Goal: Task Accomplishment & Management: Manage account settings

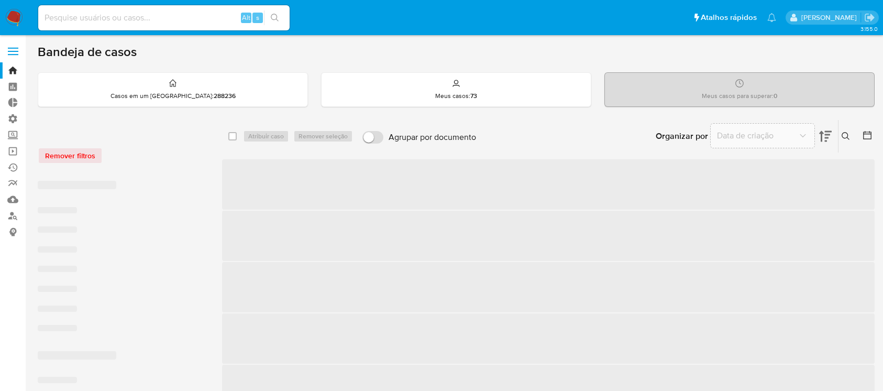
scroll to position [82, 0]
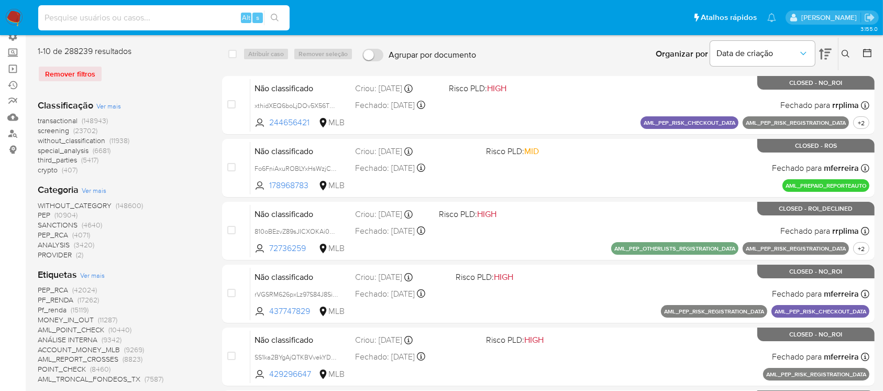
click at [74, 24] on input at bounding box center [163, 18] width 251 height 14
paste input "7GCkSezAWcEH9U5IQCoUFY0X"
type input "7GCkSezAWcEH9U5IQCoUFY0X"
click at [275, 17] on icon "search-icon" at bounding box center [275, 18] width 8 height 8
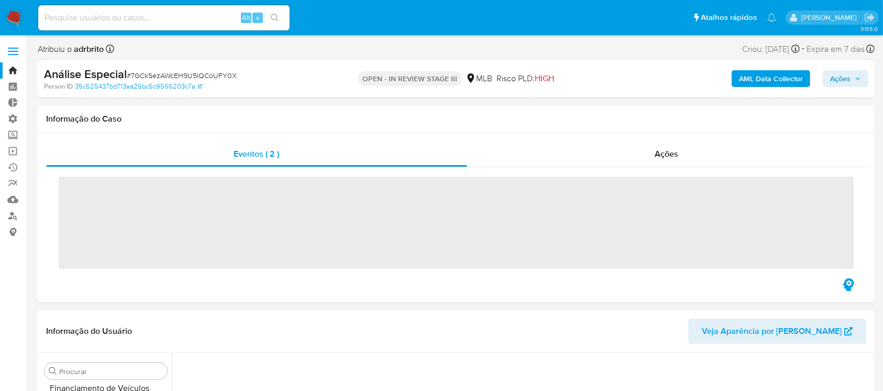
scroll to position [468, 0]
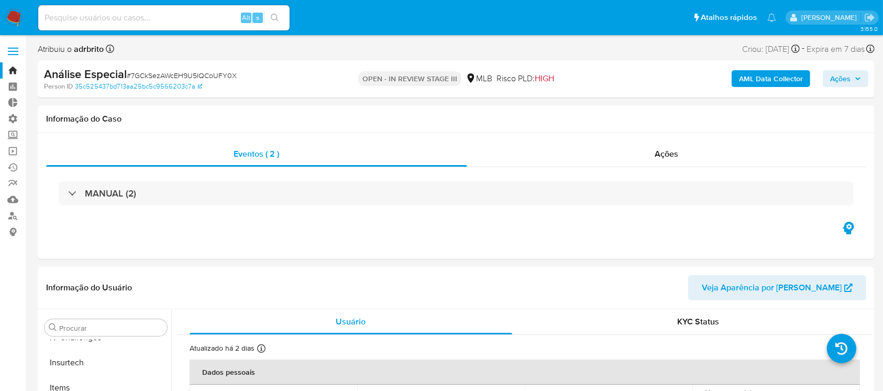
select select "10"
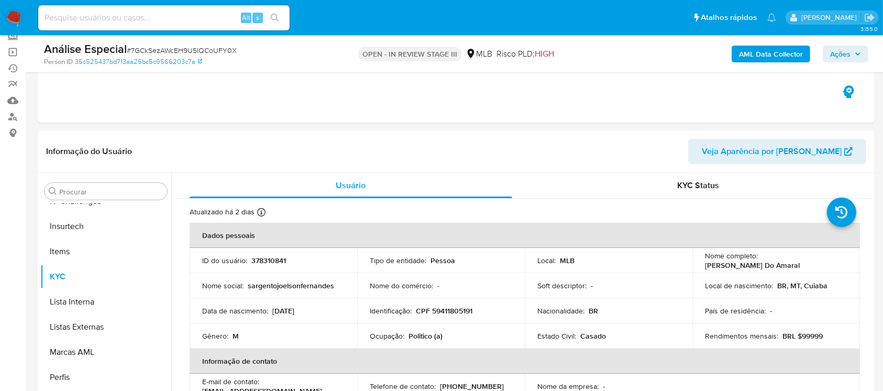
scroll to position [77, 0]
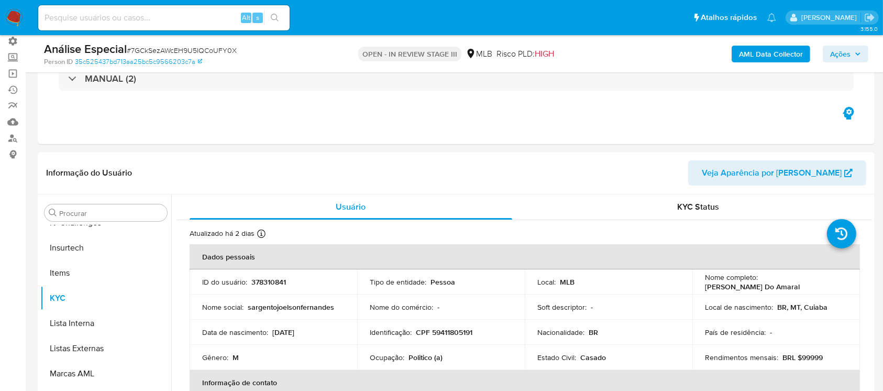
click at [55, 15] on input at bounding box center [163, 18] width 251 height 14
paste input "7GCkSezAWcEH9U5IQCoUFY0X"
type input "7GCkSezAWcEH9U5IQCoUFY0X"
click at [274, 15] on icon "search-icon" at bounding box center [275, 18] width 8 height 8
click at [847, 56] on span "Ações" at bounding box center [840, 54] width 20 height 17
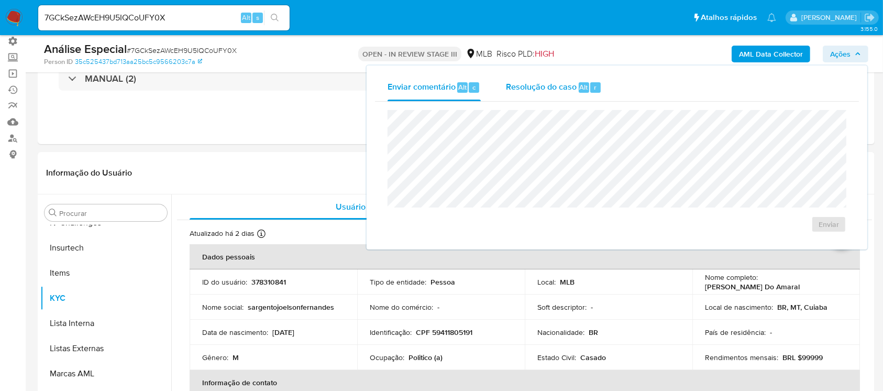
click at [519, 95] on div "Resolução do caso Alt r" at bounding box center [554, 87] width 96 height 27
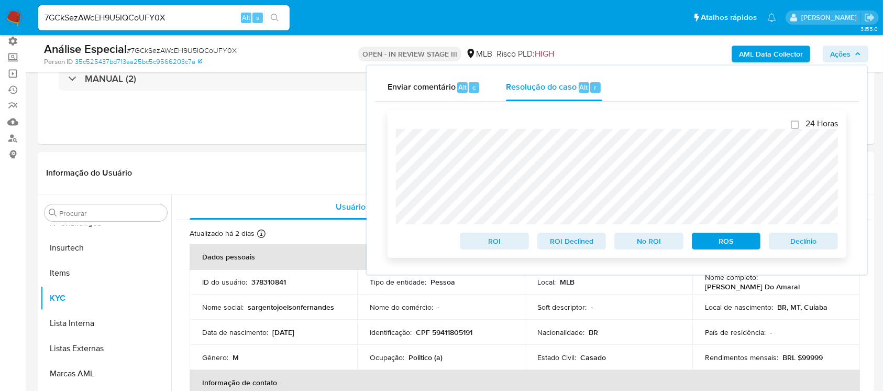
click at [745, 237] on span "ROS" at bounding box center [726, 241] width 54 height 15
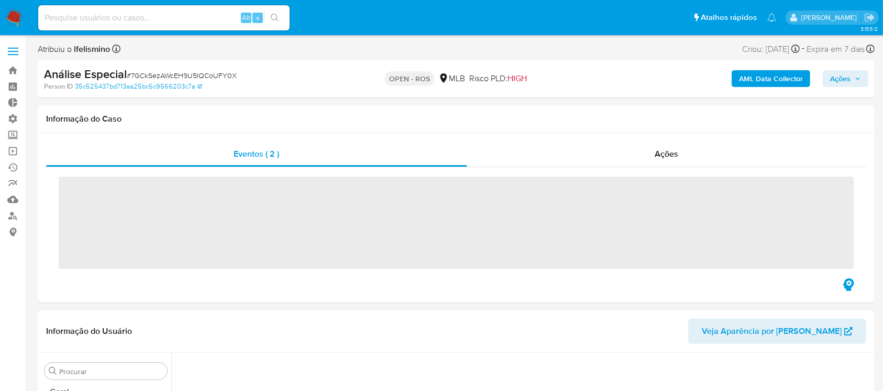
scroll to position [468, 0]
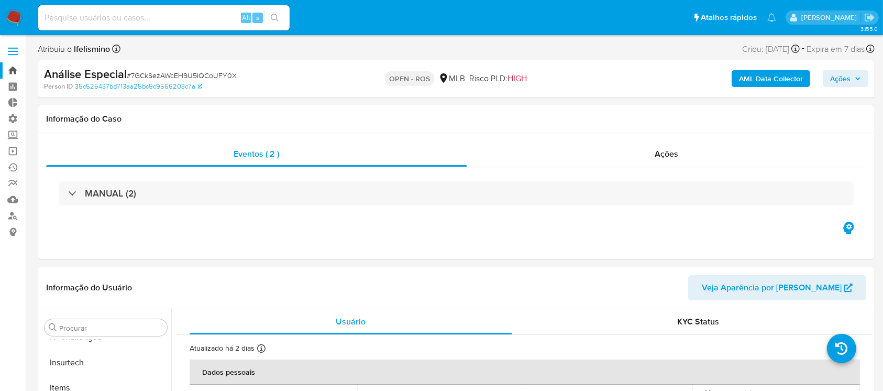
select select "10"
click at [10, 72] on link "Bandeja" at bounding box center [62, 70] width 125 height 16
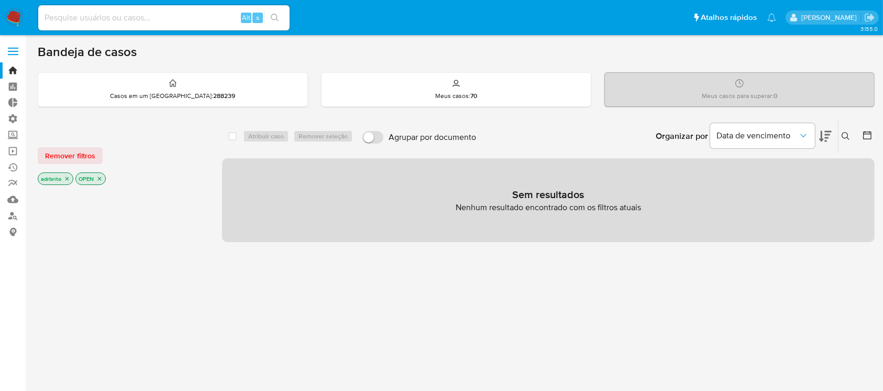
click at [67, 177] on icon "close-filter" at bounding box center [67, 179] width 4 height 4
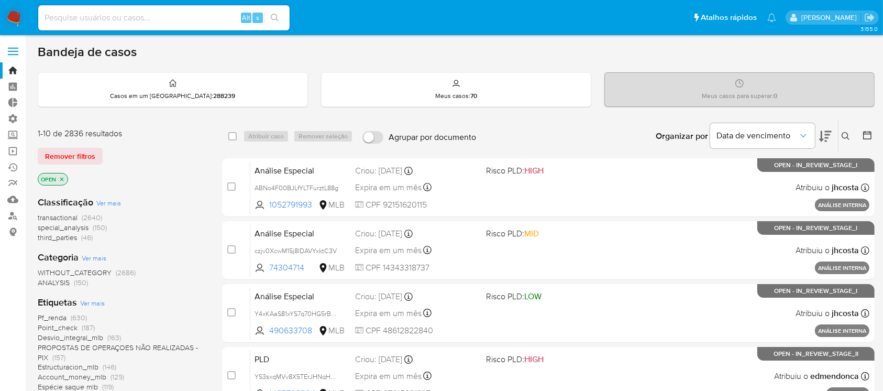
click at [843, 140] on button at bounding box center [846, 136] width 17 height 13
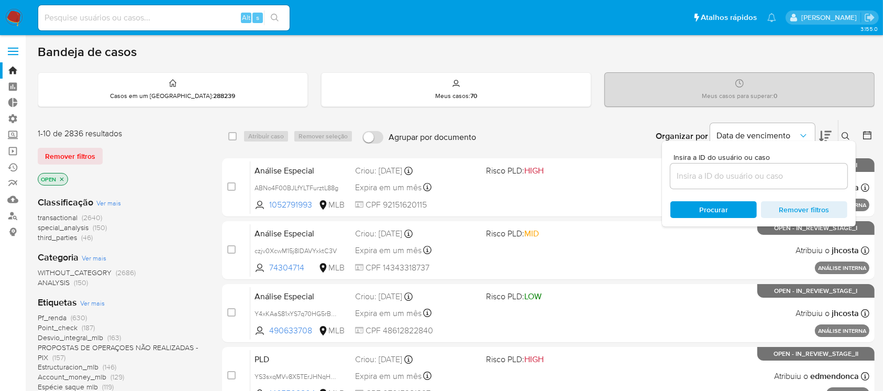
click at [778, 181] on input at bounding box center [758, 176] width 177 height 14
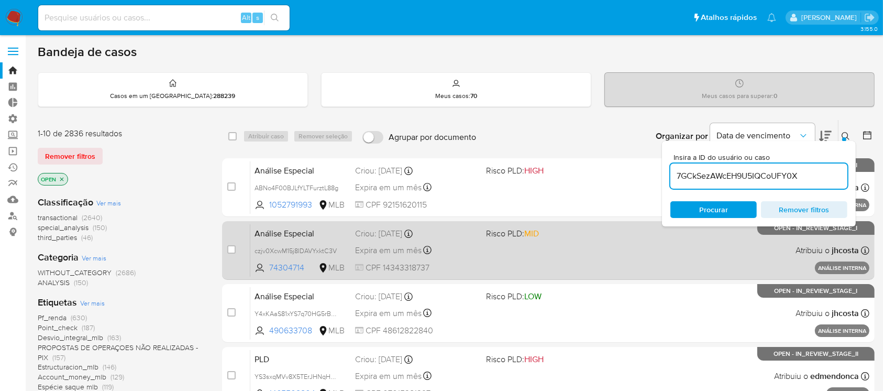
type input "7GCkSezAWcEH9U5IQCoUFY0X"
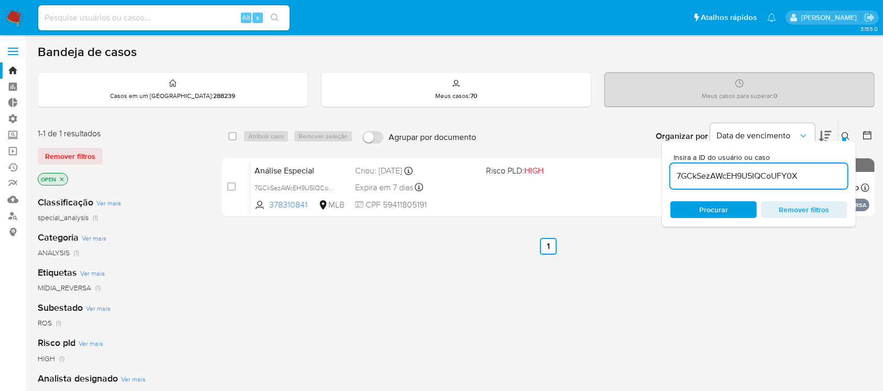
click at [843, 137] on div at bounding box center [844, 139] width 4 height 4
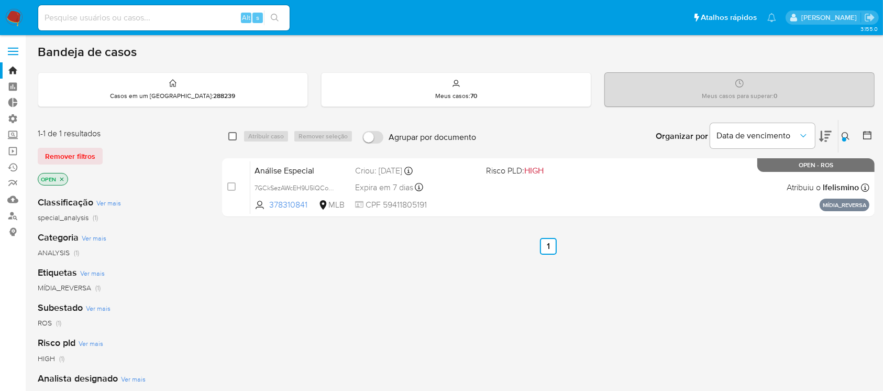
click at [230, 134] on input "checkbox" at bounding box center [232, 136] width 8 height 8
checkbox input "true"
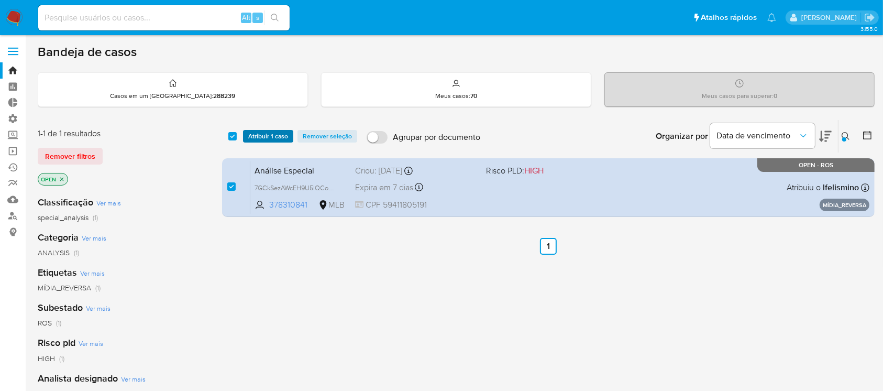
click at [253, 136] on span "Atribuir 1 caso" at bounding box center [268, 136] width 40 height 10
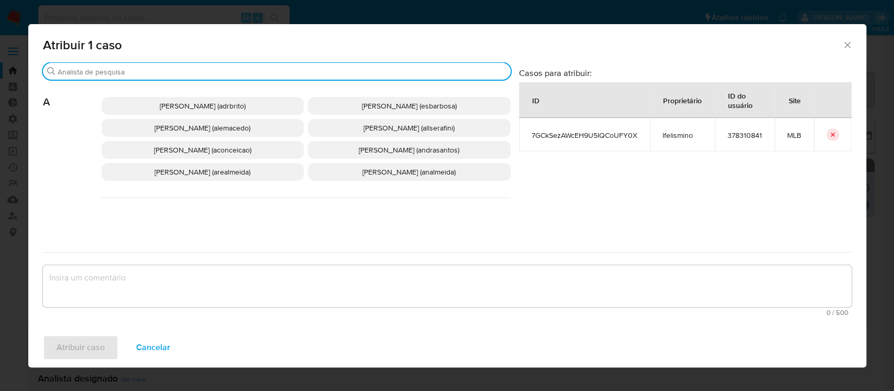
click at [223, 72] on input "Procurar" at bounding box center [282, 71] width 449 height 9
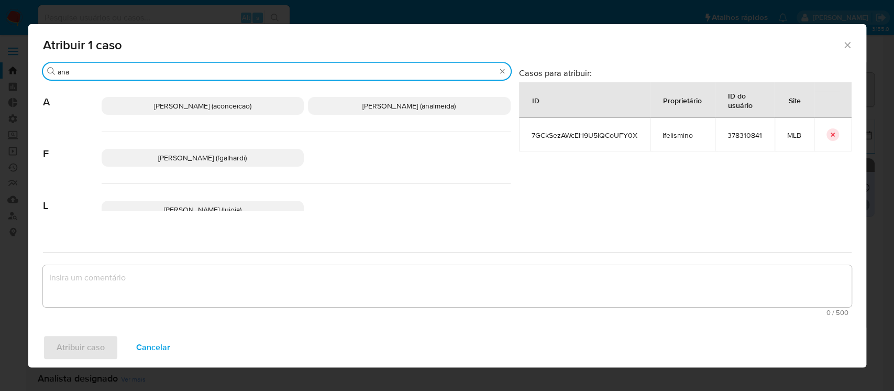
type input "ana"
click at [218, 102] on span "Ana Cristina Da Conceicao (aconceicao)" at bounding box center [202, 106] width 97 height 10
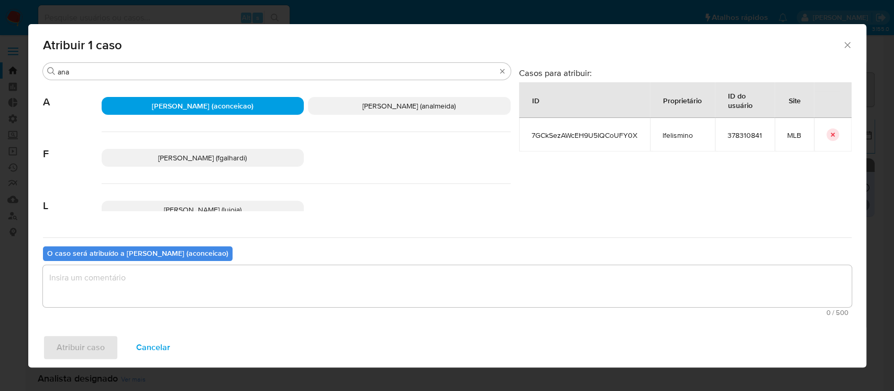
click at [207, 289] on textarea "assign-modal" at bounding box center [447, 286] width 808 height 42
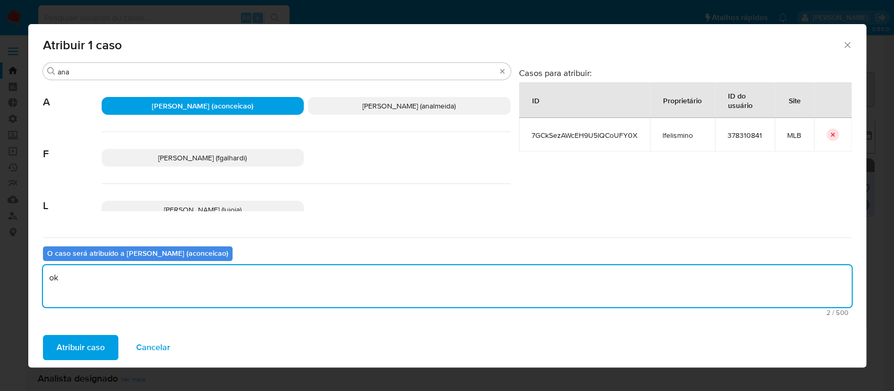
type textarea "ok"
click at [91, 360] on div "Atribuir caso Cancelar" at bounding box center [447, 347] width 838 height 40
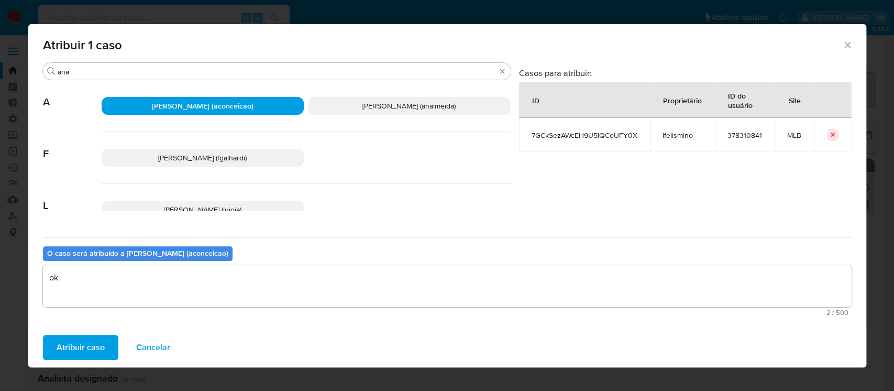
click at [79, 339] on span "Atribuir caso" at bounding box center [81, 347] width 48 height 23
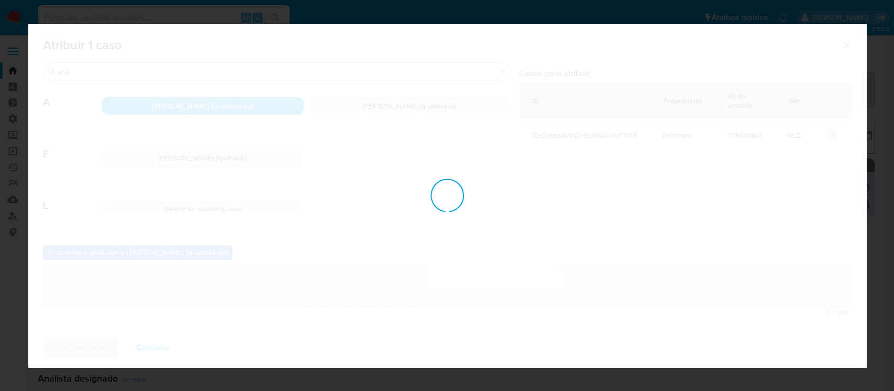
checkbox input "false"
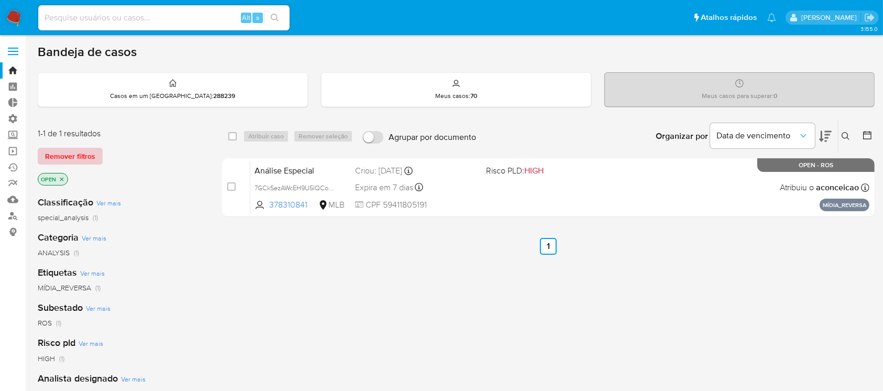
click at [66, 153] on span "Remover filtros" at bounding box center [70, 156] width 50 height 15
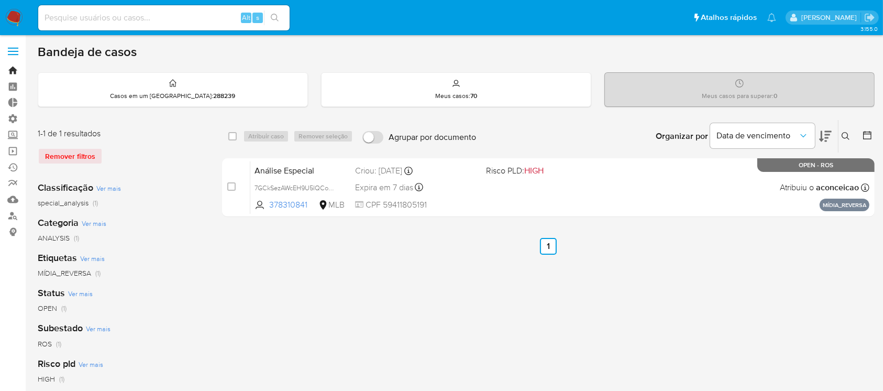
click at [8, 71] on link "Bandeja" at bounding box center [62, 70] width 125 height 16
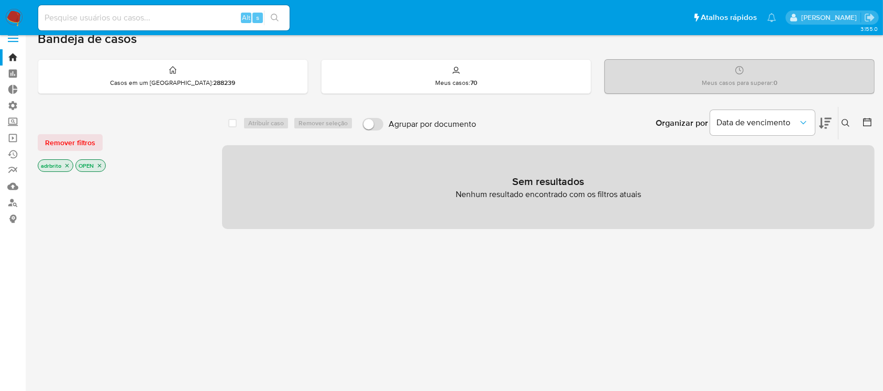
scroll to position [19, 0]
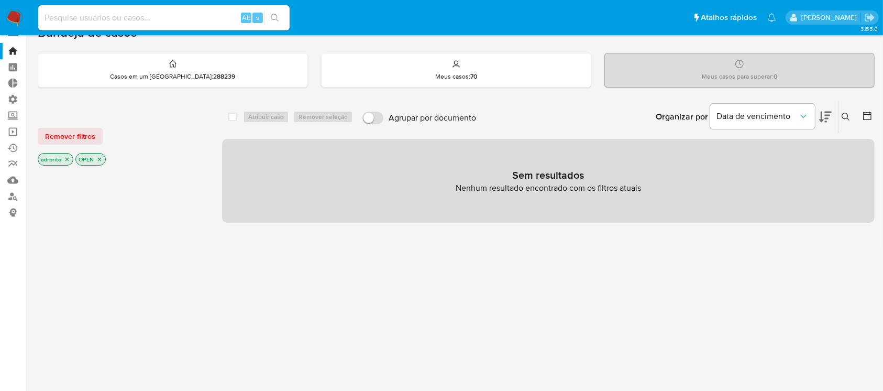
click at [64, 160] on icon "close-filter" at bounding box center [67, 159] width 6 height 6
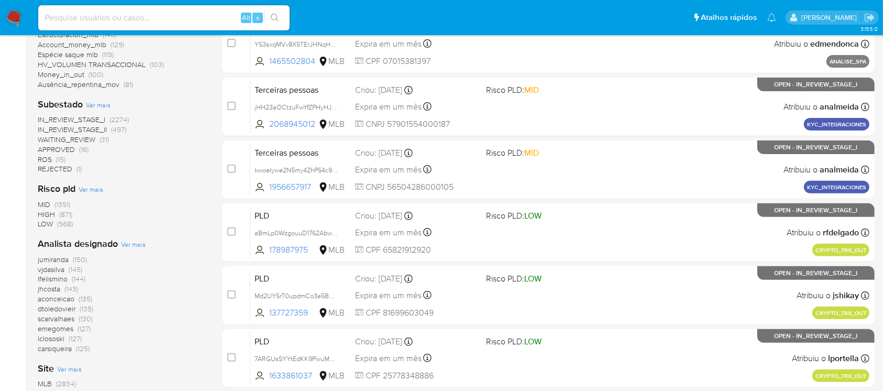
scroll to position [335, 0]
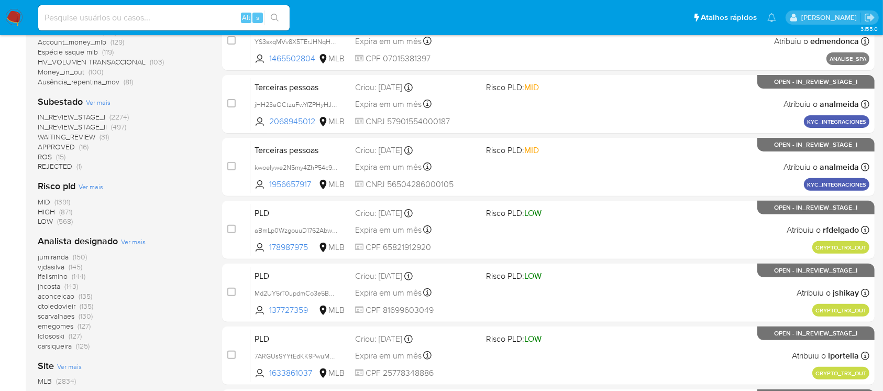
click at [51, 156] on span "ROS" at bounding box center [45, 156] width 14 height 10
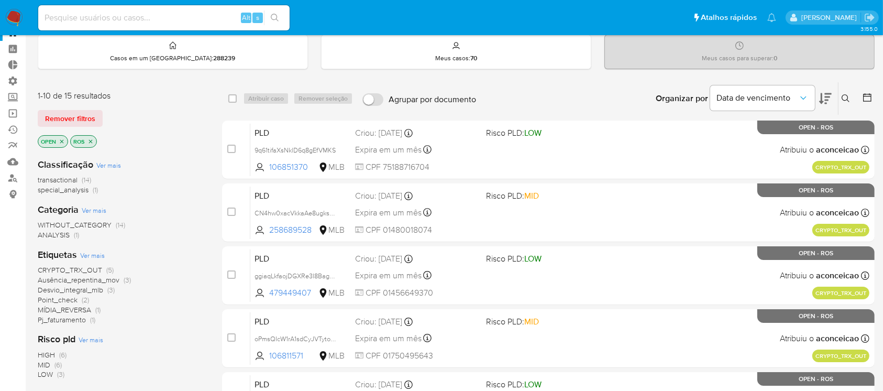
scroll to position [29, 0]
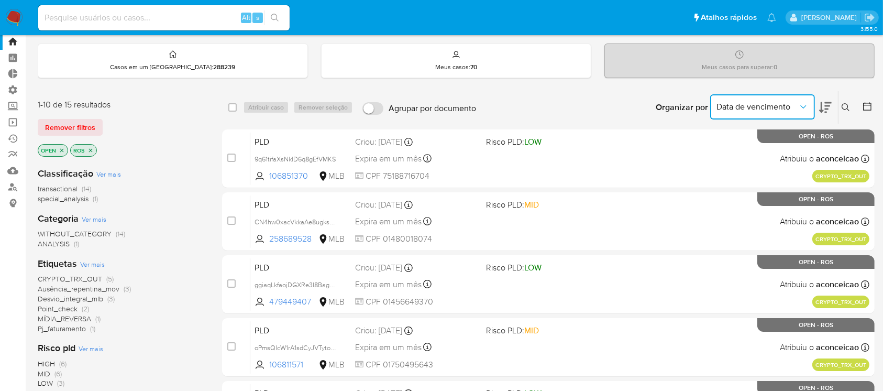
click at [790, 109] on span "Data de vencimento" at bounding box center [757, 107] width 82 height 10
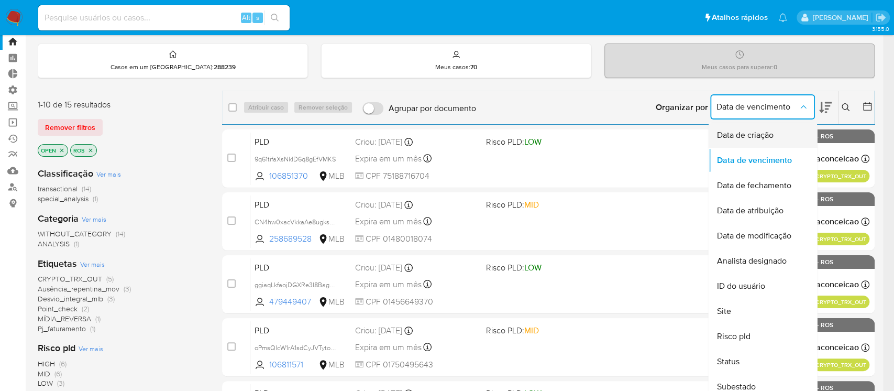
click at [767, 130] on span "Data de criação" at bounding box center [744, 135] width 57 height 10
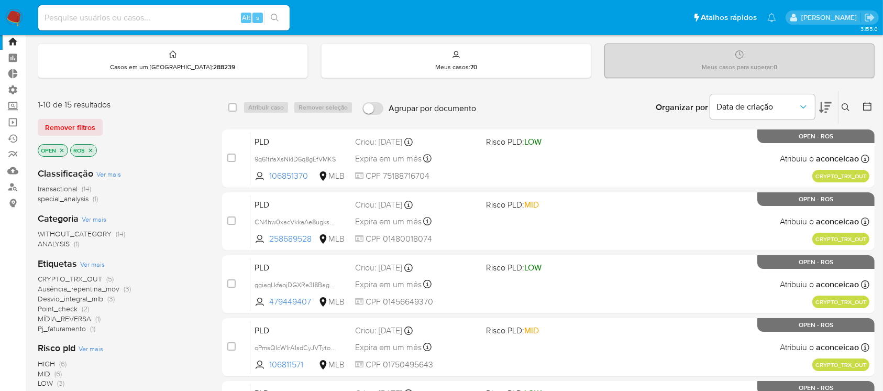
click at [824, 101] on icon at bounding box center [825, 107] width 13 height 13
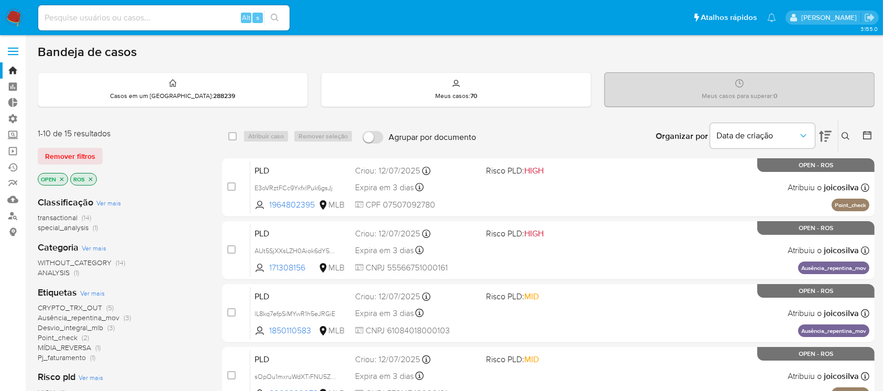
drag, startPoint x: 882, startPoint y: 88, endPoint x: 885, endPoint y: 128, distance: 40.0
click at [65, 157] on span "Remover filtros" at bounding box center [70, 156] width 50 height 15
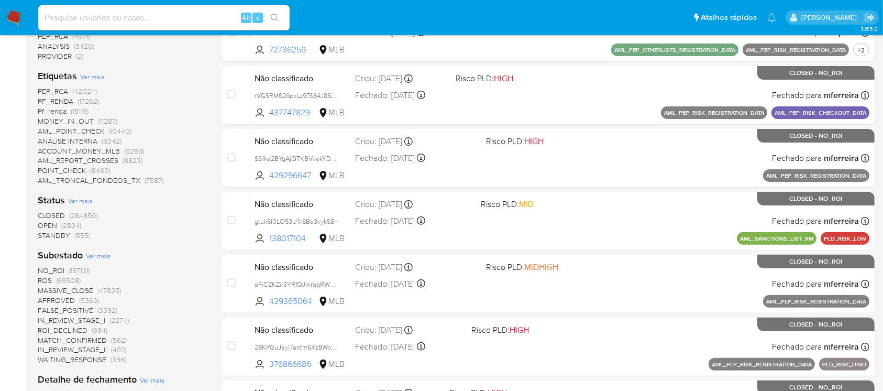
scroll to position [285, 0]
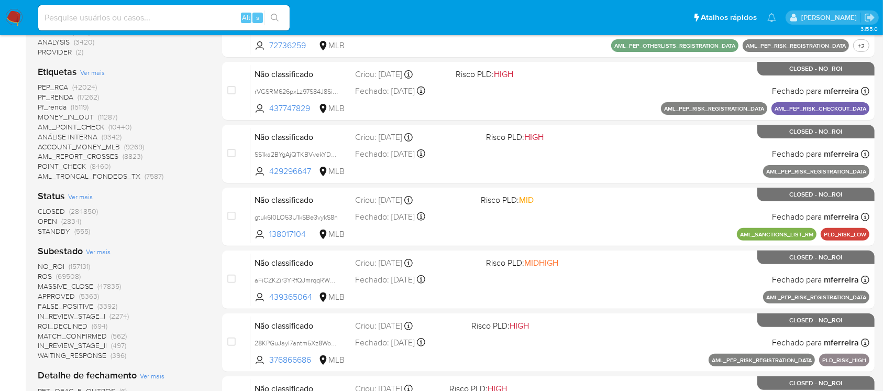
click at [126, 230] on div "CLOSED (284850) OPEN (2834) STANDBY (555)" at bounding box center [122, 221] width 168 height 30
click at [62, 230] on span "STANDBY" at bounding box center [54, 231] width 32 height 10
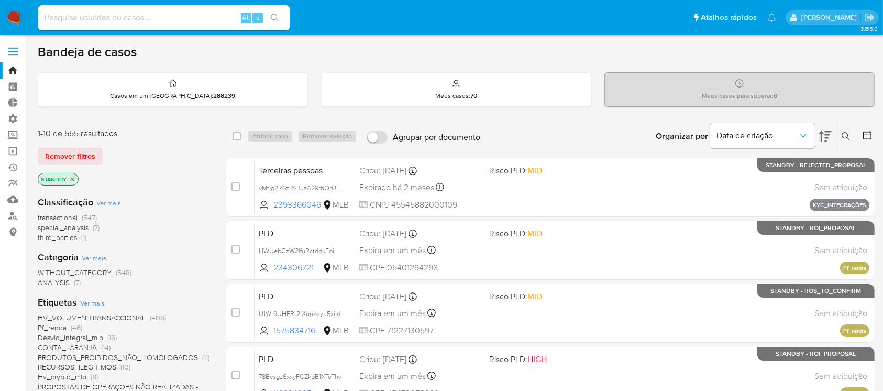
click at [864, 134] on icon at bounding box center [867, 135] width 10 height 10
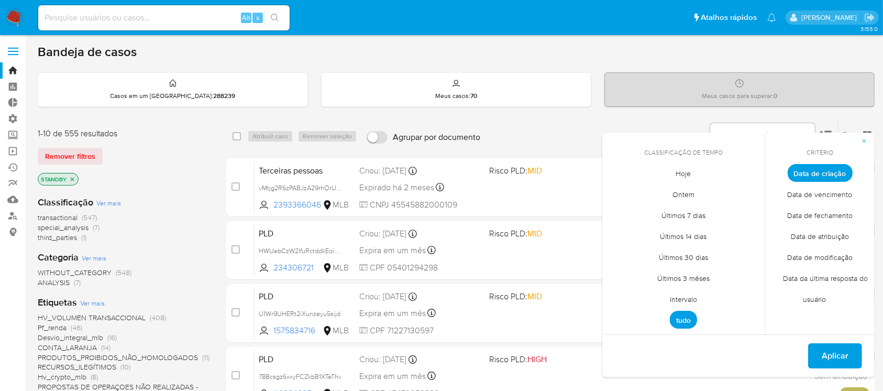
click at [682, 300] on span "Intervalo" at bounding box center [683, 299] width 49 height 21
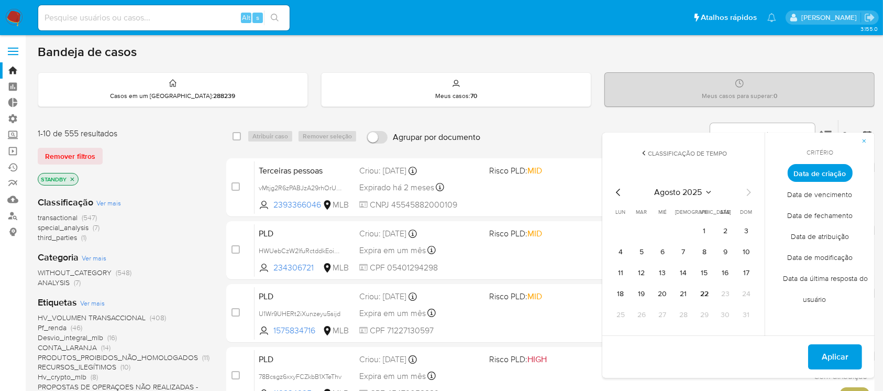
click at [620, 192] on icon "Mes anterior" at bounding box center [618, 192] width 13 height 13
click at [639, 231] on button "1" at bounding box center [641, 231] width 17 height 17
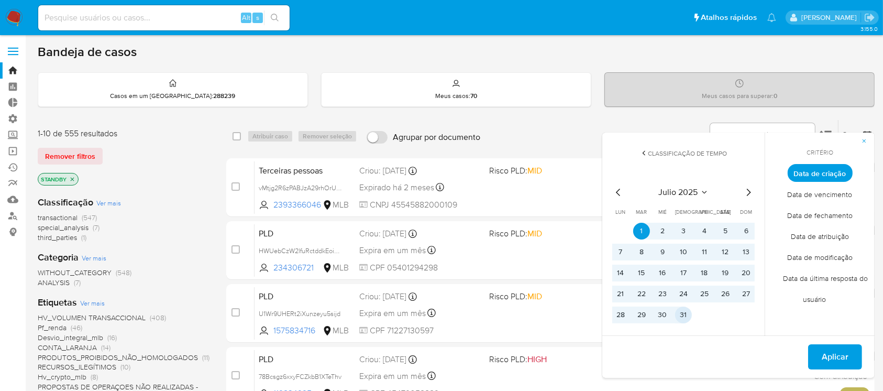
click at [680, 317] on button "31" at bounding box center [683, 314] width 17 height 17
click at [834, 357] on span "Aplicar" at bounding box center [835, 356] width 27 height 23
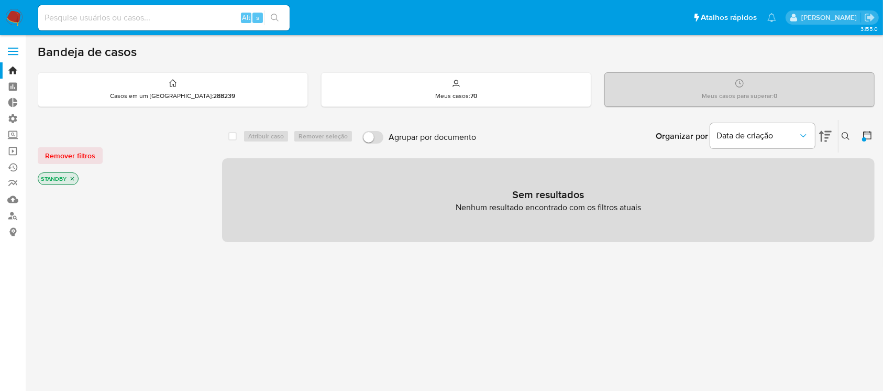
click at [71, 175] on icon "close-filter" at bounding box center [72, 178] width 6 height 6
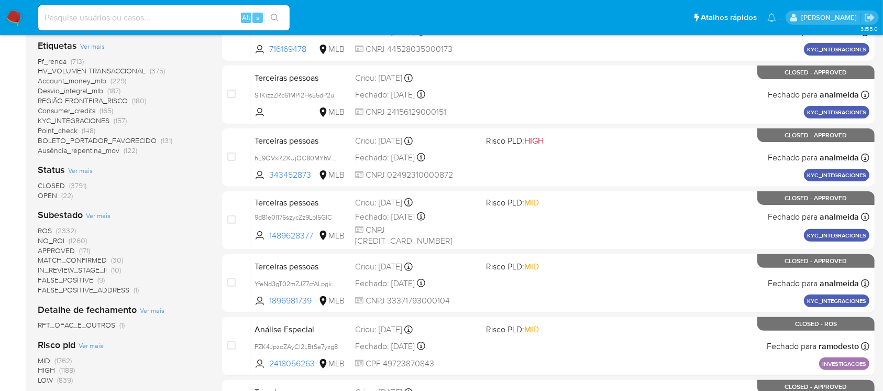
scroll to position [305, 0]
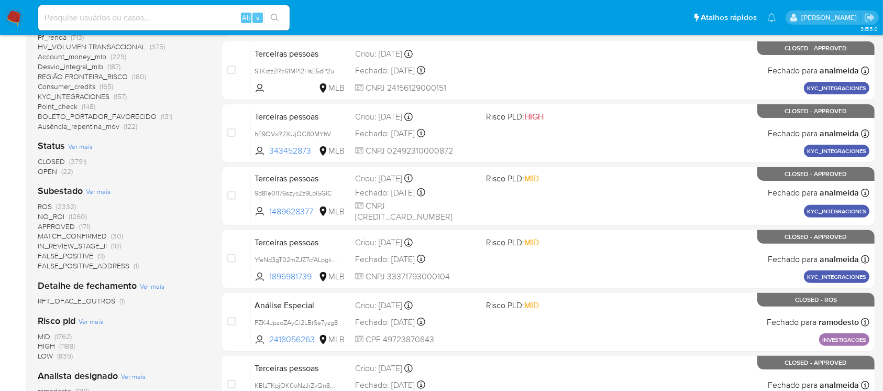
click at [51, 168] on span "OPEN" at bounding box center [47, 171] width 19 height 10
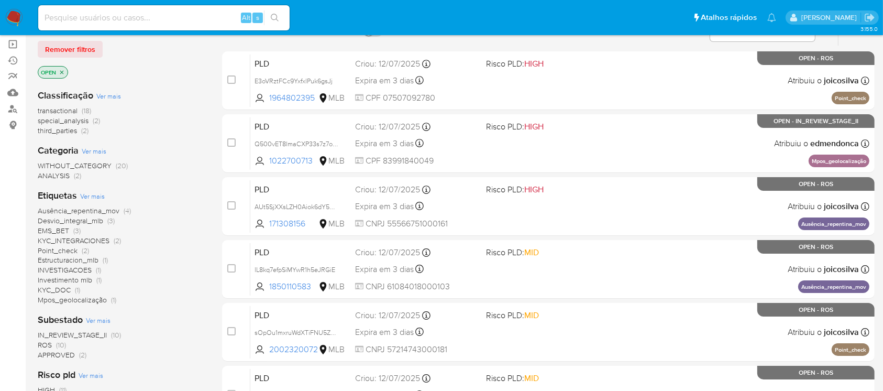
scroll to position [84, 0]
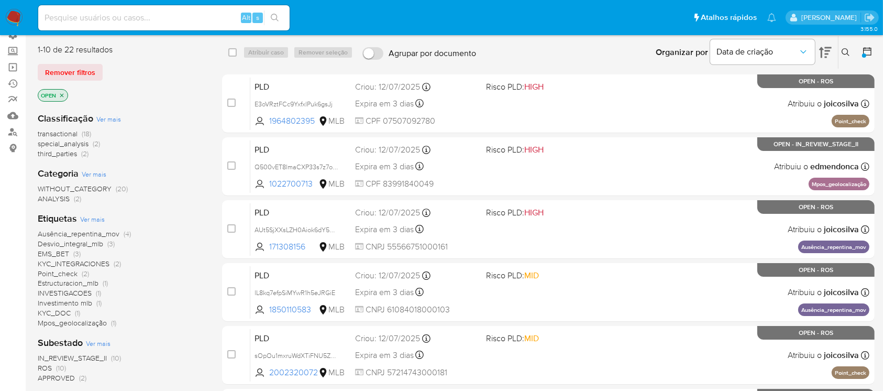
click at [76, 357] on span "IN_REVIEW_STAGE_II" at bounding box center [72, 357] width 69 height 10
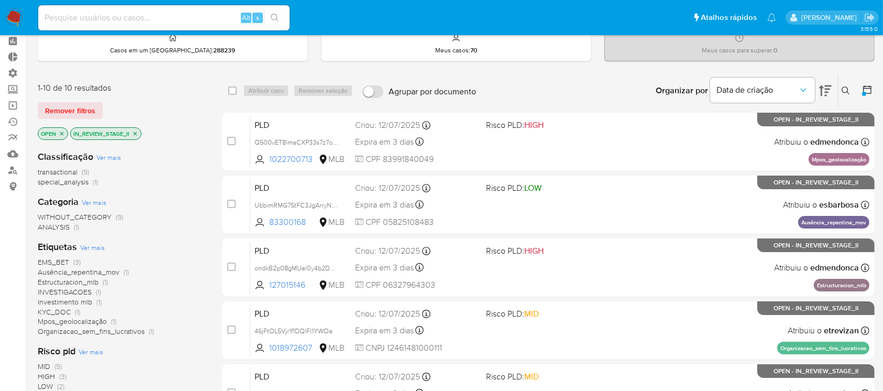
scroll to position [39, 0]
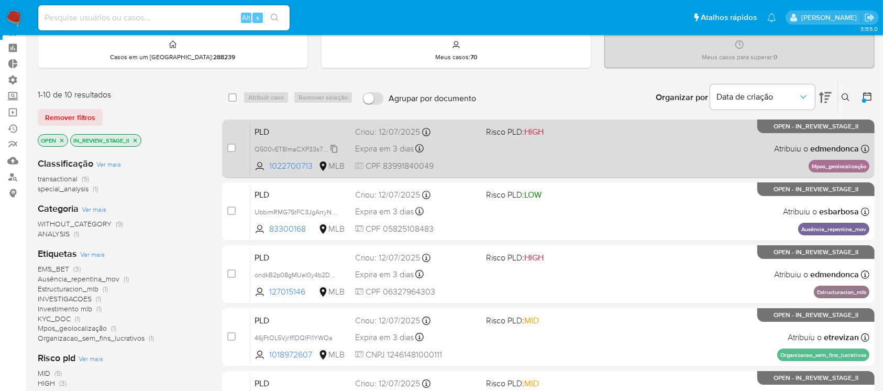
click at [335, 147] on span "Q500vET8lmaCXP33s7z7o6eR" at bounding box center [299, 148] width 90 height 12
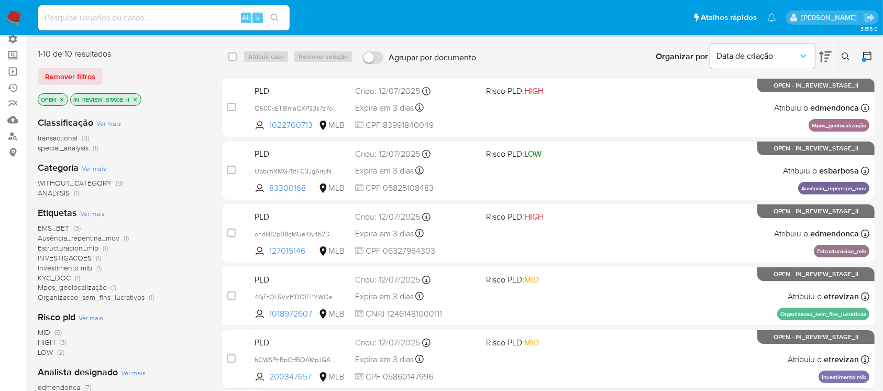
scroll to position [0, 0]
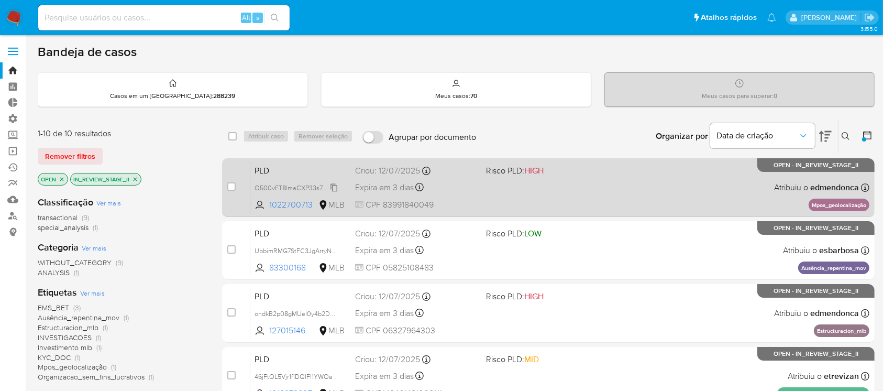
click at [336, 186] on span "Q500vET8lmaCXP33s7z7o6eR" at bounding box center [299, 187] width 90 height 12
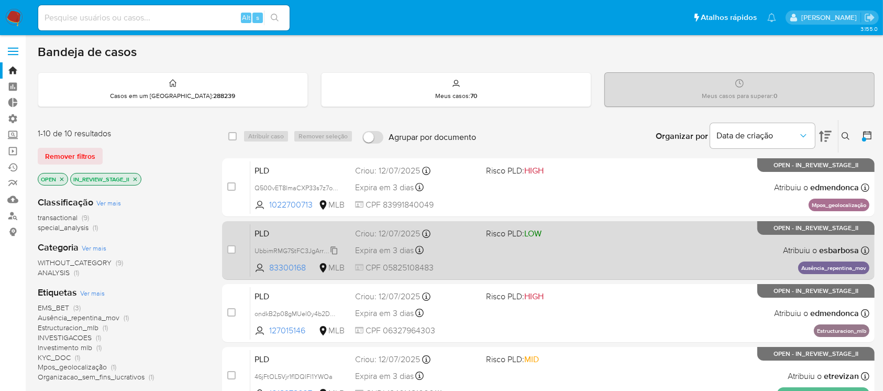
click at [337, 249] on span "UbbimRMG7StFC3JgArryNDKq" at bounding box center [299, 250] width 90 height 12
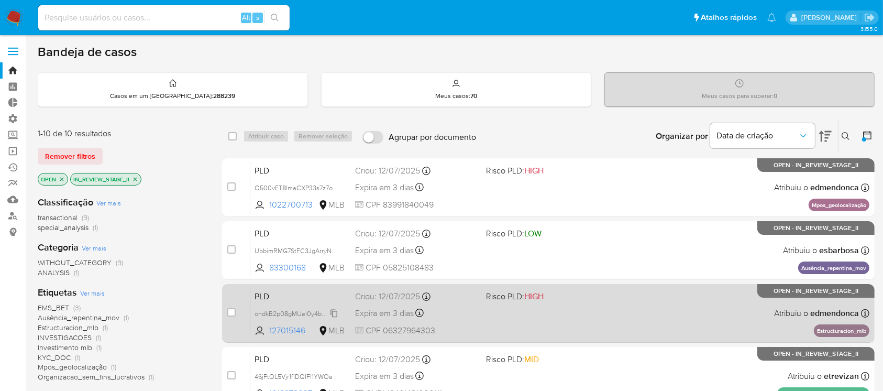
click at [332, 310] on span "ondkB2p08gMUel0y4b2DcLx3" at bounding box center [298, 313] width 88 height 12
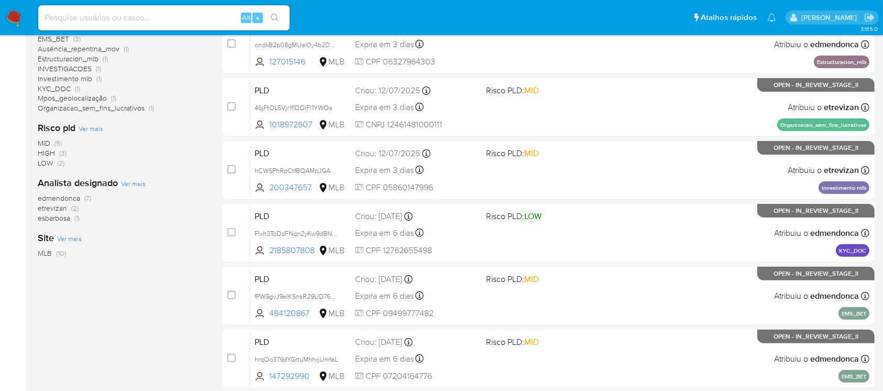
scroll to position [281, 0]
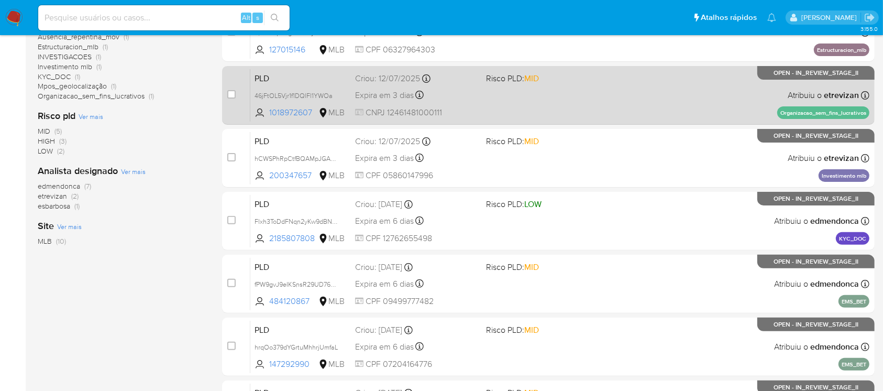
click at [346, 93] on div "PLD 46jFtOL5Vjr1f1DQlFl1YWOa 1018972607 MLB Risco PLD: MID Criou: 12/07/2025 Cr…" at bounding box center [559, 95] width 619 height 53
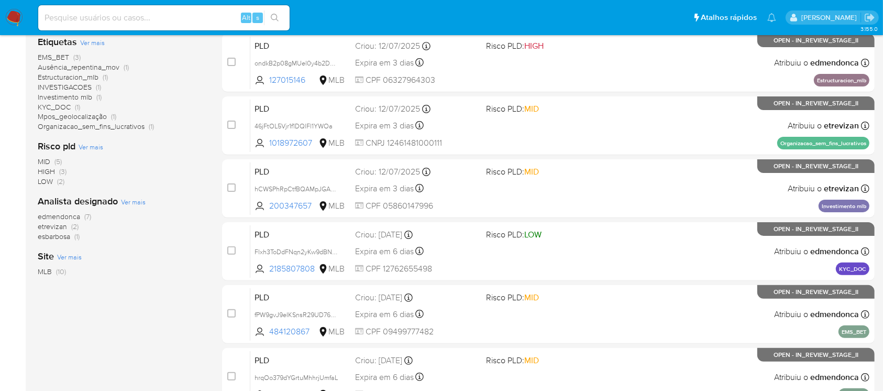
scroll to position [242, 0]
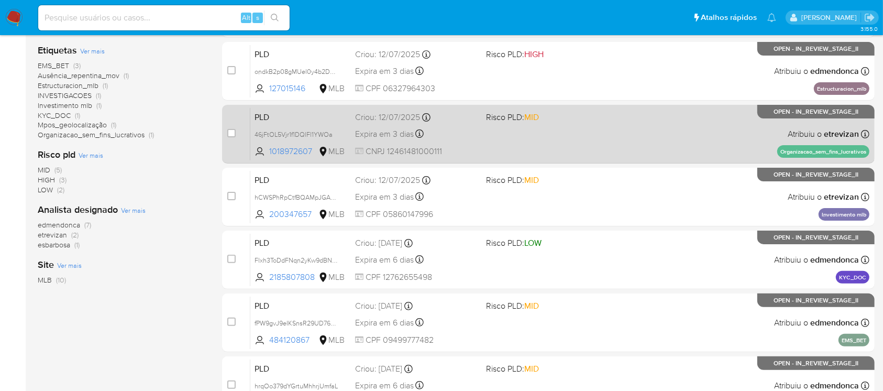
click at [339, 134] on span "46jFtOL5Vjr1f1DQlFl1YWOa" at bounding box center [300, 134] width 92 height 12
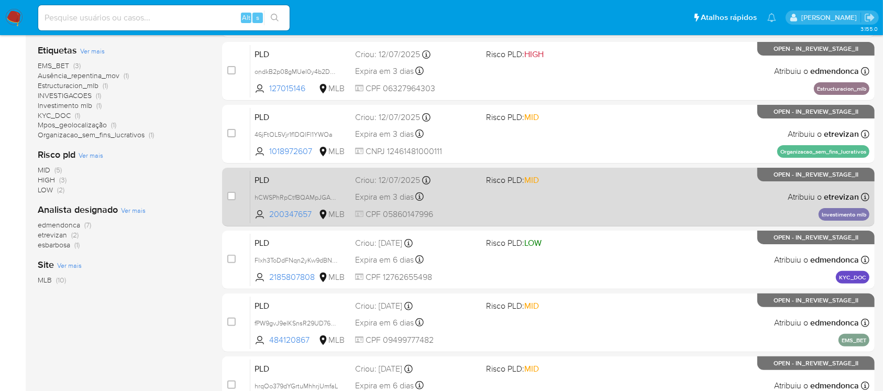
click at [343, 195] on span "hCWSPhRpCtfBQAMpJGAMyqbv" at bounding box center [300, 197] width 92 height 12
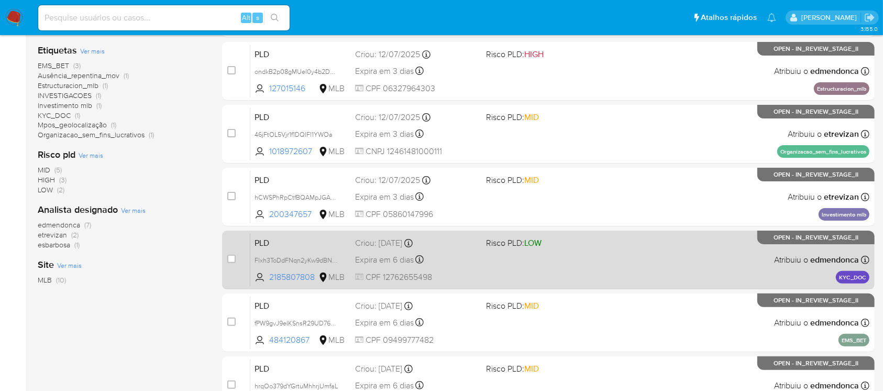
click at [339, 258] on span "Flxh3ToDdFNqn2yKw9dBNtc8" at bounding box center [300, 260] width 92 height 12
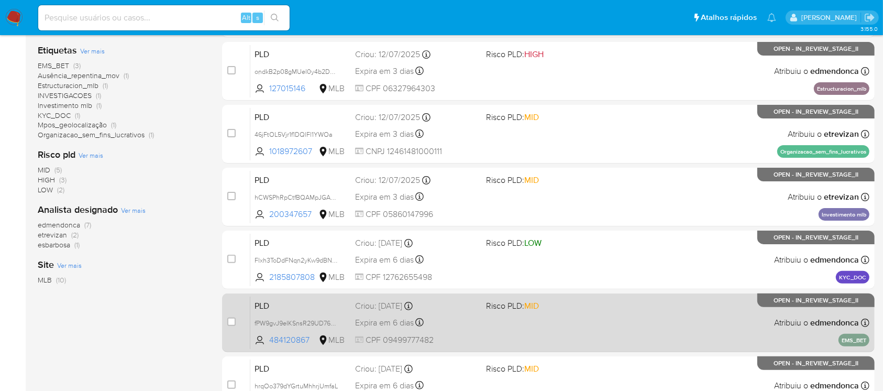
click at [348, 317] on div "PLD fPW9gvJ9eIKSnsR29UD76935 484120867 MLB Risco PLD: MID Criou: 14/07/2025 Cri…" at bounding box center [559, 322] width 619 height 53
click at [334, 322] on span "fPW9gvJ9eIKSnsR29UD76935" at bounding box center [297, 322] width 87 height 12
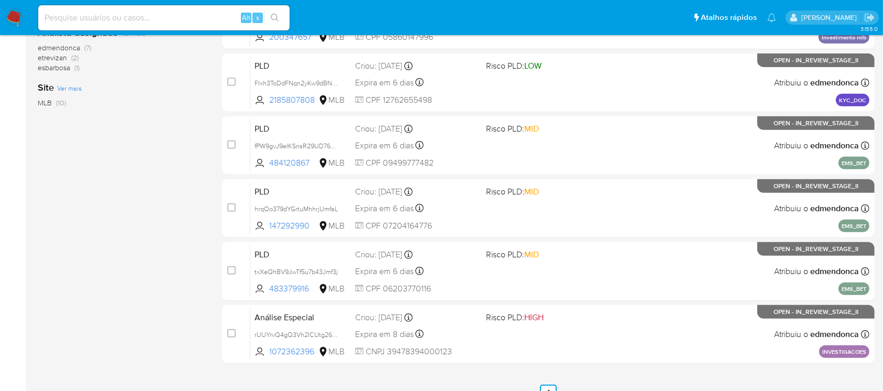
scroll to position [436, 0]
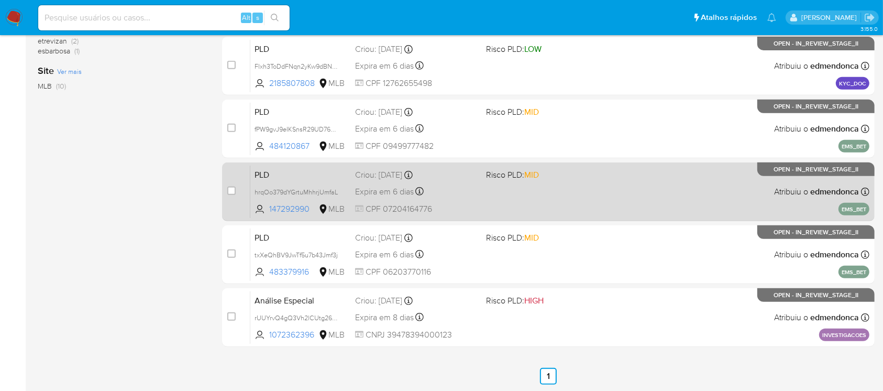
click at [343, 191] on span "hrqOo379dYGrtuMhhrjUmfaL" at bounding box center [300, 192] width 92 height 12
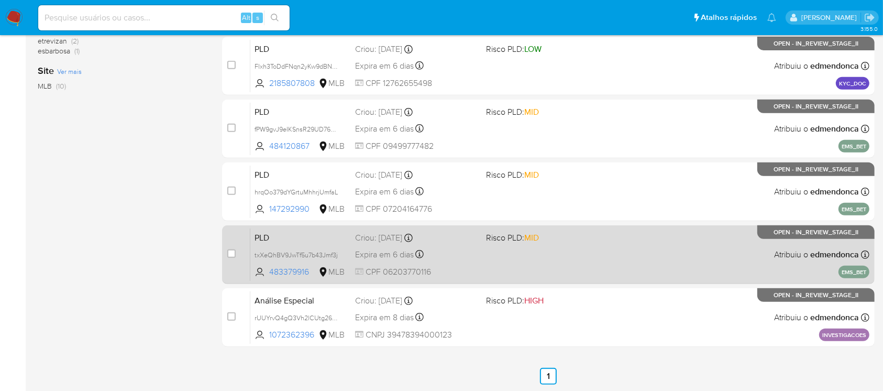
click at [350, 253] on div "PLD txXeQhBV9JwTf5u7b43Jmf3j 483379916 MLB Risco PLD: MID Criou: 14/07/2025 Cri…" at bounding box center [559, 254] width 619 height 53
click at [337, 257] on span "txXeQhBV9JwTf5u7b43Jmf3j" at bounding box center [295, 254] width 83 height 12
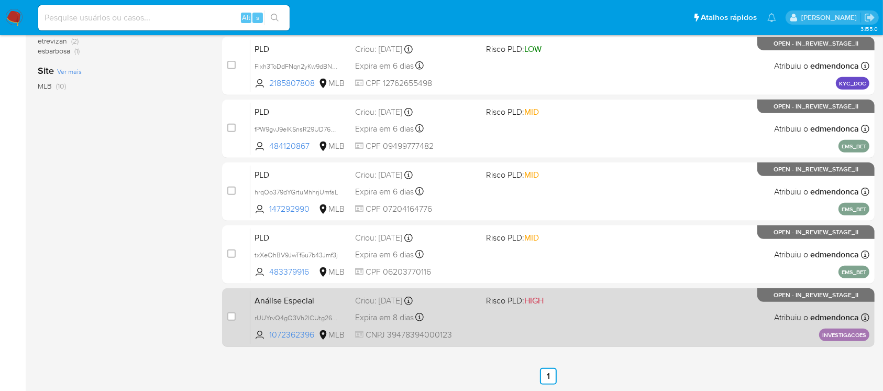
click at [343, 316] on span "rUUYrvQ4gQ3Vh2lCUtg264Fx" at bounding box center [300, 318] width 92 height 12
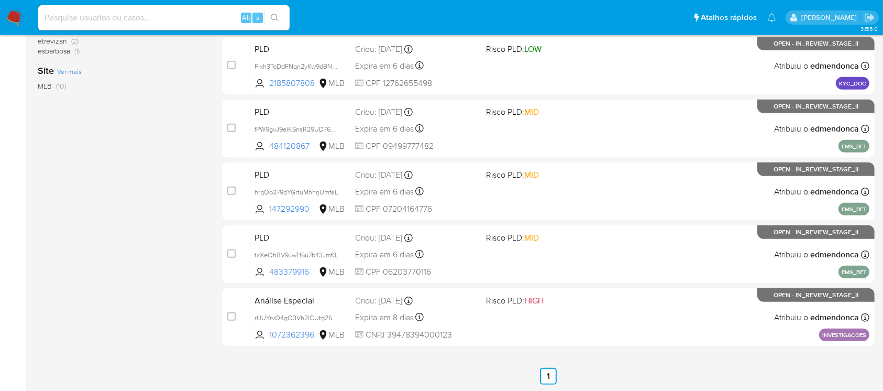
scroll to position [0, 0]
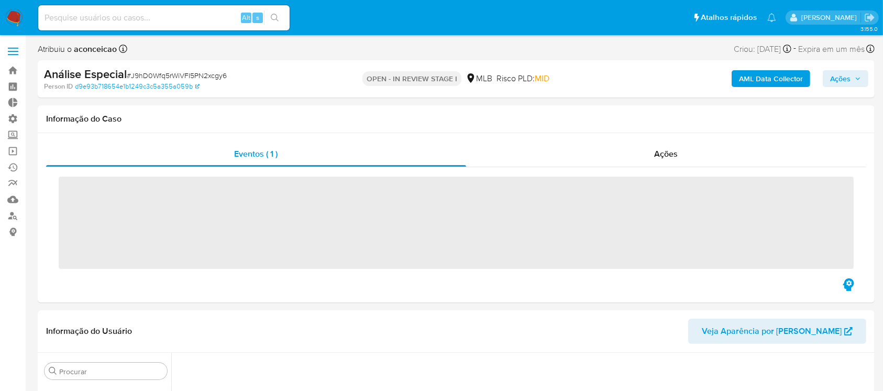
scroll to position [493, 0]
click at [122, 15] on input at bounding box center [163, 18] width 251 height 14
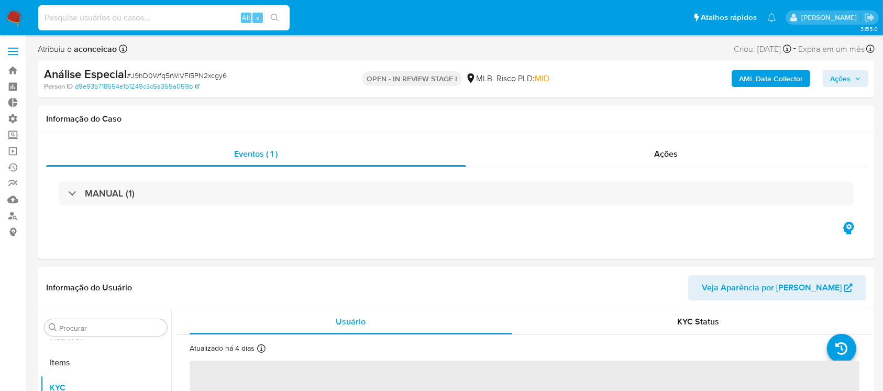
paste input "ondkB2p08gMUel0y4b2DcLx3"
type input "ondkB2p08gMUel0y4b2DcLx3"
drag, startPoint x: 273, startPoint y: 15, endPoint x: 290, endPoint y: 22, distance: 18.1
click at [274, 15] on icon "search-icon" at bounding box center [275, 18] width 8 height 8
select select "10"
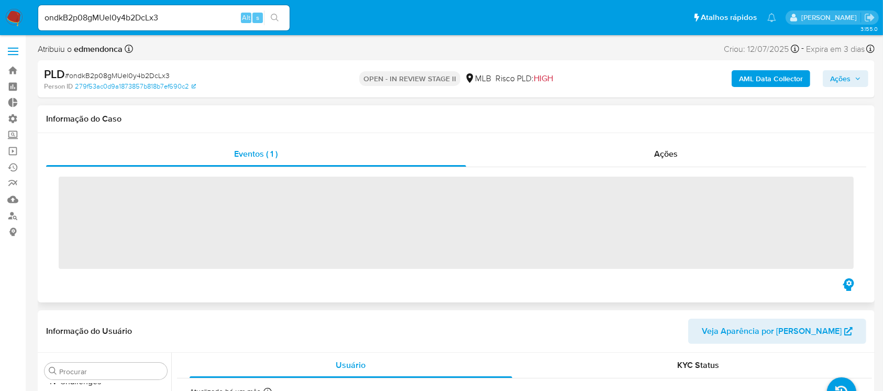
scroll to position [468, 0]
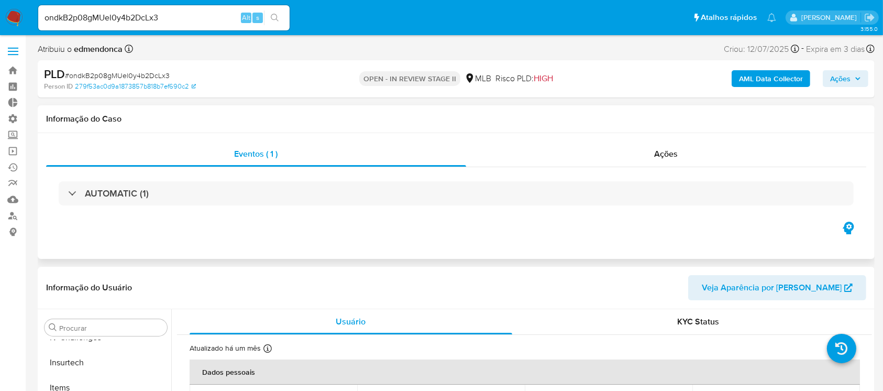
select select "10"
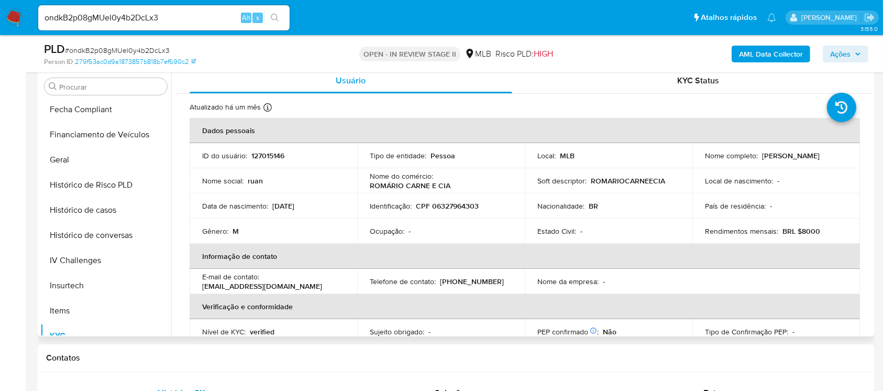
scroll to position [291, 0]
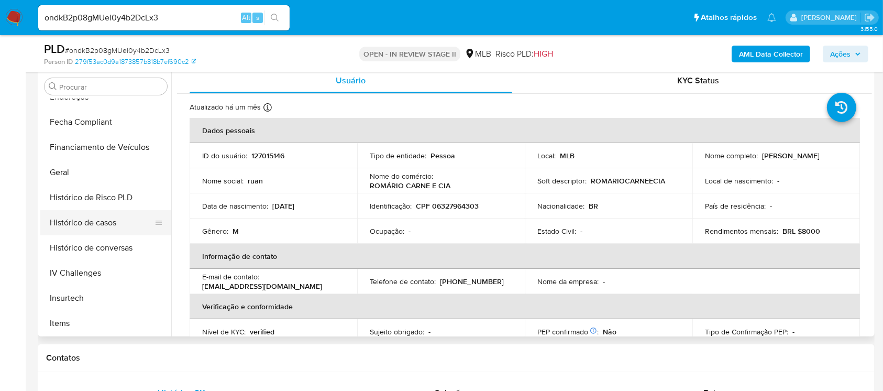
click at [75, 224] on button "Histórico de casos" at bounding box center [101, 222] width 123 height 25
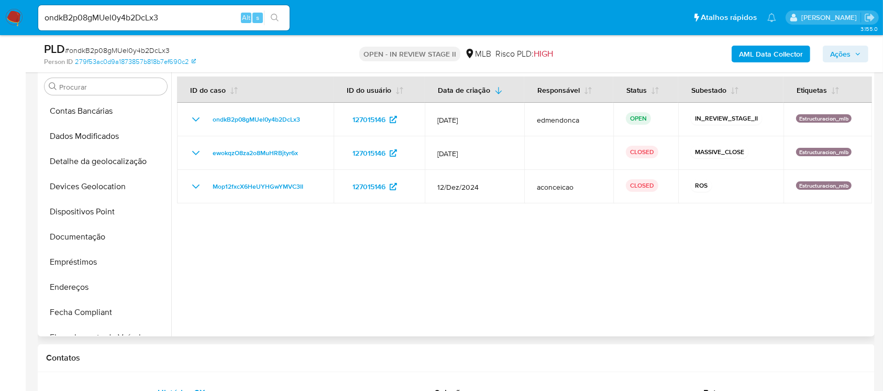
scroll to position [98, 0]
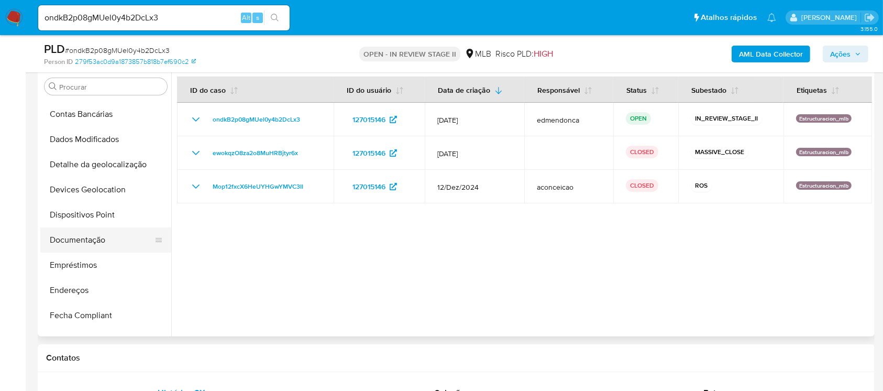
click at [105, 250] on button "Documentação" at bounding box center [101, 239] width 123 height 25
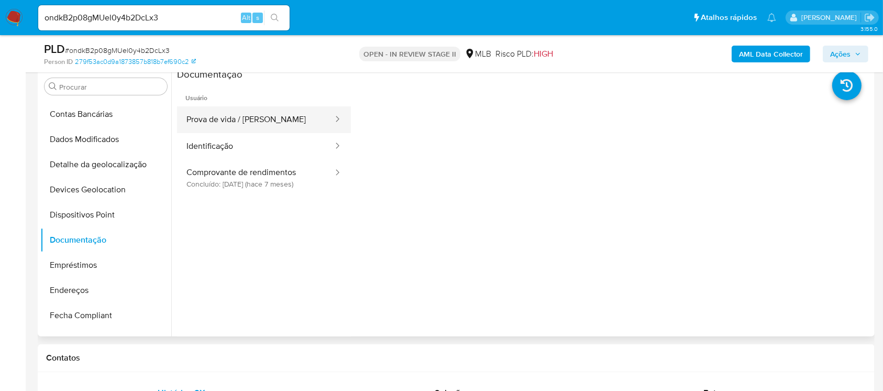
click at [276, 120] on button "Prova de vida / Selfie" at bounding box center [255, 119] width 157 height 27
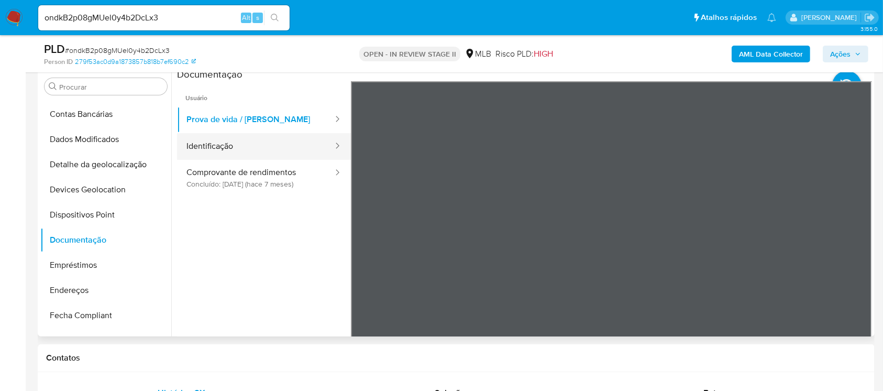
click at [258, 146] on button "Identificação" at bounding box center [255, 146] width 157 height 27
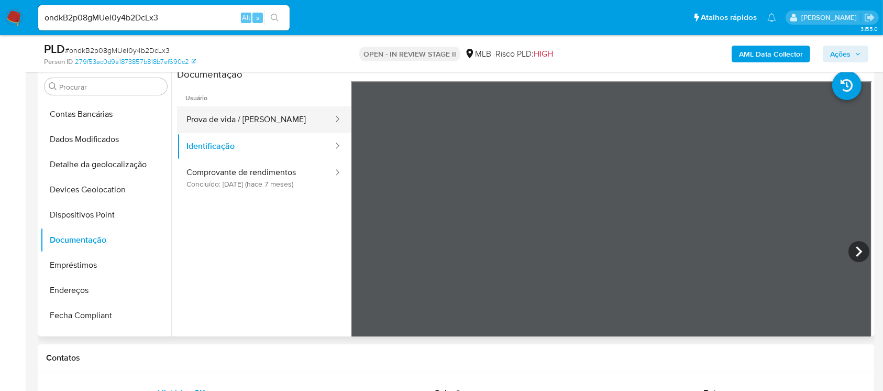
click at [244, 115] on button "Prova de vida / Selfie" at bounding box center [255, 119] width 157 height 27
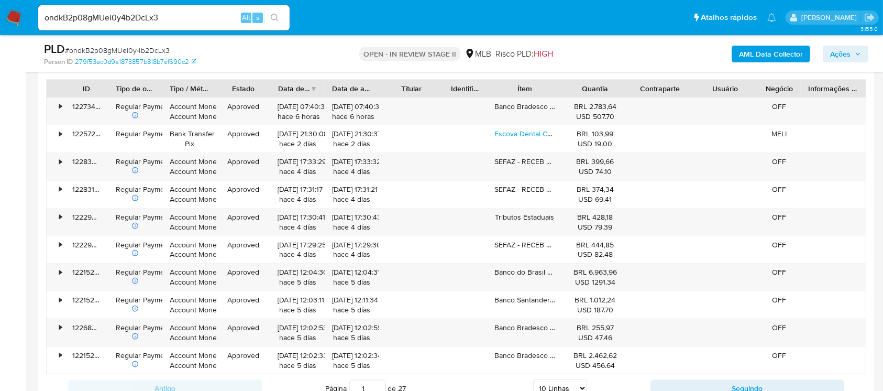
scroll to position [1118, 0]
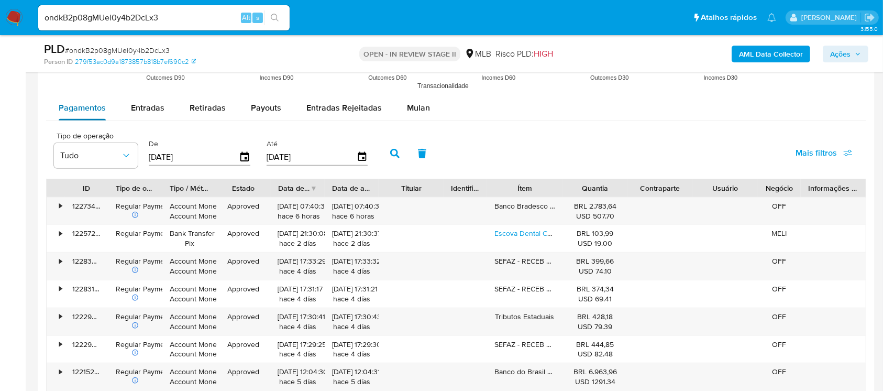
click at [115, 102] on button "Pagamentos" at bounding box center [82, 107] width 72 height 25
click at [136, 108] on span "Entradas" at bounding box center [148, 108] width 34 height 12
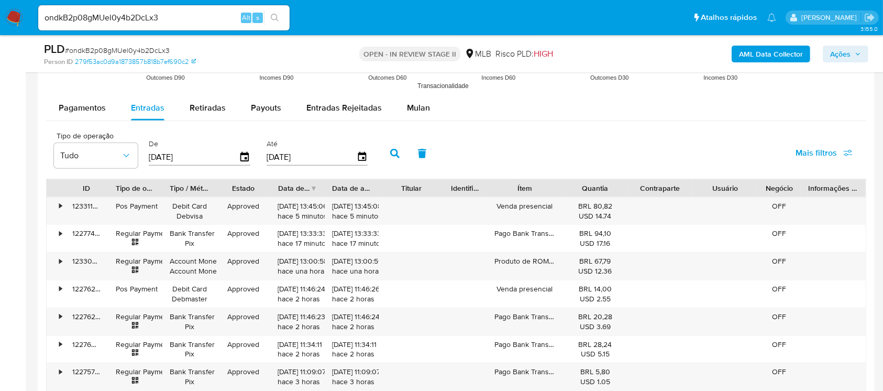
click at [552, 189] on div "Ítem" at bounding box center [524, 188] width 61 height 10
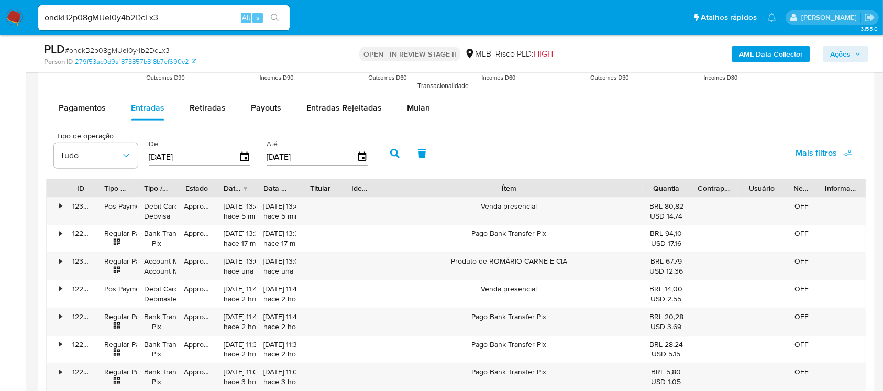
drag, startPoint x: 561, startPoint y: 192, endPoint x: 751, endPoint y: 196, distance: 190.1
click at [751, 196] on div "ID Tipo de operação Tipo / Método Estado Data de criação Data de aprovação Titu…" at bounding box center [456, 188] width 819 height 18
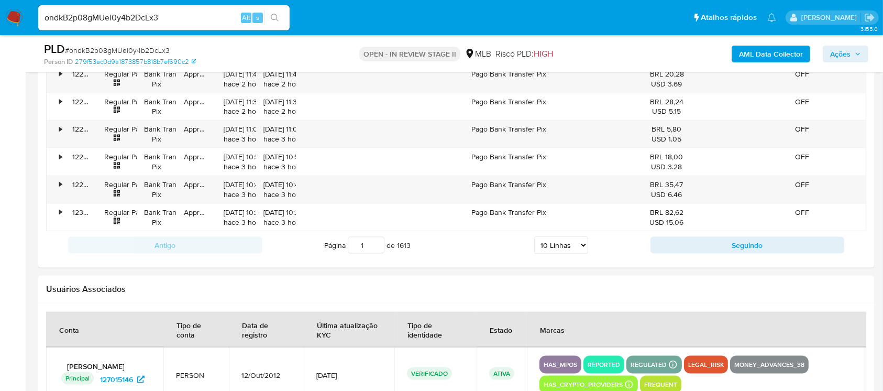
scroll to position [1388, 0]
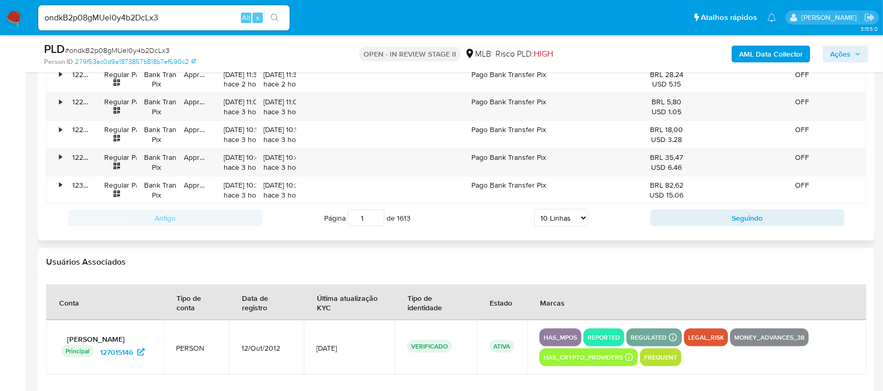
click at [575, 212] on select "5 Linhas 10 Linhas 20 Linhas 25 Linhas 50 Linhas 100 Linhas" at bounding box center [561, 218] width 54 height 18
select select "100"
click at [534, 209] on select "5 Linhas 10 Linhas 20 Linhas 25 Linhas 50 Linhas 100 Linhas" at bounding box center [561, 218] width 54 height 18
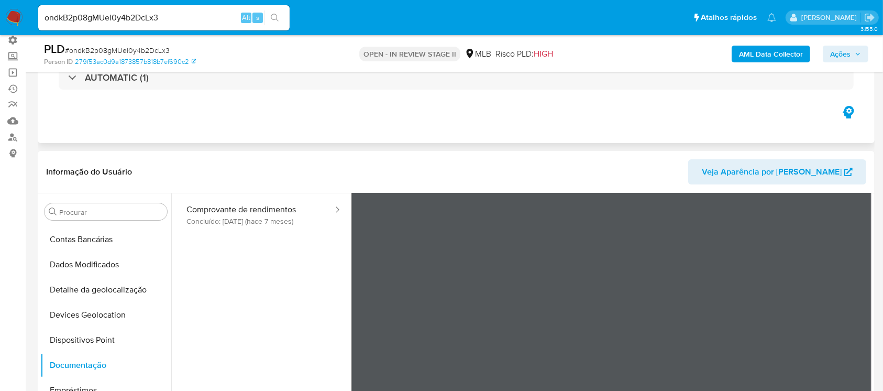
scroll to position [0, 0]
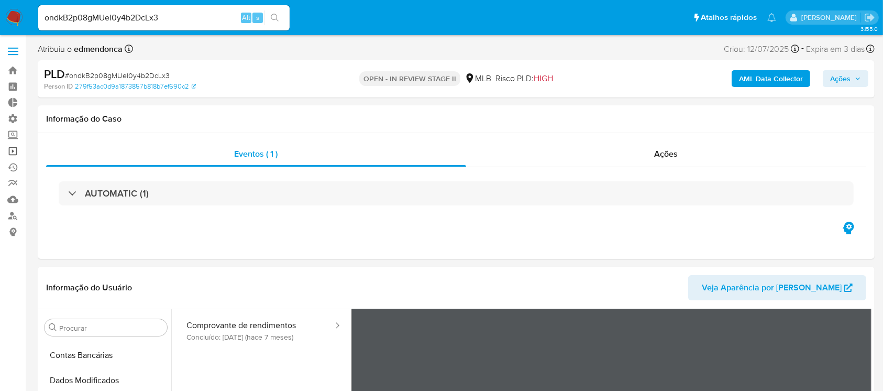
click at [13, 152] on link "Operações em massa" at bounding box center [62, 151] width 125 height 16
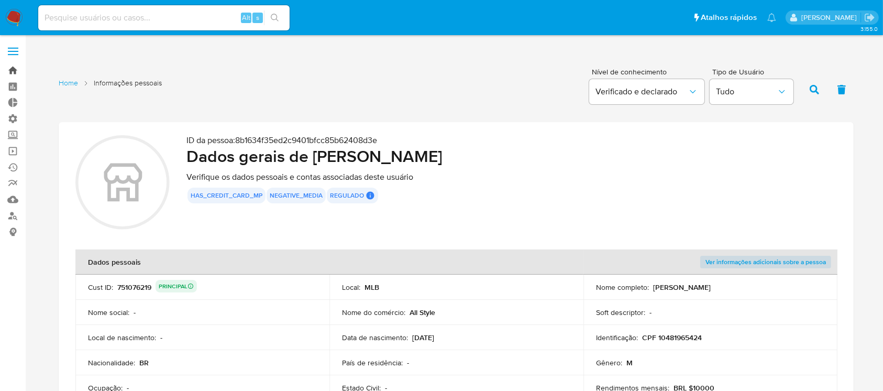
click at [19, 73] on link "Bandeja" at bounding box center [62, 70] width 125 height 16
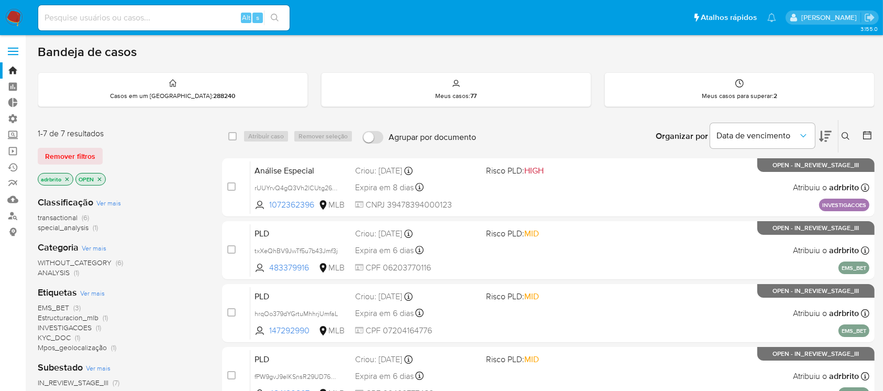
click at [64, 178] on icon "close-filter" at bounding box center [67, 179] width 6 height 6
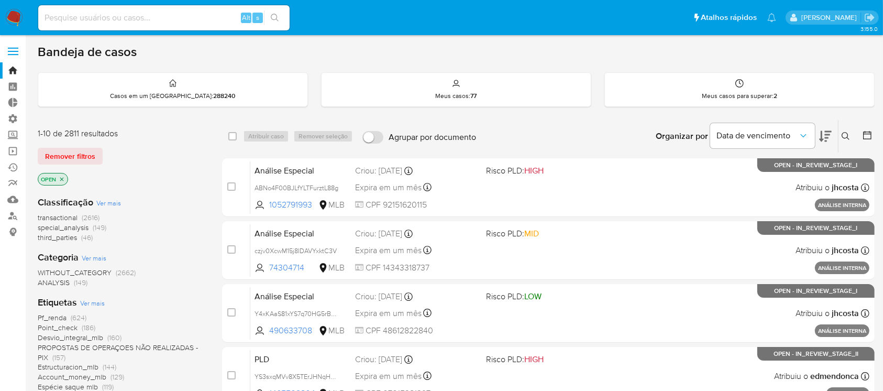
click at [849, 137] on icon at bounding box center [845, 136] width 8 height 8
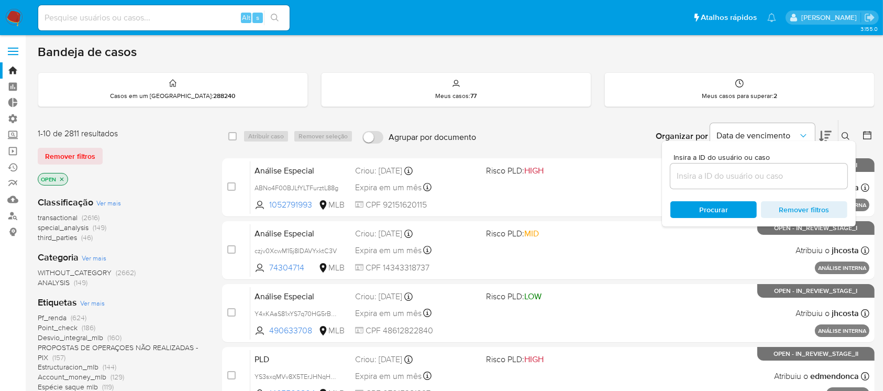
click at [810, 174] on input at bounding box center [758, 176] width 177 height 14
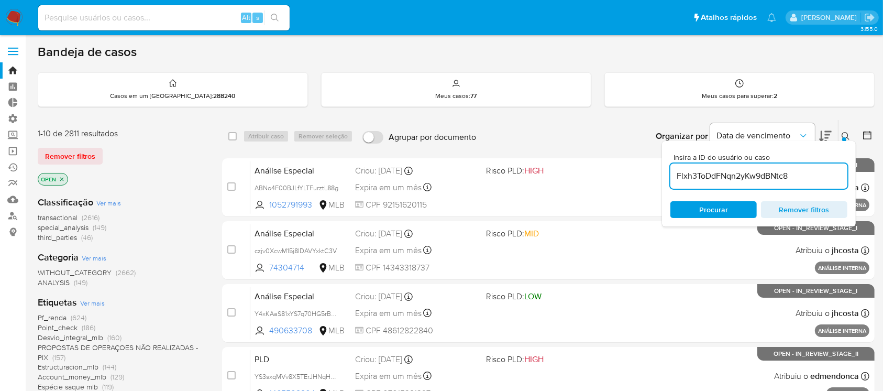
type input "Flxh3ToDdFNqn2yKw9dBNtc8"
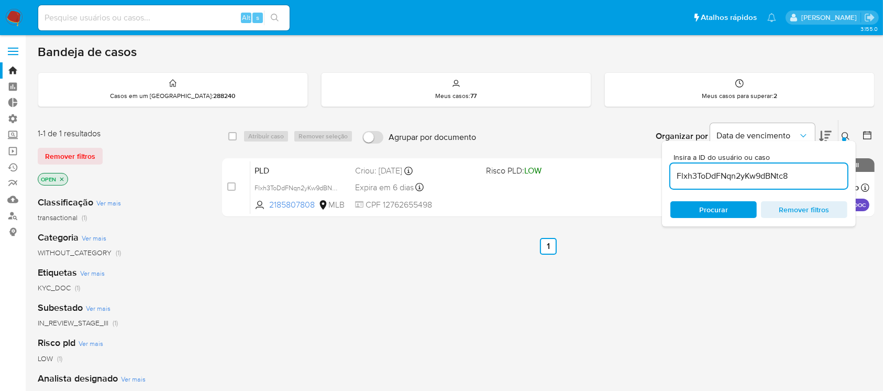
click at [845, 133] on icon at bounding box center [845, 136] width 8 height 8
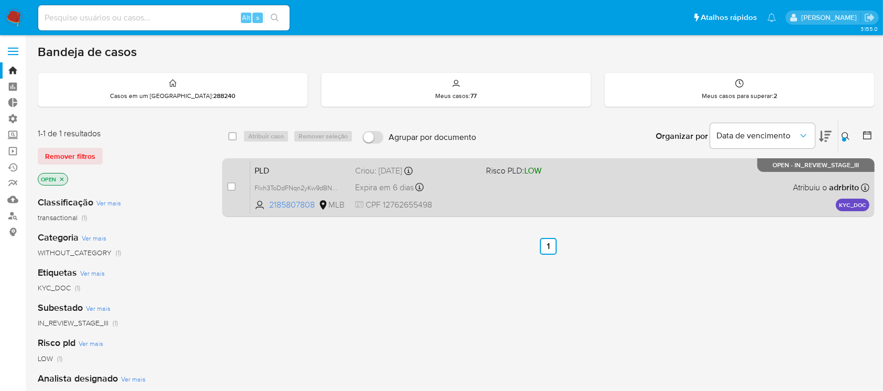
click at [390, 191] on span "Expira em 6 dias" at bounding box center [384, 188] width 59 height 12
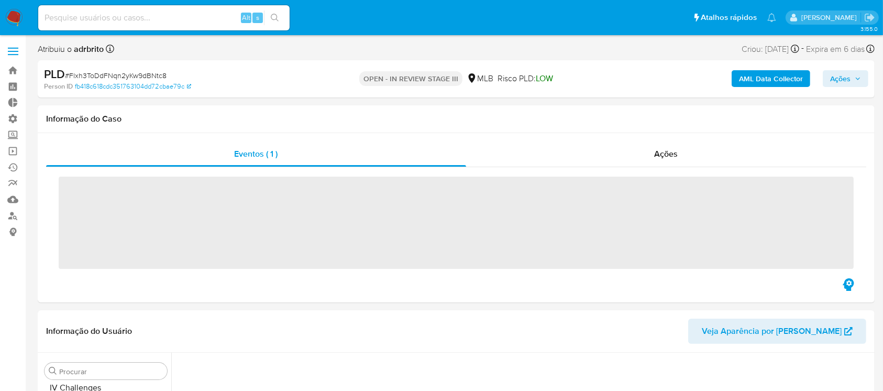
scroll to position [468, 0]
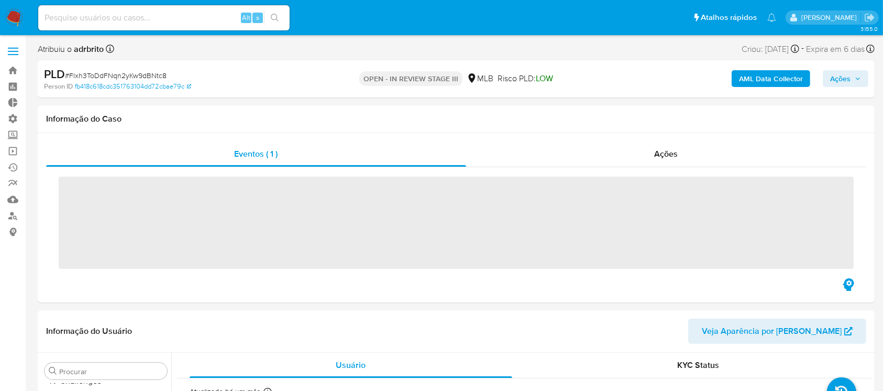
click at [848, 81] on span "Ações" at bounding box center [840, 78] width 20 height 17
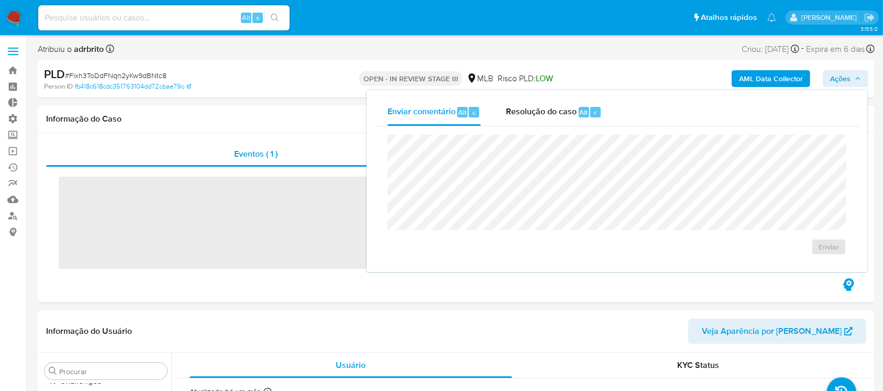
click at [556, 126] on div "Enviar" at bounding box center [617, 194] width 484 height 137
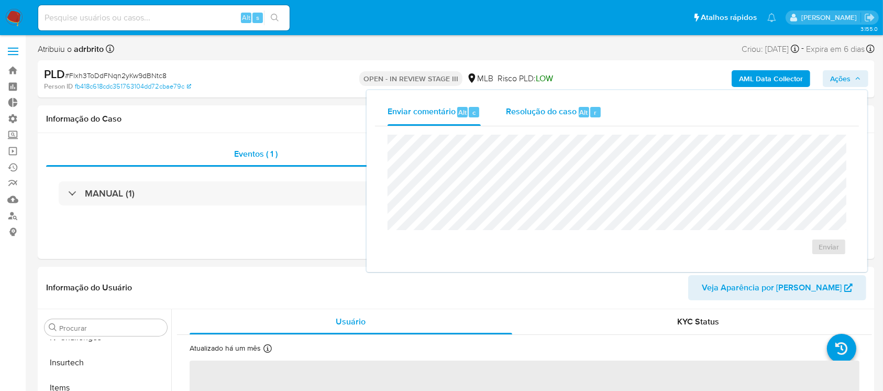
click at [549, 112] on span "Resolução do caso" at bounding box center [541, 112] width 71 height 12
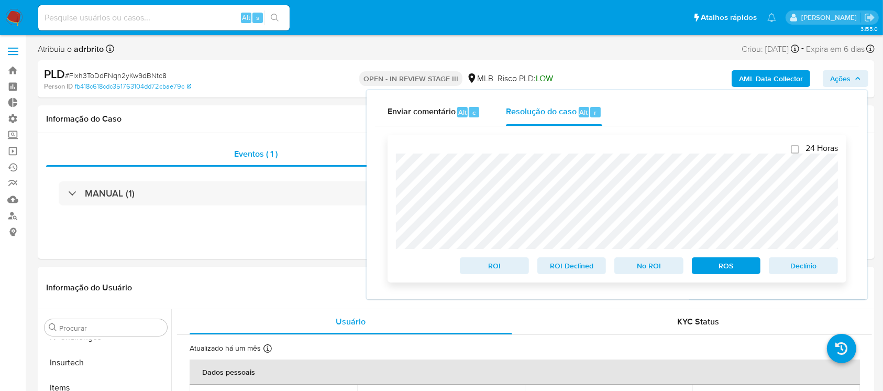
select select "10"
click at [807, 270] on span "Declínio" at bounding box center [803, 265] width 54 height 15
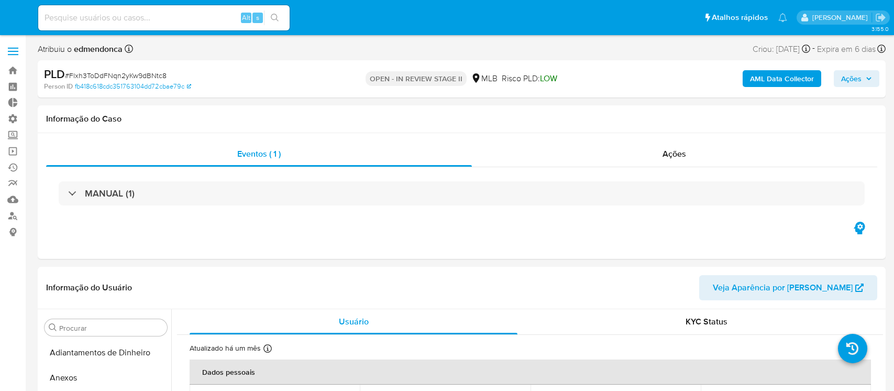
select select "10"
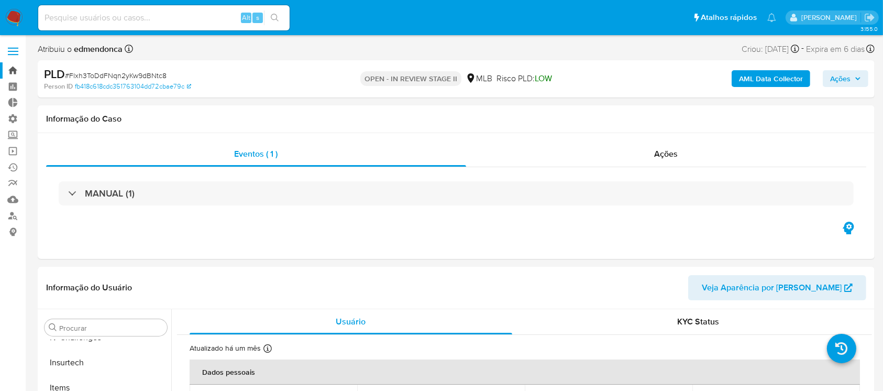
click at [9, 75] on link "Bandeja" at bounding box center [62, 70] width 125 height 16
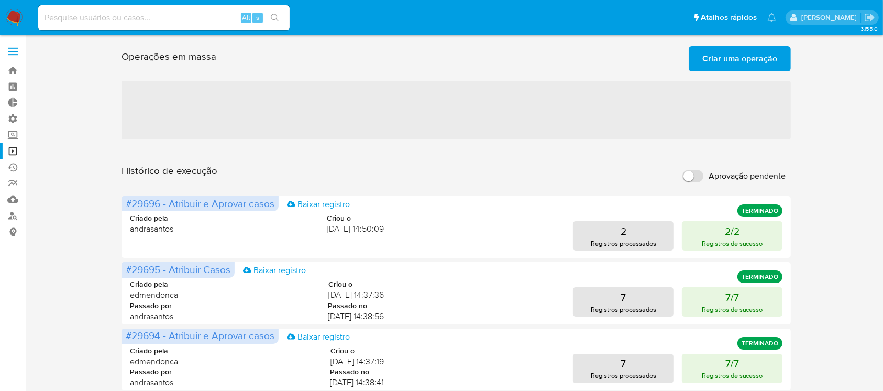
click at [743, 55] on span "Criar uma operação" at bounding box center [739, 58] width 75 height 23
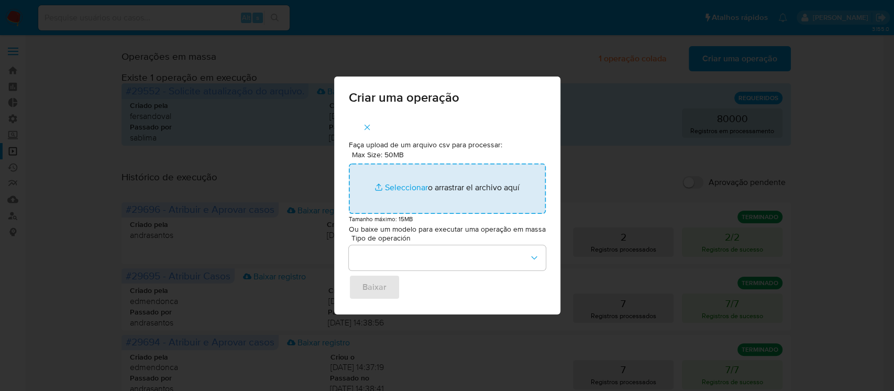
click at [409, 185] on input "Max Size: 50MB Seleccionar archivos" at bounding box center [447, 188] width 197 height 50
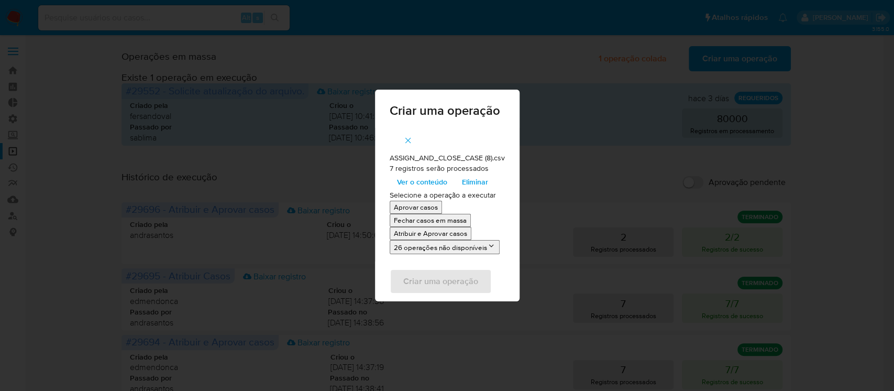
click at [423, 236] on p "Atribuir e Aprovar casos" at bounding box center [430, 233] width 73 height 10
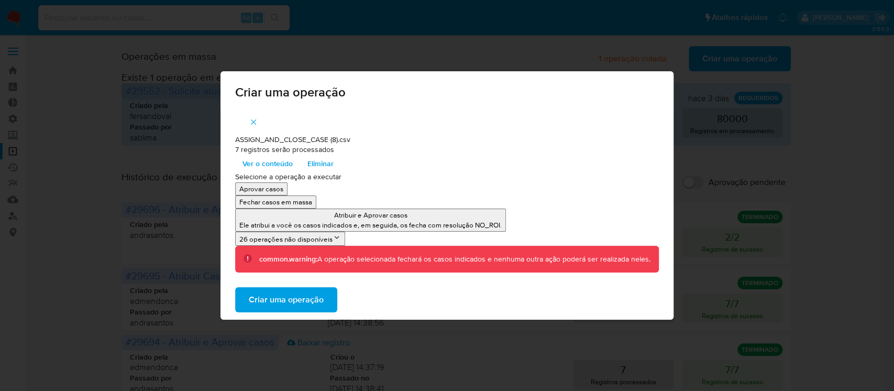
click at [279, 295] on span "Criar uma operação" at bounding box center [286, 299] width 75 height 23
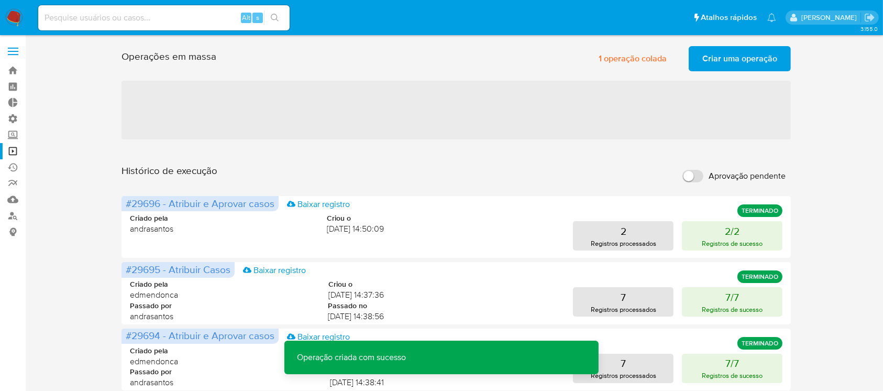
click at [728, 57] on span "Criar uma operação" at bounding box center [739, 58] width 75 height 23
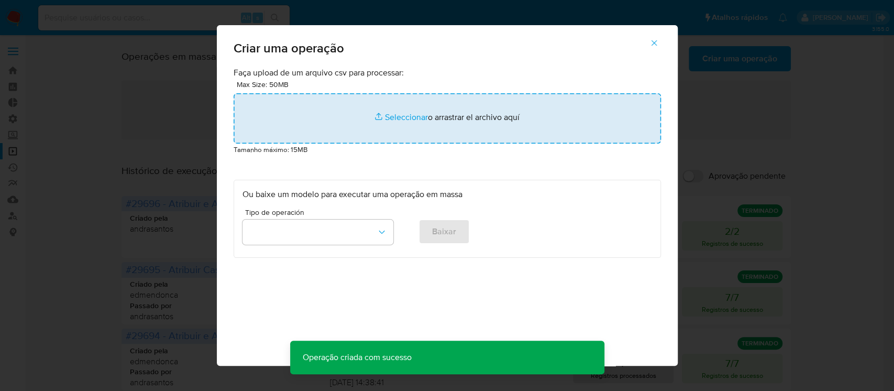
click at [383, 120] on input "file" at bounding box center [447, 118] width 427 height 50
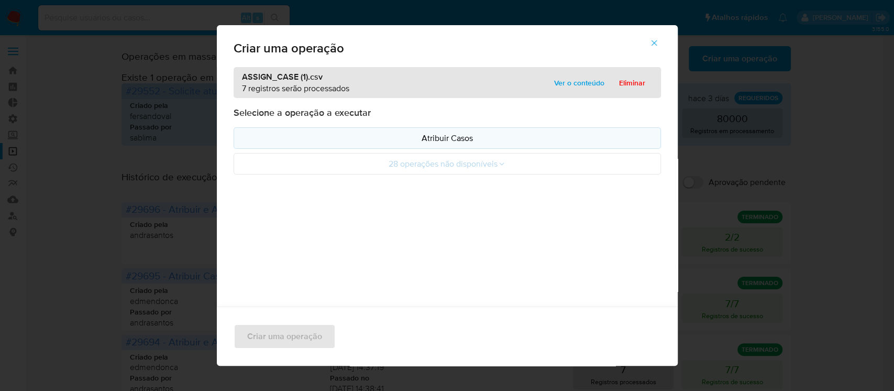
click at [426, 130] on button "Atribuir Casos" at bounding box center [447, 137] width 427 height 21
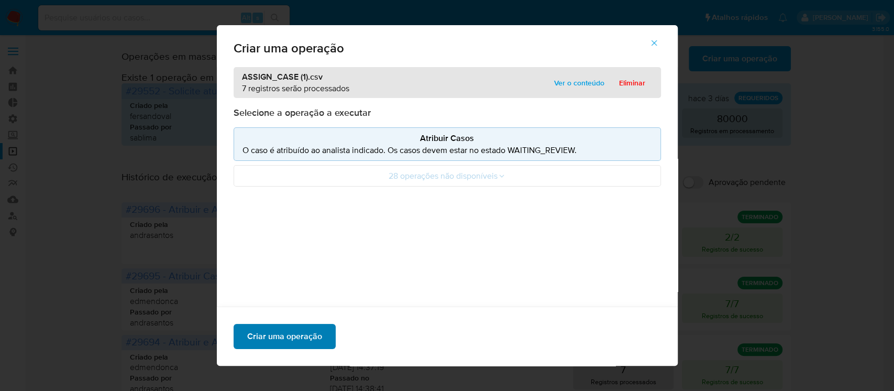
click at [295, 330] on span "Criar uma operação" at bounding box center [284, 336] width 75 height 23
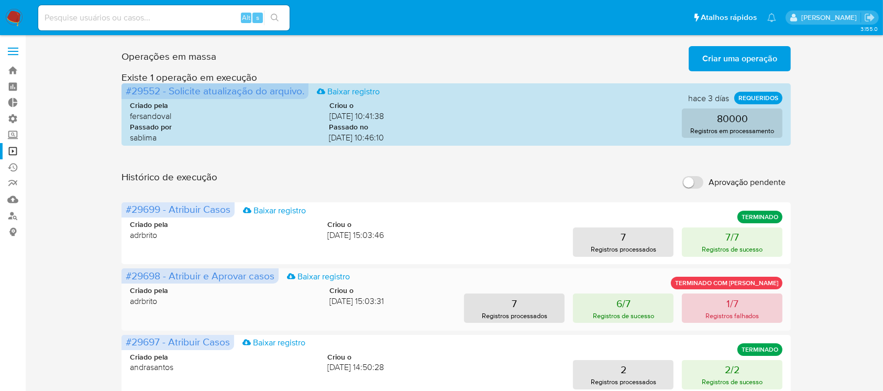
click at [704, 303] on button "1/7 Registros falhados" at bounding box center [732, 307] width 101 height 29
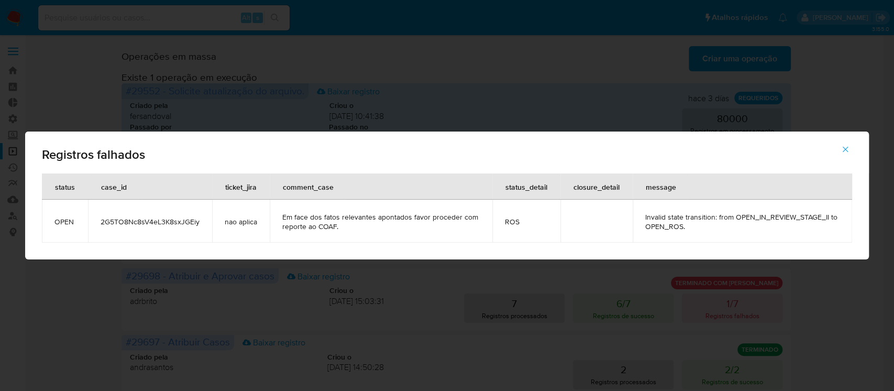
drag, startPoint x: 197, startPoint y: 224, endPoint x: 98, endPoint y: 215, distance: 98.8
click at [98, 215] on td "2G5TO8Nc8sV4eL3K8sxJGEiy" at bounding box center [150, 220] width 124 height 43
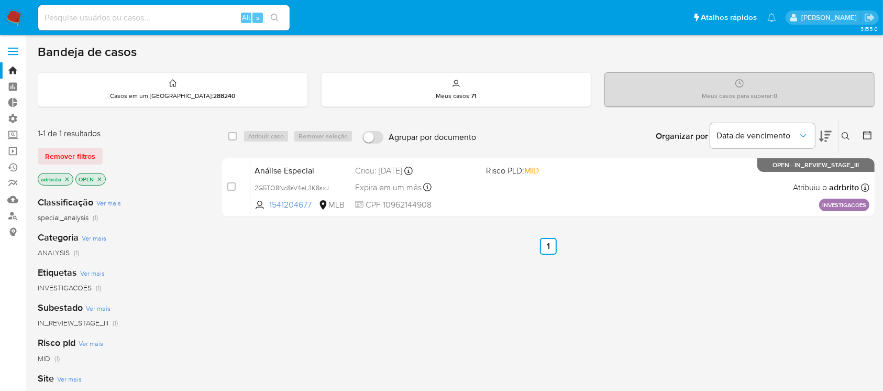
click at [70, 156] on span "Remover filtros" at bounding box center [70, 156] width 50 height 15
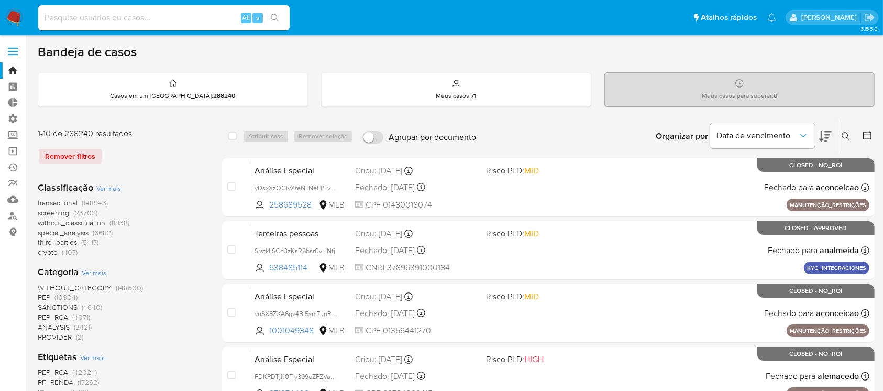
click at [842, 136] on icon at bounding box center [845, 136] width 8 height 8
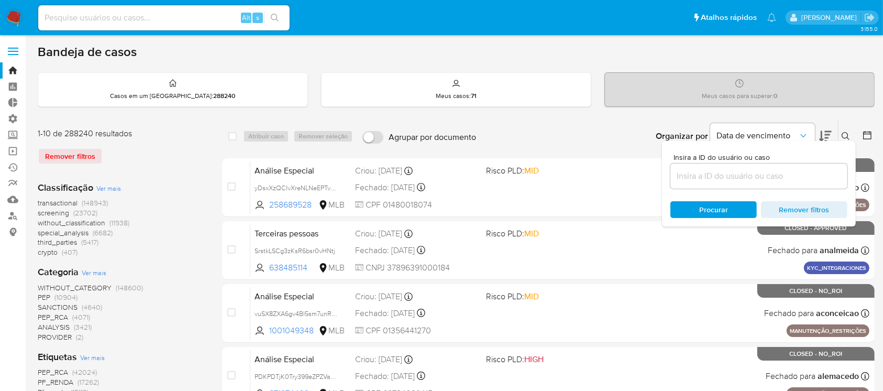
click at [804, 165] on div at bounding box center [758, 175] width 177 height 25
click at [799, 172] on input at bounding box center [758, 176] width 177 height 14
paste input "2G5TO8Nc8sV4eL3K8sxJGEiy"
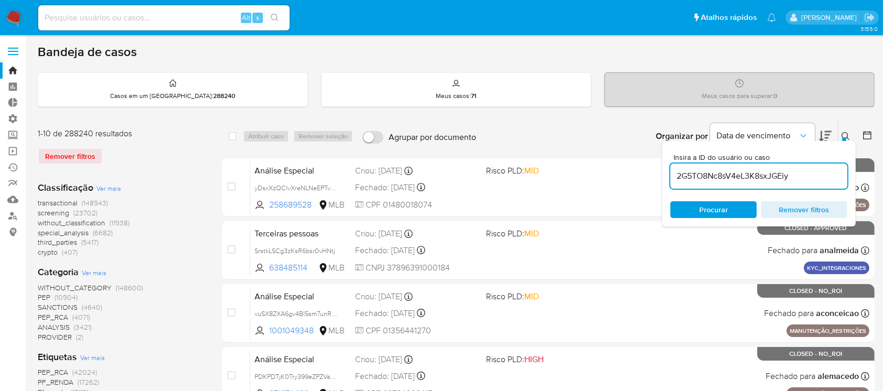
type input "2G5TO8Nc8sV4eL3K8sxJGEiy"
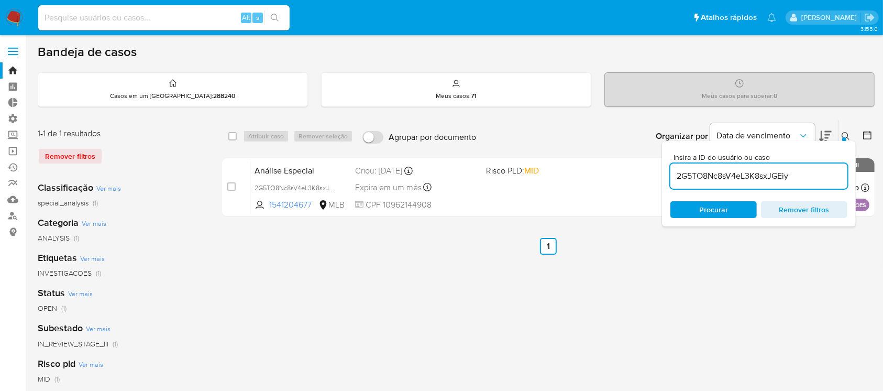
click at [844, 137] on div at bounding box center [844, 139] width 4 height 4
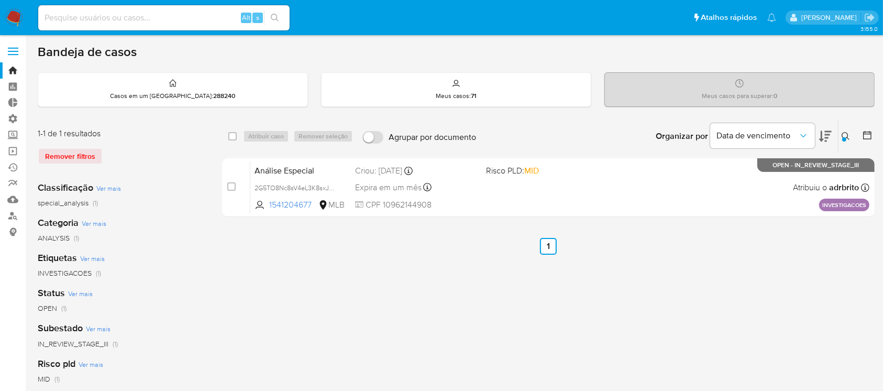
click at [414, 288] on div "select-all-cases-checkbox Atribuir caso Remover seleção Agrupar por documento O…" at bounding box center [548, 349] width 652 height 460
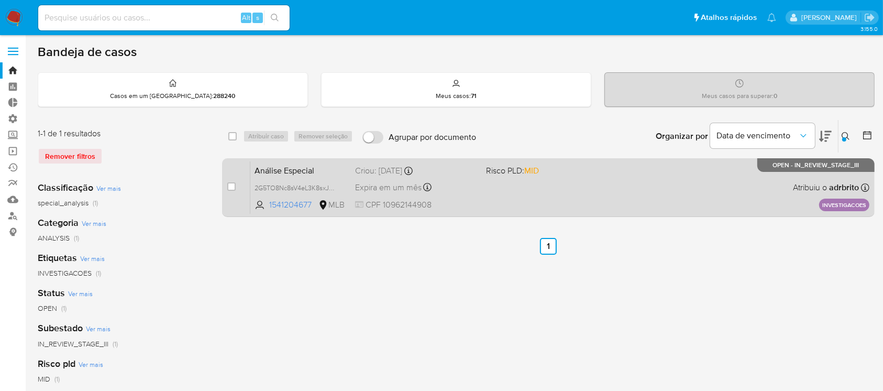
click at [395, 187] on span "Expira em um mês" at bounding box center [388, 188] width 66 height 12
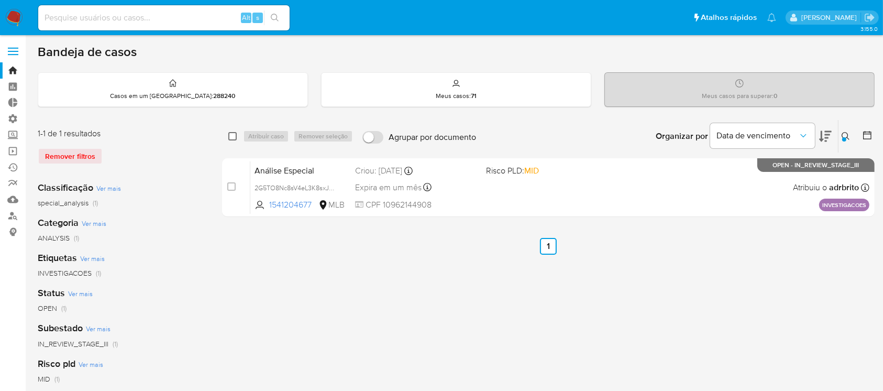
click at [228, 132] on input "checkbox" at bounding box center [232, 136] width 8 height 8
checkbox input "true"
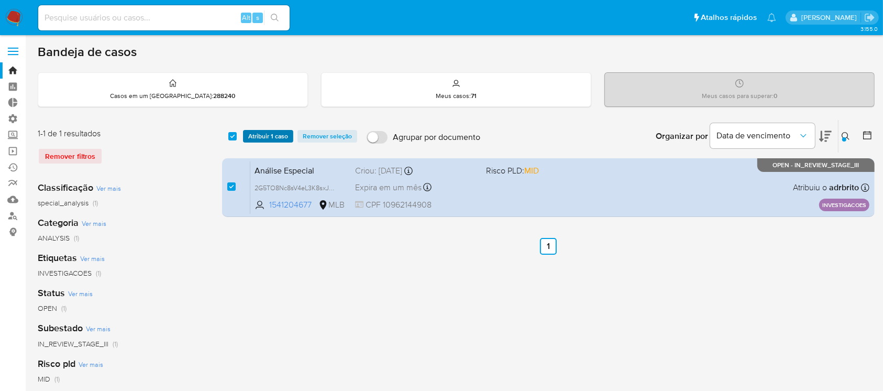
click at [251, 132] on span "Atribuir 1 caso" at bounding box center [268, 136] width 40 height 10
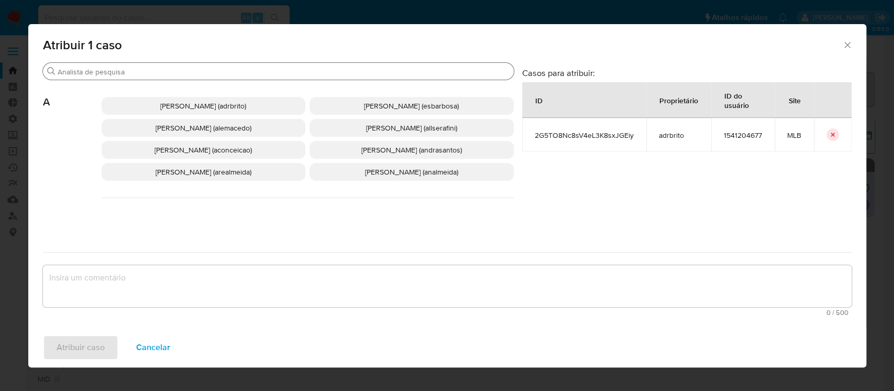
click at [165, 65] on div "Procurar" at bounding box center [278, 71] width 471 height 17
click at [157, 73] on input "Procurar" at bounding box center [284, 71] width 452 height 9
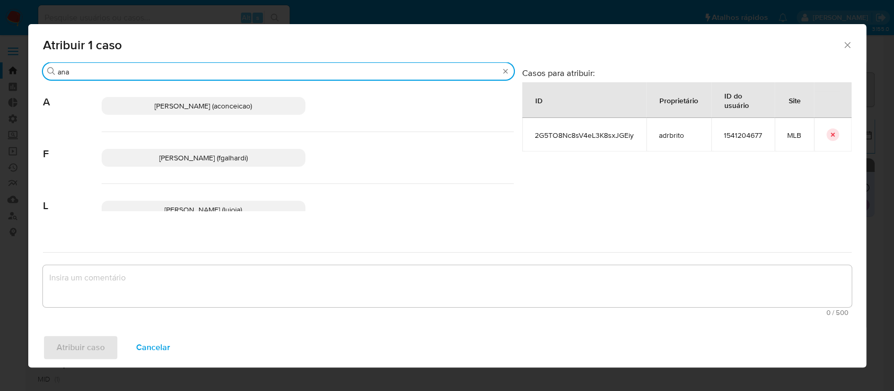
type input "ana"
click at [185, 105] on span "Ana Cristina Da Conceicao (aconceicao)" at bounding box center [202, 106] width 97 height 10
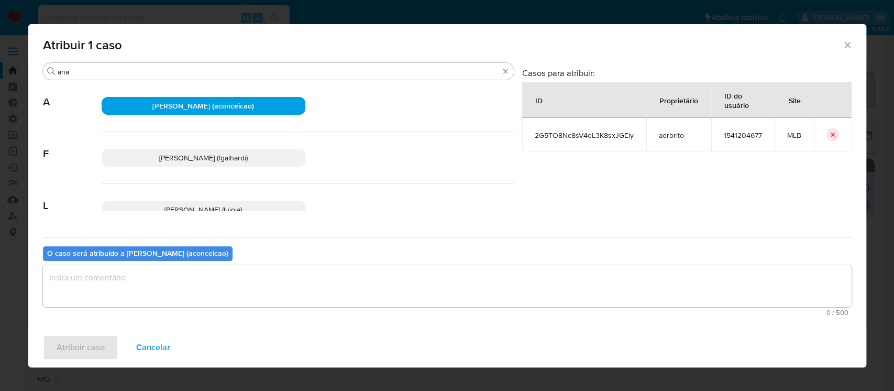
click at [210, 284] on textarea "assign-modal" at bounding box center [447, 286] width 808 height 42
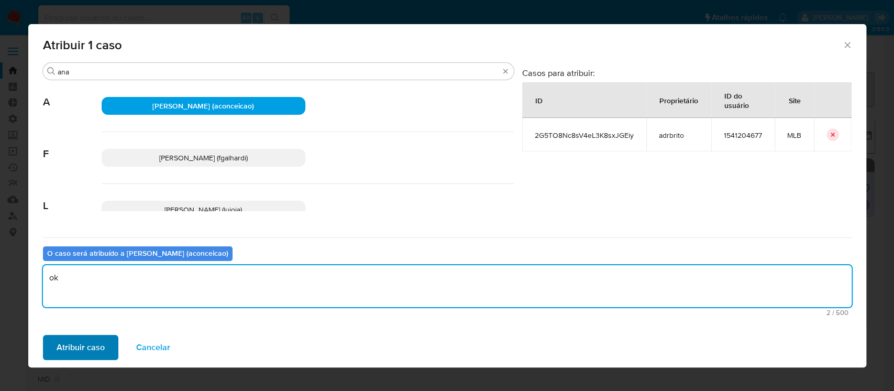
type textarea "ok"
click at [102, 346] on span "Atribuir caso" at bounding box center [81, 347] width 48 height 23
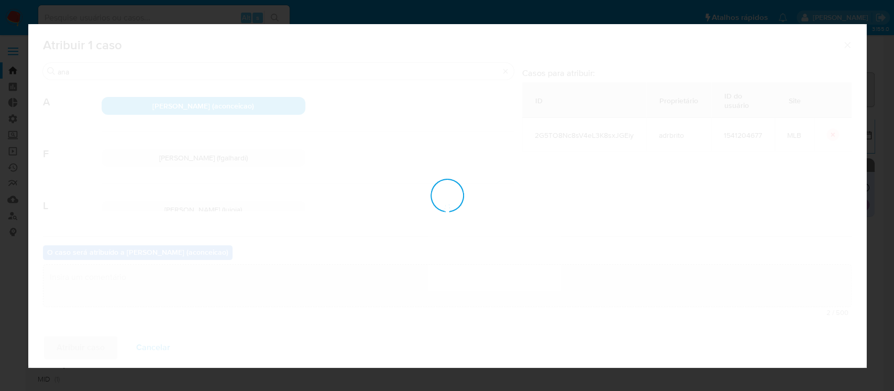
checkbox input "false"
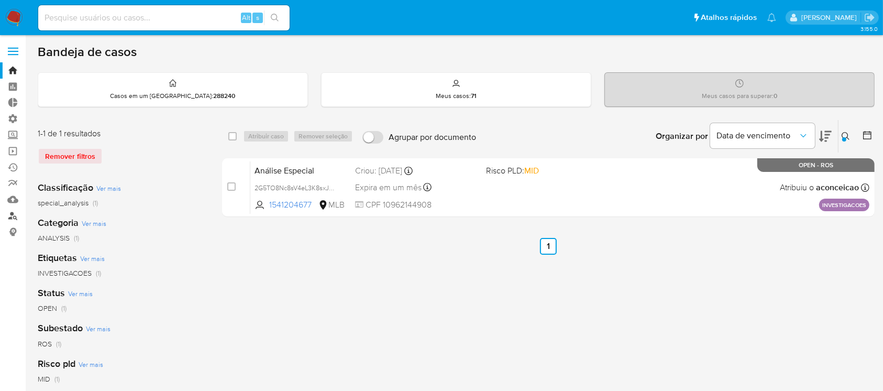
click at [15, 214] on link "Localizador de pessoas" at bounding box center [62, 215] width 125 height 16
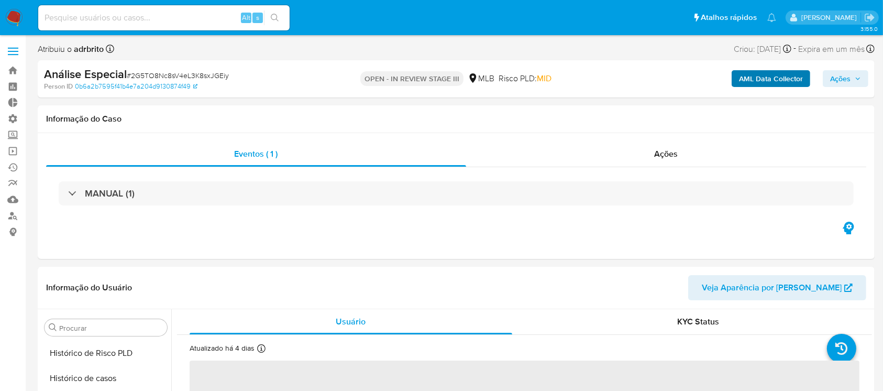
scroll to position [468, 0]
click at [856, 80] on icon "button" at bounding box center [858, 78] width 6 height 6
click at [836, 76] on span "Ações" at bounding box center [840, 78] width 20 height 17
select select "10"
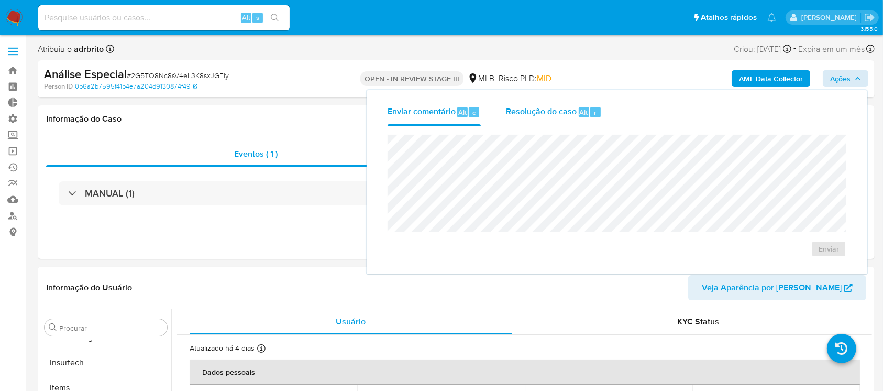
click at [523, 113] on span "Resolução do caso" at bounding box center [541, 112] width 71 height 12
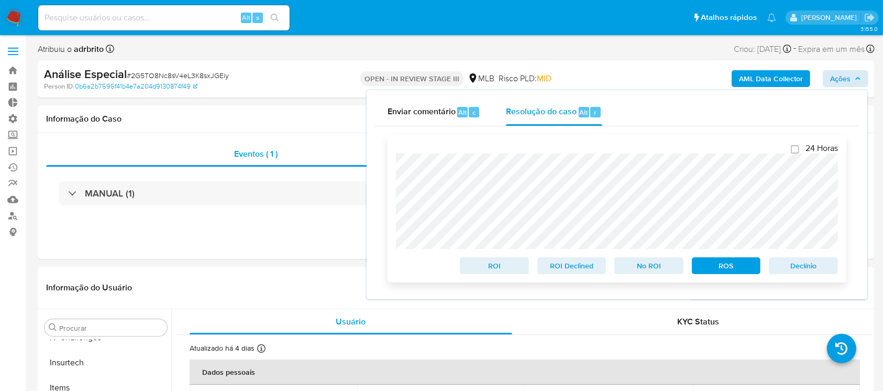
click at [709, 265] on span "ROS" at bounding box center [726, 265] width 54 height 15
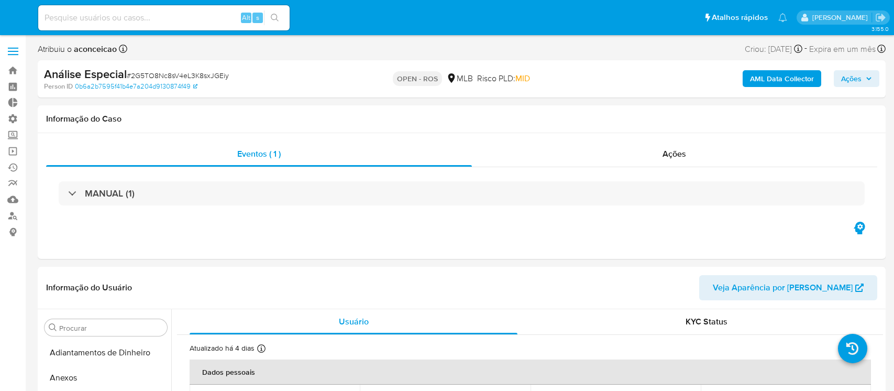
select select "10"
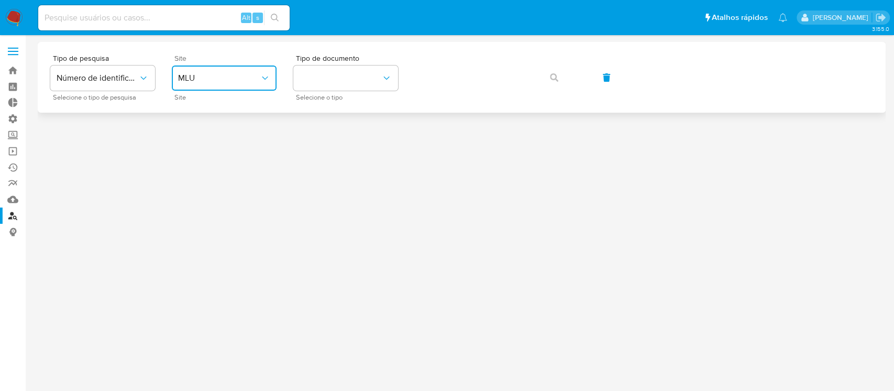
click at [253, 85] on button "MLU" at bounding box center [224, 77] width 105 height 25
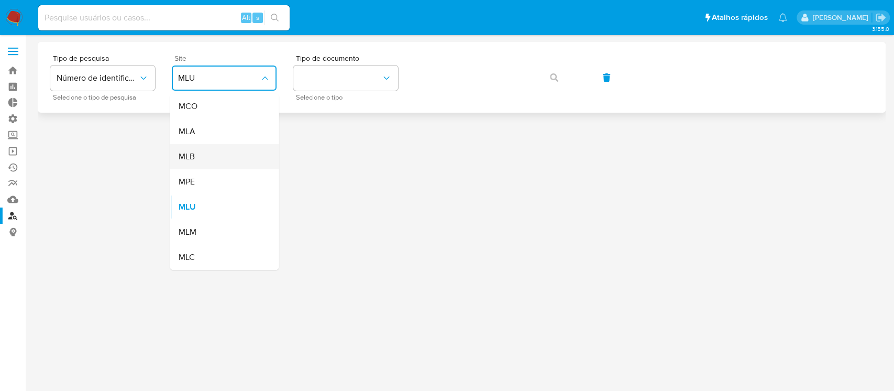
click at [200, 157] on div "MLB" at bounding box center [221, 156] width 86 height 25
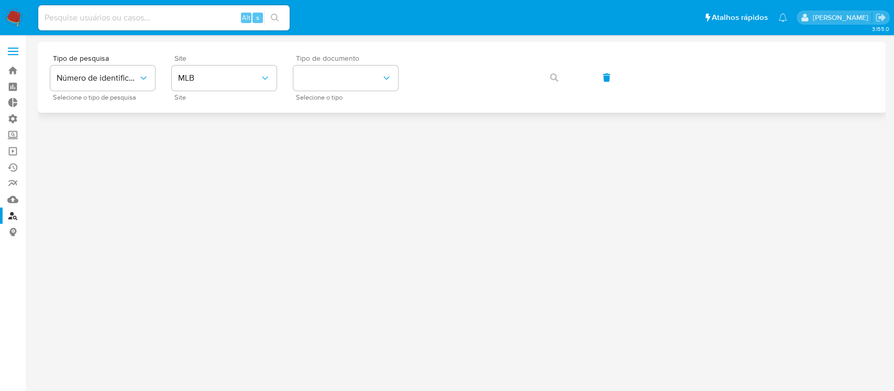
click at [385, 63] on div "Tipo de documento Selecione o tipo" at bounding box center [345, 77] width 105 height 46
click at [378, 73] on button "identificationType" at bounding box center [345, 77] width 105 height 25
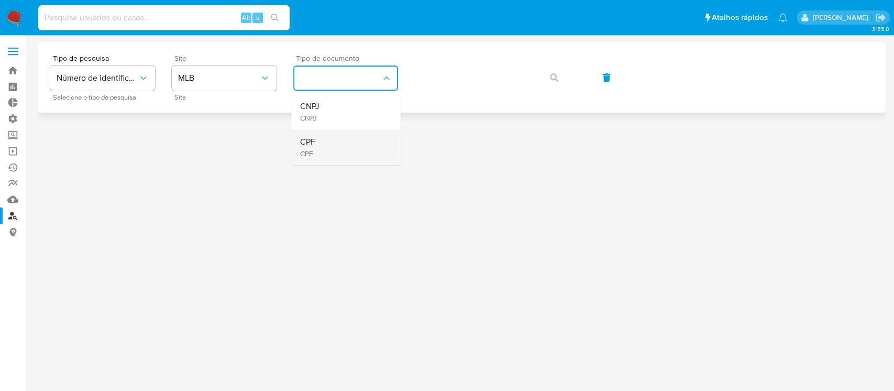
click at [355, 153] on div "CPF CPF" at bounding box center [343, 147] width 86 height 36
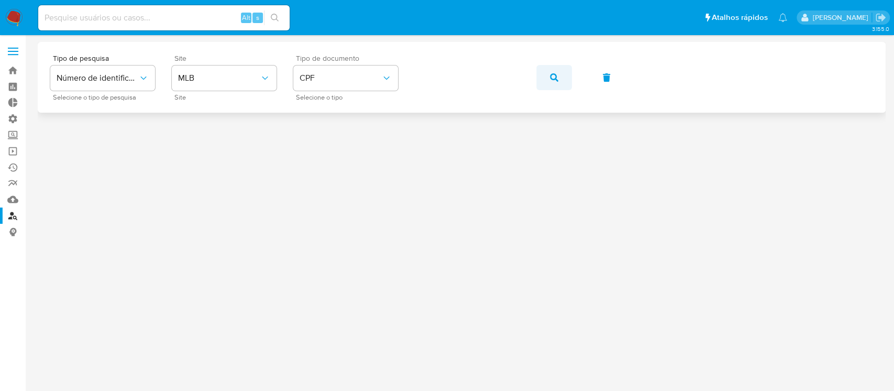
click at [552, 80] on icon "button" at bounding box center [554, 77] width 8 height 8
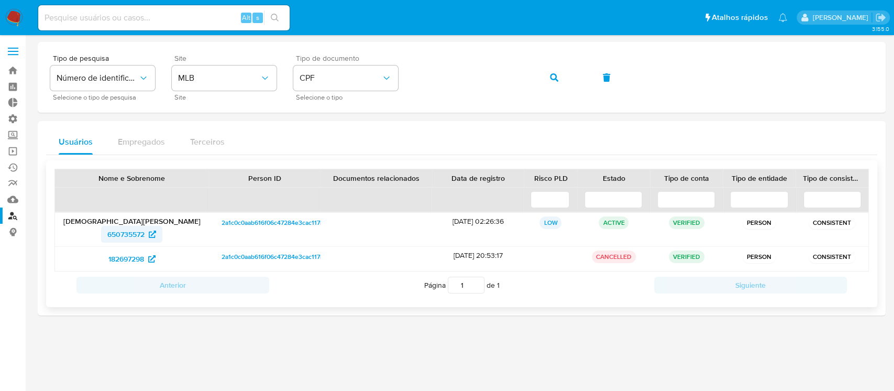
click at [138, 238] on span "650735572" at bounding box center [125, 234] width 37 height 17
click at [388, 73] on div "Tipo de pesquisa Número de identificação Selecione o tipo de pesquisa Site MLB …" at bounding box center [461, 77] width 823 height 46
click at [556, 76] on icon "button" at bounding box center [554, 77] width 8 height 8
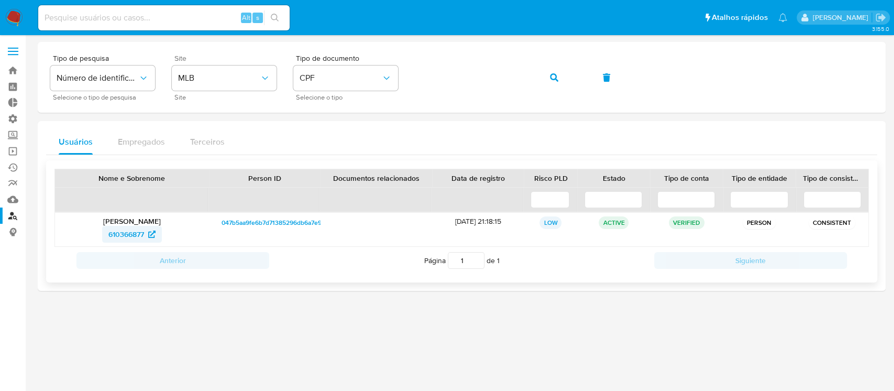
drag, startPoint x: 98, startPoint y: 233, endPoint x: 143, endPoint y: 232, distance: 44.5
click at [143, 232] on div "610366877" at bounding box center [131, 234] width 139 height 17
click at [117, 236] on span "610366877" at bounding box center [126, 234] width 36 height 17
click at [380, 60] on div "Tipo de pesquisa Número de identificação Selecione o tipo de pesquisa Site MLB …" at bounding box center [461, 77] width 823 height 46
click at [555, 79] on icon "button" at bounding box center [554, 77] width 8 height 8
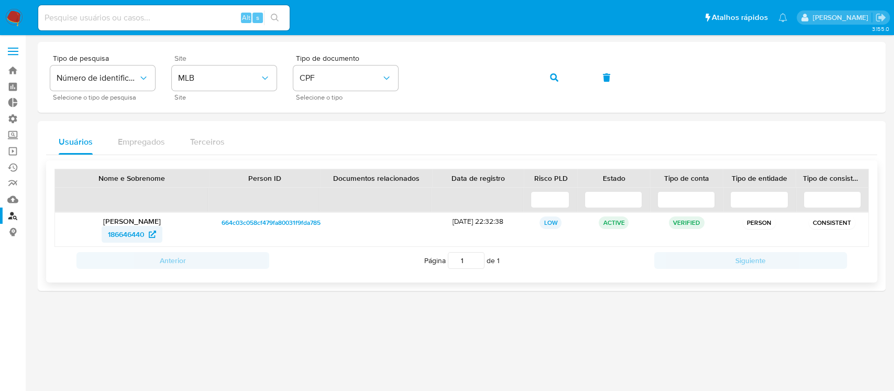
click at [130, 233] on span "186646440" at bounding box center [126, 234] width 37 height 17
click at [411, 71] on div "Tipo de pesquisa Número de identificação Selecione o tipo de pesquisa Site MLB …" at bounding box center [461, 77] width 823 height 46
click at [549, 75] on button "button" at bounding box center [554, 77] width 36 height 25
click at [139, 231] on span "1118425880" at bounding box center [126, 234] width 38 height 17
click at [408, 65] on div "Tipo de pesquisa Número de identificação Selecione o tipo de pesquisa Site MLB …" at bounding box center [461, 77] width 823 height 46
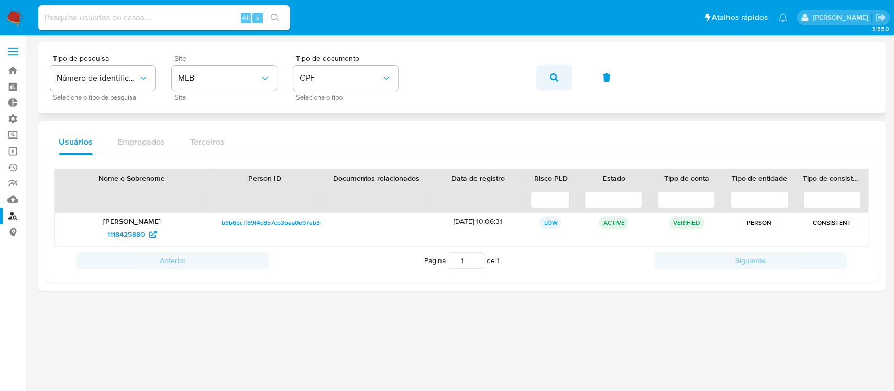
click at [552, 74] on icon "button" at bounding box center [554, 77] width 8 height 8
click at [136, 237] on span "569428705" at bounding box center [126, 234] width 38 height 17
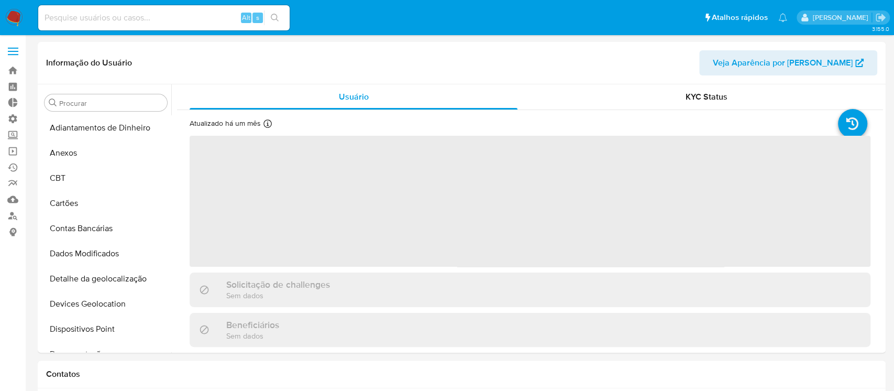
select select "10"
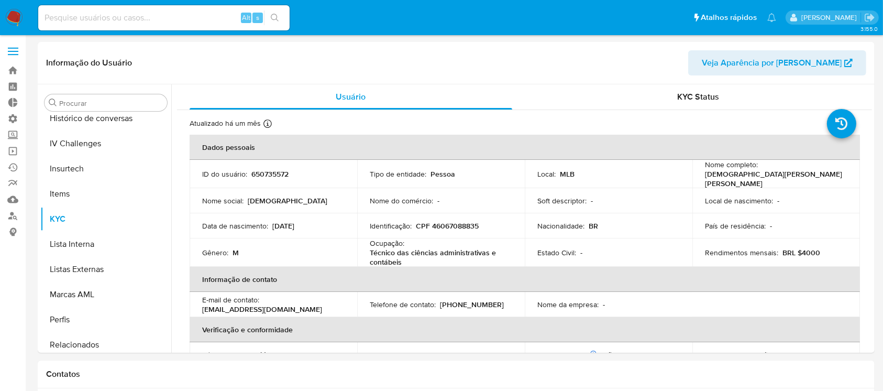
scroll to position [468, 0]
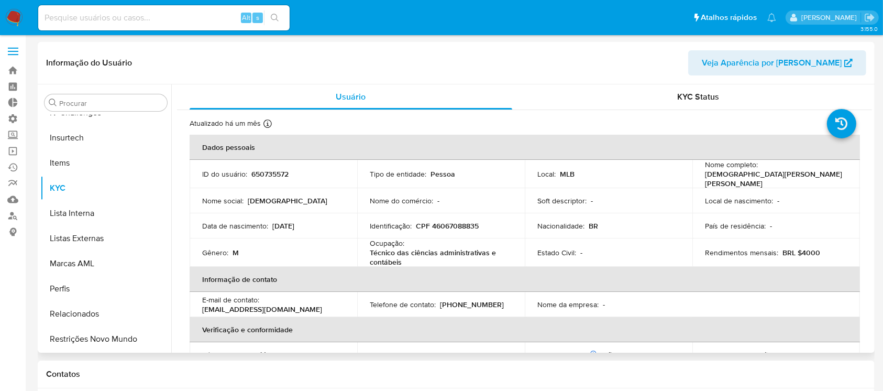
drag, startPoint x: 467, startPoint y: 231, endPoint x: 472, endPoint y: 227, distance: 6.7
click at [467, 231] on td "Identificação : CPF 46067088835" at bounding box center [441, 225] width 168 height 25
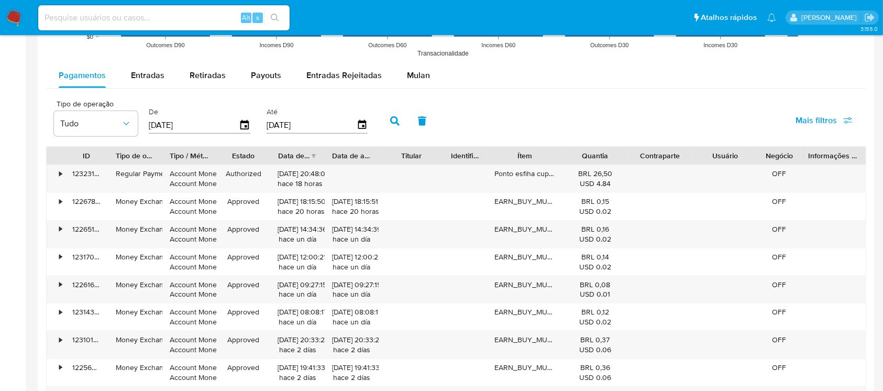
scroll to position [914, 0]
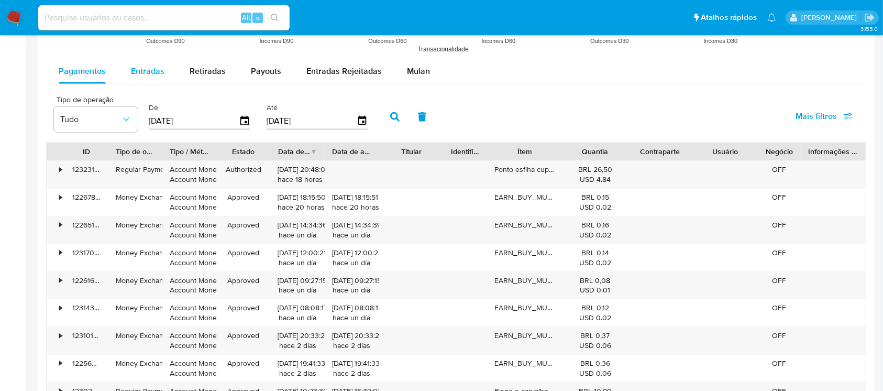
click at [157, 77] on span "Entradas" at bounding box center [148, 71] width 34 height 12
select select "10"
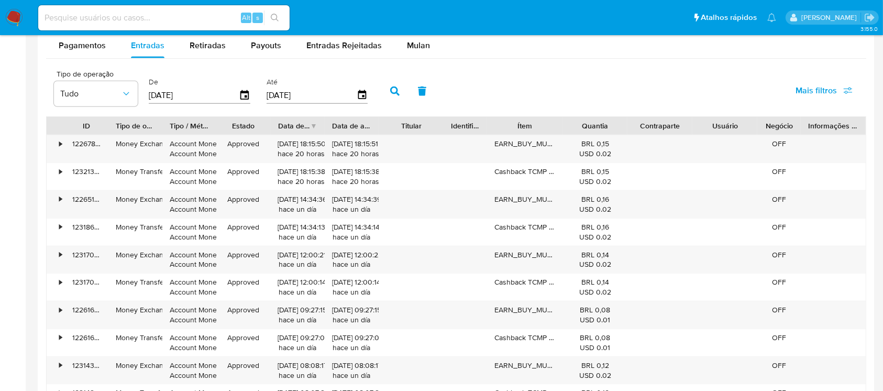
scroll to position [938, 0]
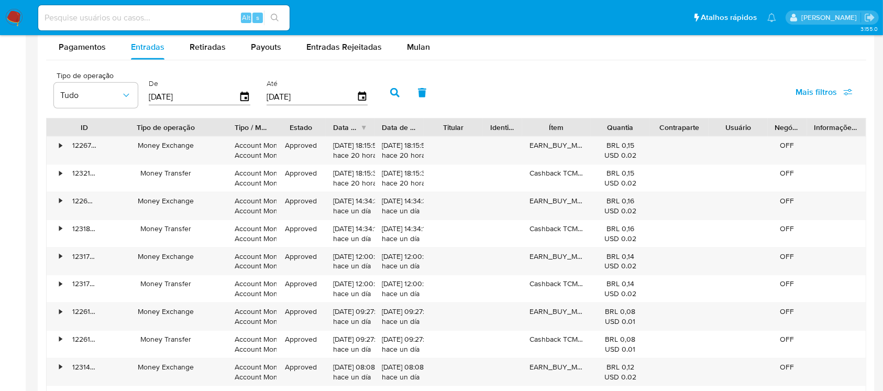
drag, startPoint x: 170, startPoint y: 126, endPoint x: 239, endPoint y: 128, distance: 69.1
click at [239, 128] on div "ID Tipo de operação Tipo / Método Estado Data de criação Data de aprovação Titu…" at bounding box center [456, 127] width 819 height 18
click at [209, 51] on span "Retiradas" at bounding box center [208, 47] width 36 height 12
select select "10"
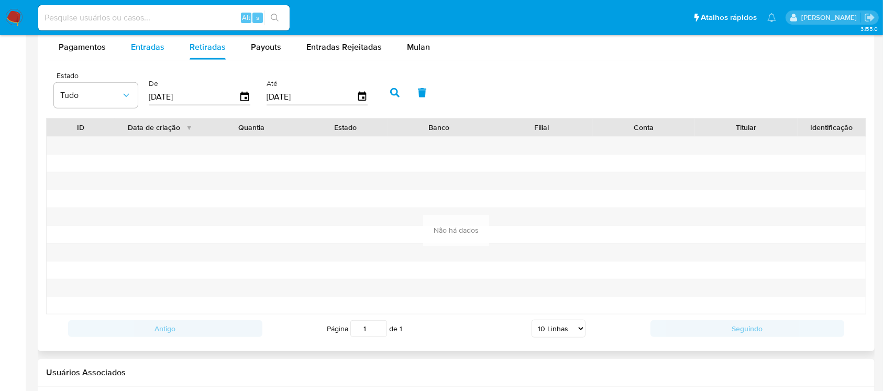
click at [143, 57] on div "Entradas" at bounding box center [148, 47] width 34 height 25
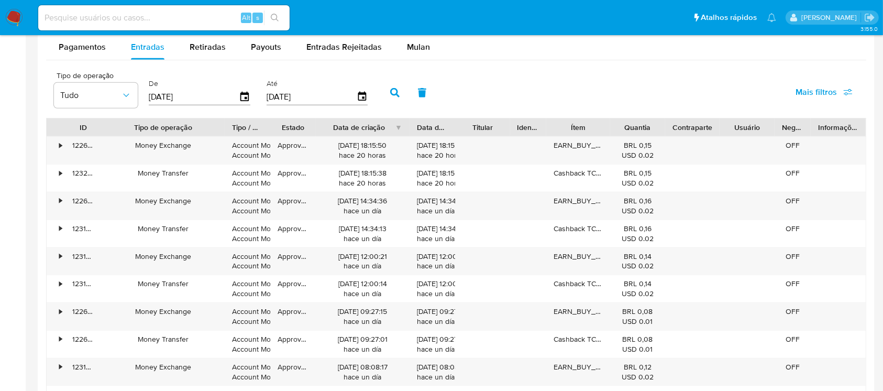
drag, startPoint x: 379, startPoint y: 132, endPoint x: 423, endPoint y: 129, distance: 44.1
click at [423, 129] on div "ID Tipo de operação Tipo / Método Estado Data de criação Data de aprovação Titu…" at bounding box center [456, 127] width 819 height 18
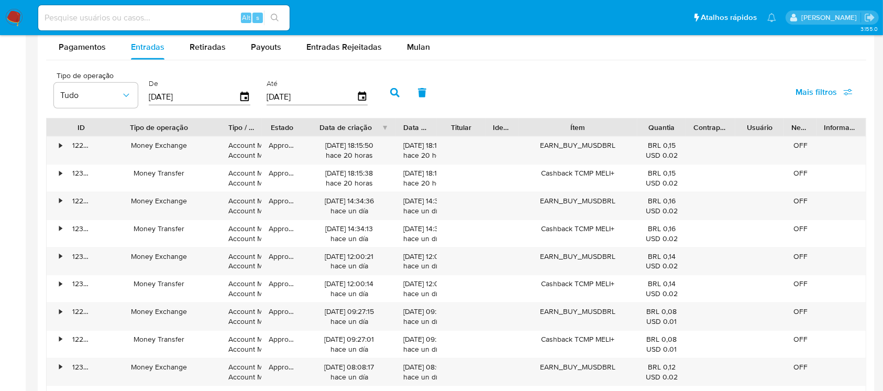
drag, startPoint x: 611, startPoint y: 130, endPoint x: 666, endPoint y: 133, distance: 55.0
click at [666, 133] on div "ID Tipo de operação Tipo / Método Estado Data de criação Data de aprovação Titu…" at bounding box center [456, 127] width 819 height 18
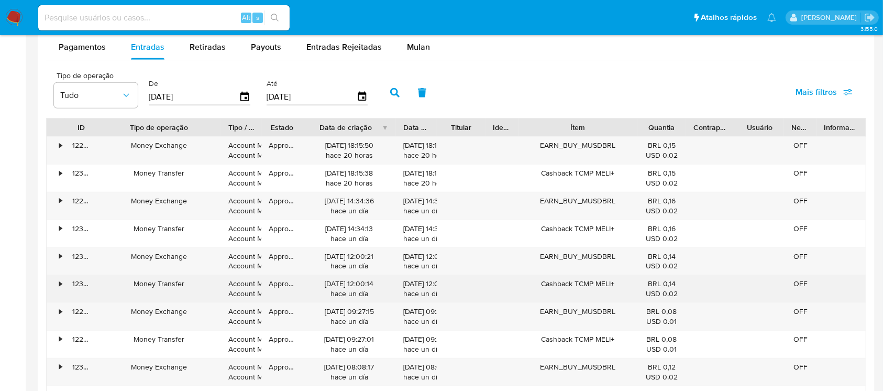
scroll to position [1221, 0]
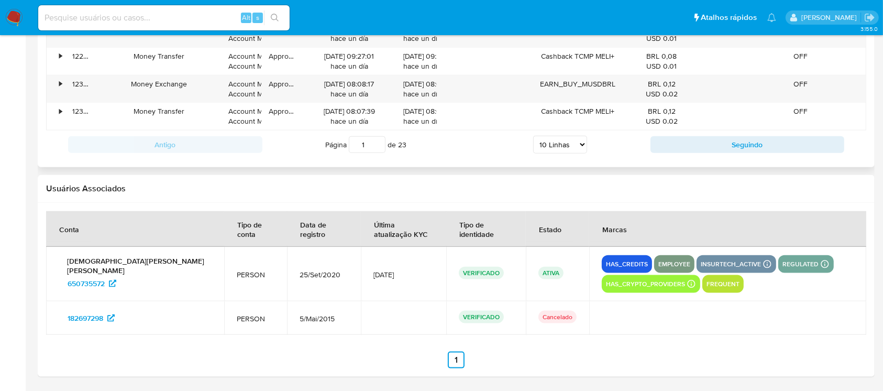
click at [578, 144] on select "5 Linhas 10 Linhas 20 Linhas 25 Linhas 50 Linhas 100 Linhas" at bounding box center [560, 145] width 54 height 18
select select "100"
click at [533, 136] on select "5 Linhas 10 Linhas 20 Linhas 25 Linhas 50 Linhas 100 Linhas" at bounding box center [560, 145] width 54 height 18
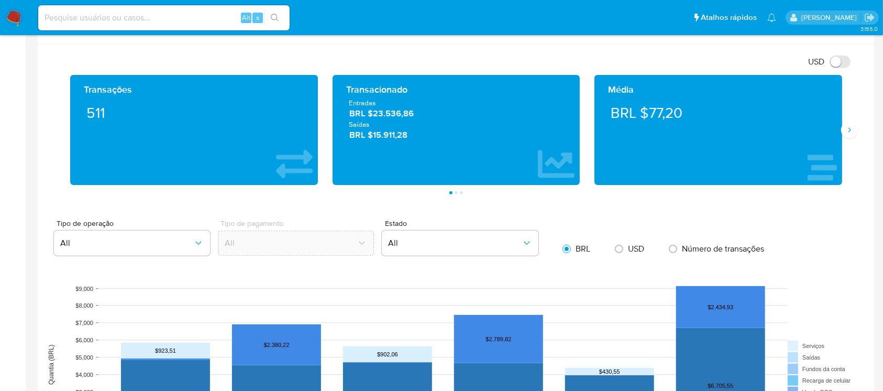
scroll to position [436, 0]
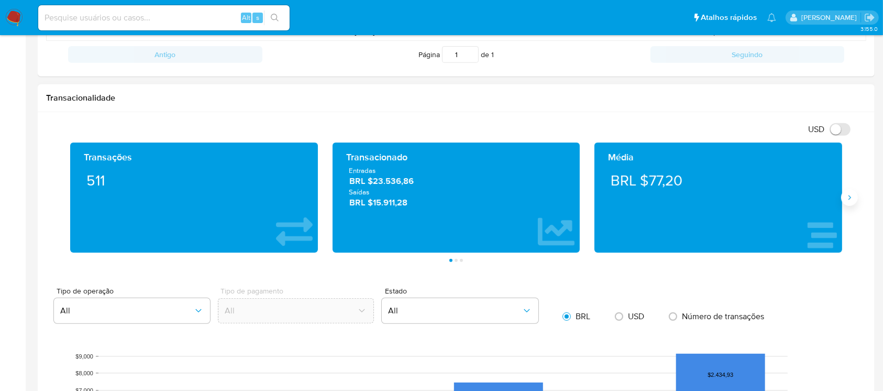
click at [848, 196] on icon "Siguiente" at bounding box center [849, 197] width 8 height 8
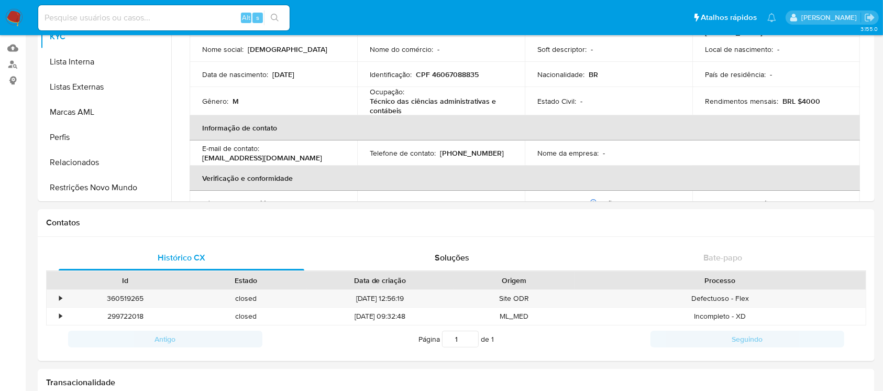
scroll to position [0, 0]
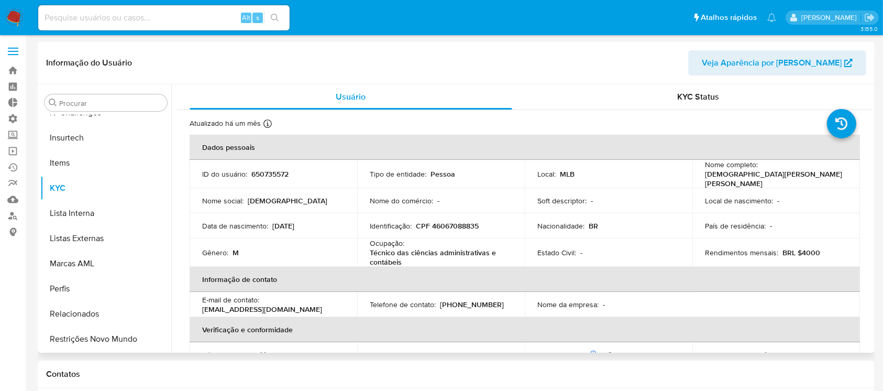
click at [789, 65] on span "Veja Aparência por [PERSON_NAME]" at bounding box center [772, 62] width 140 height 25
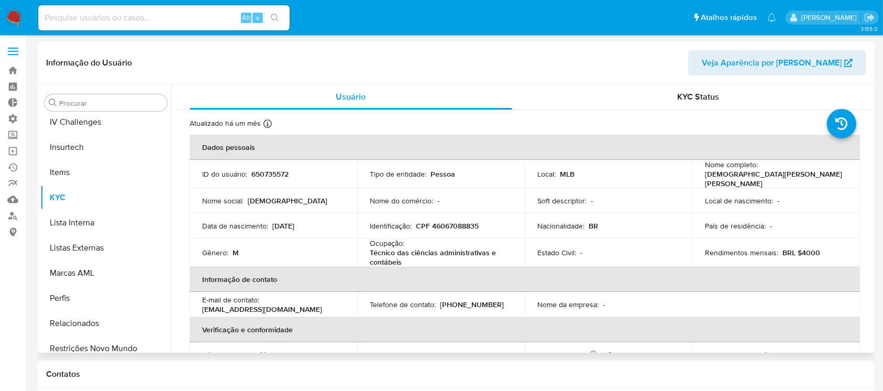
scroll to position [468, 0]
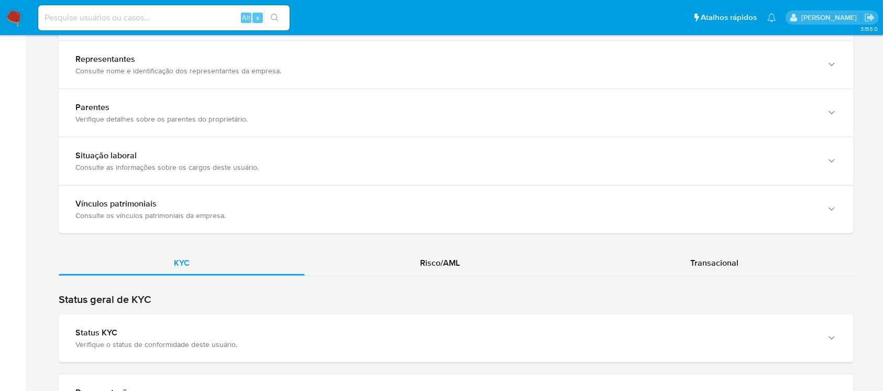
scroll to position [762, 0]
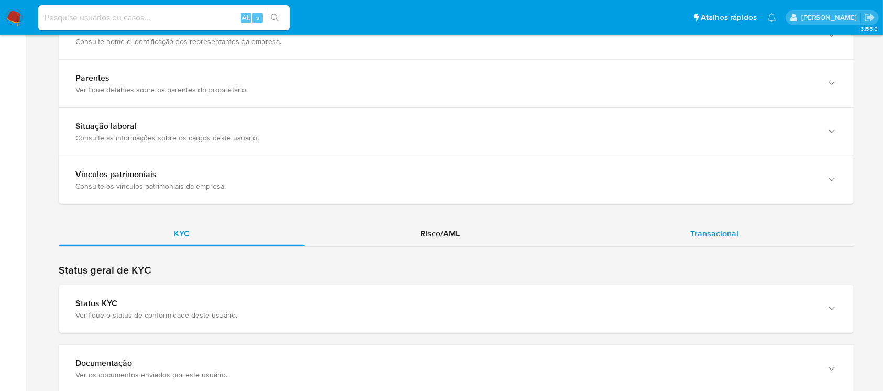
click at [722, 235] on span "Transacional" at bounding box center [714, 233] width 48 height 12
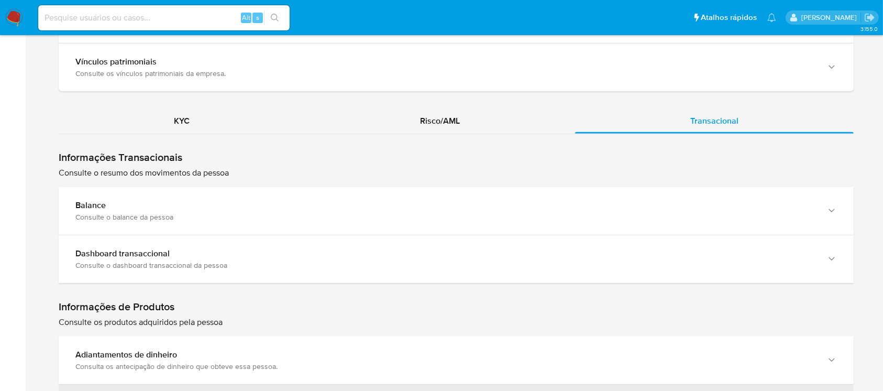
scroll to position [889, 0]
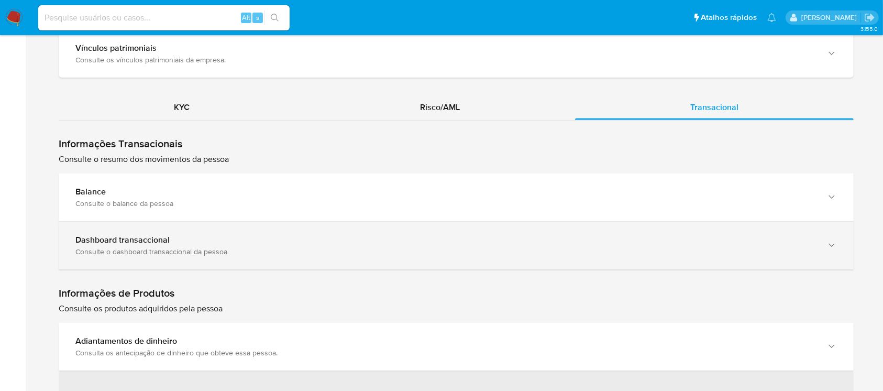
click at [828, 235] on div "button" at bounding box center [830, 245] width 13 height 21
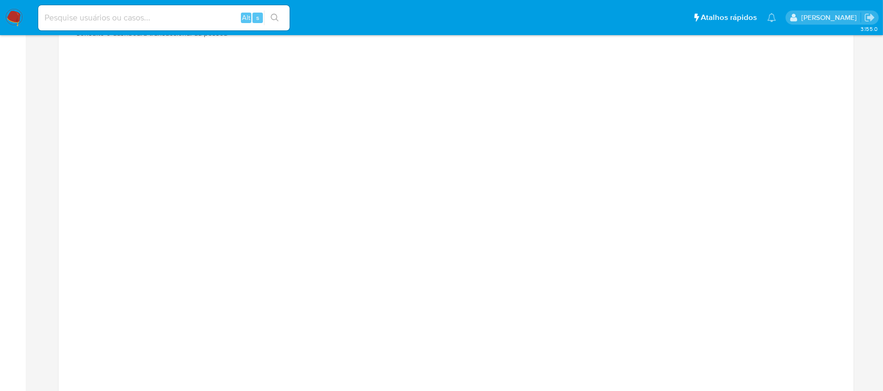
scroll to position [1082, 0]
click at [12, 126] on aside "Bandeja Painel Painel Externo Administração Regras Funções Usuários Equipes Con…" at bounding box center [13, 125] width 26 height 2414
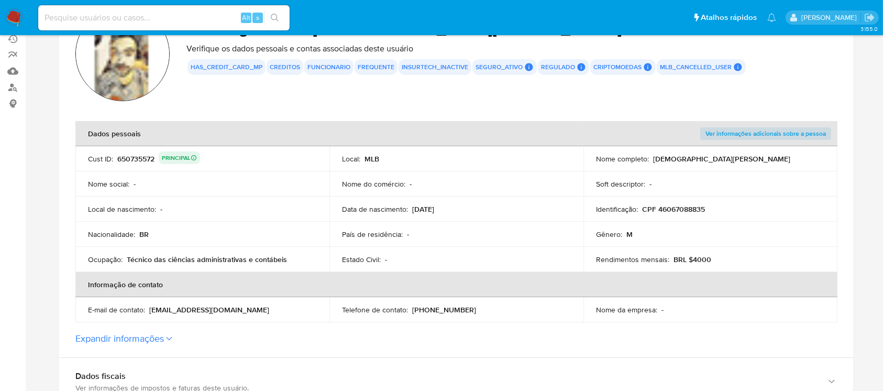
scroll to position [121, 0]
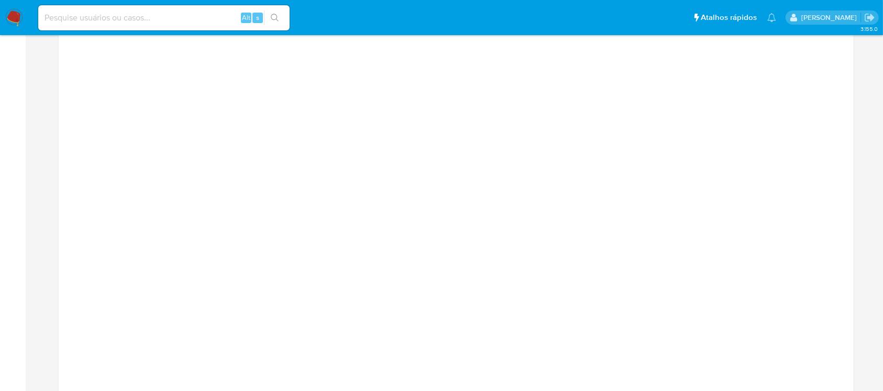
scroll to position [1154, 0]
click at [100, 12] on input at bounding box center [163, 18] width 251 height 14
paste input "500.904.988-01"
type input "500.904.988-01"
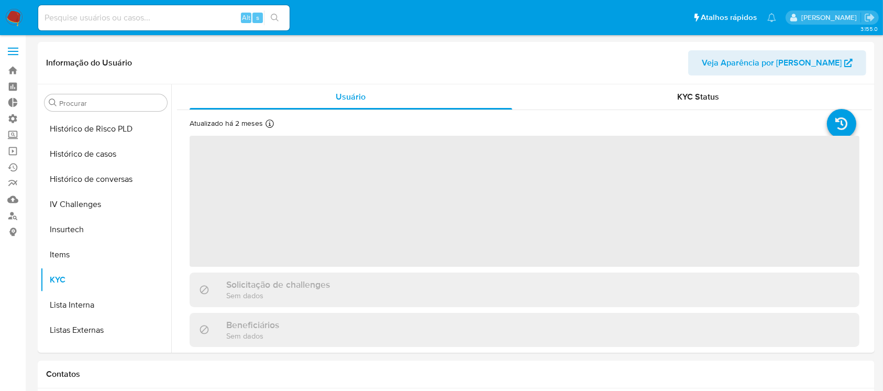
scroll to position [468, 0]
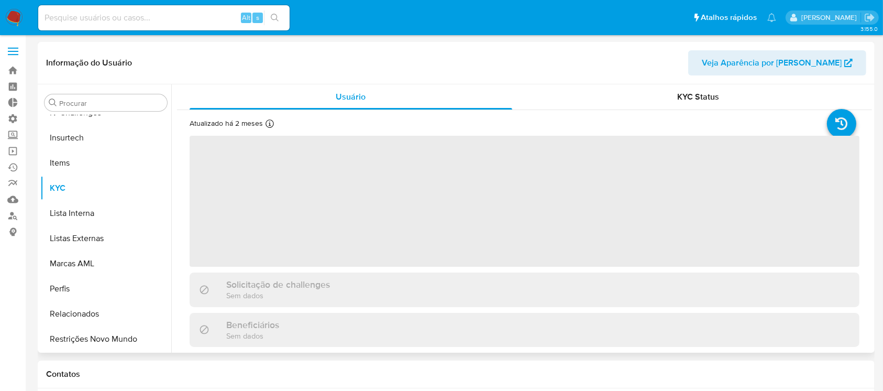
select select "10"
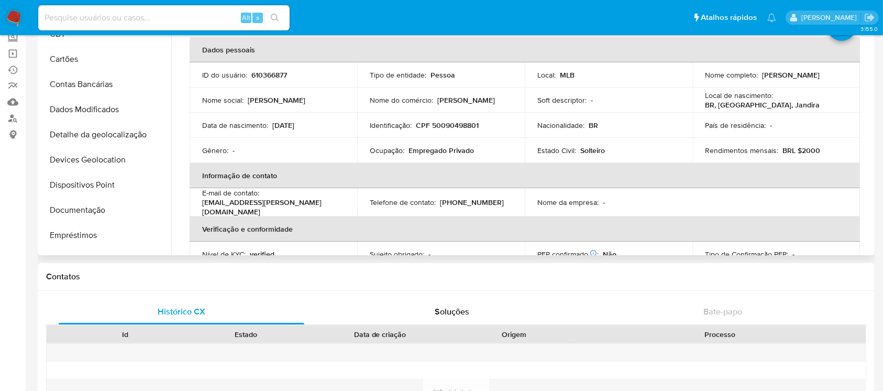
scroll to position [43, 0]
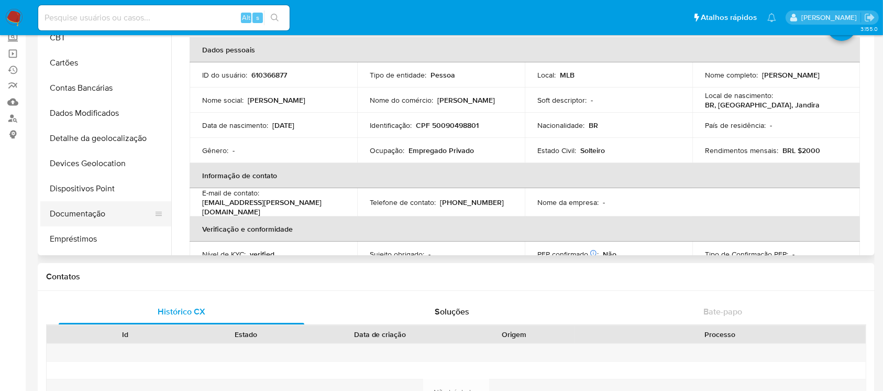
click at [84, 221] on button "Documentação" at bounding box center [101, 213] width 123 height 25
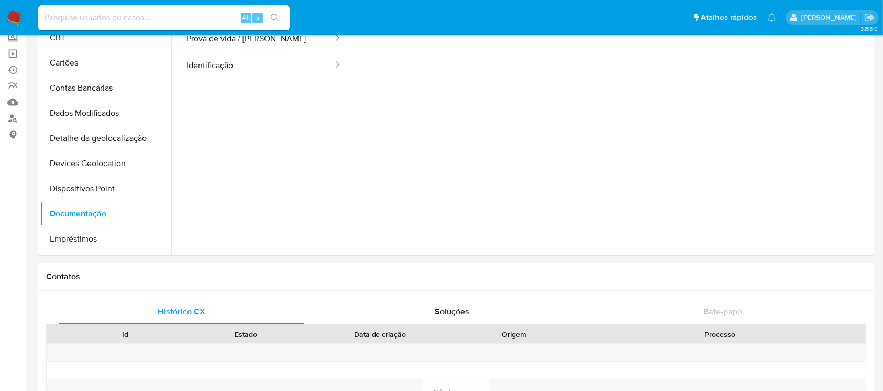
scroll to position [0, 0]
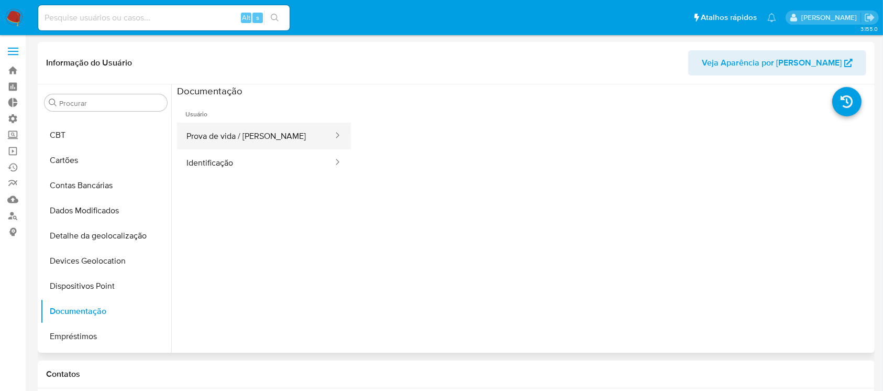
click at [305, 128] on button "Prova de vida / Selfie" at bounding box center [255, 136] width 157 height 27
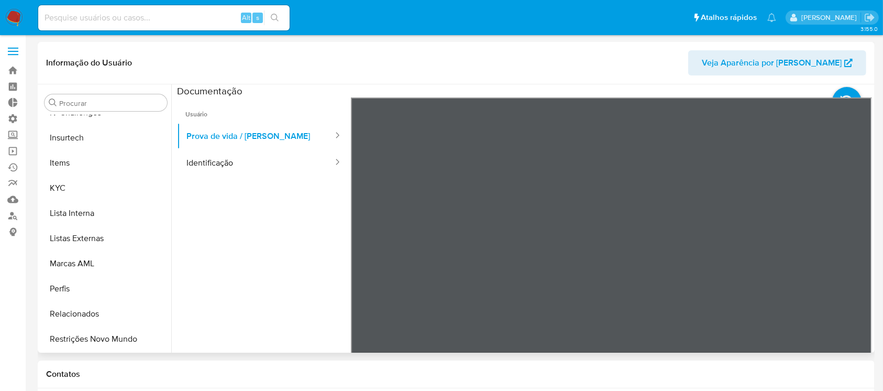
click at [779, 72] on span "Veja Aparência por Pessoa" at bounding box center [772, 62] width 140 height 25
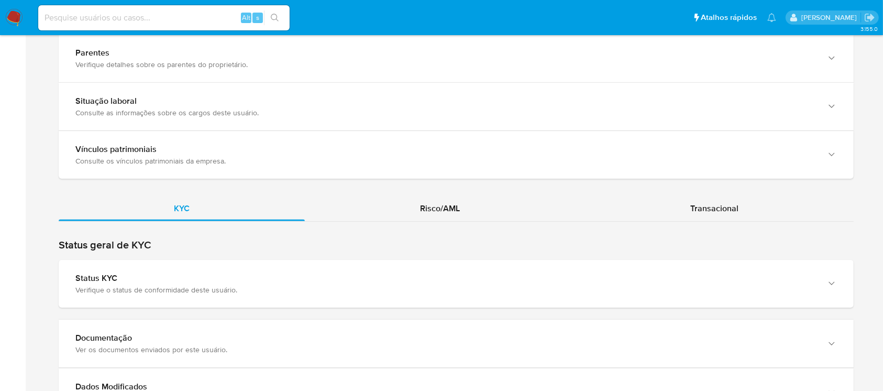
scroll to position [803, 0]
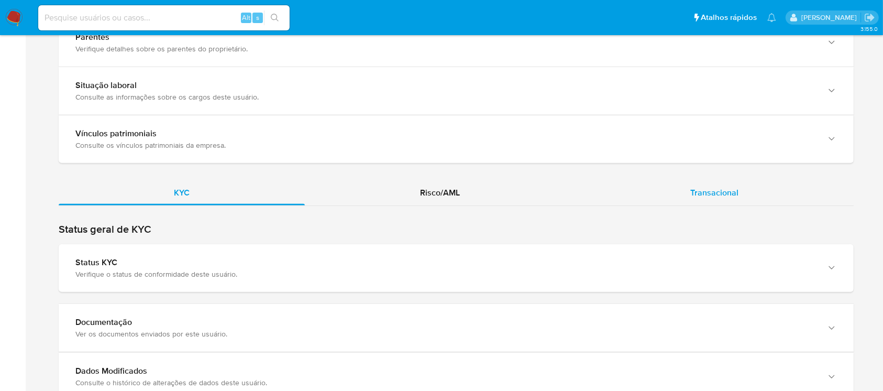
click at [718, 191] on span "Transacional" at bounding box center [714, 192] width 48 height 12
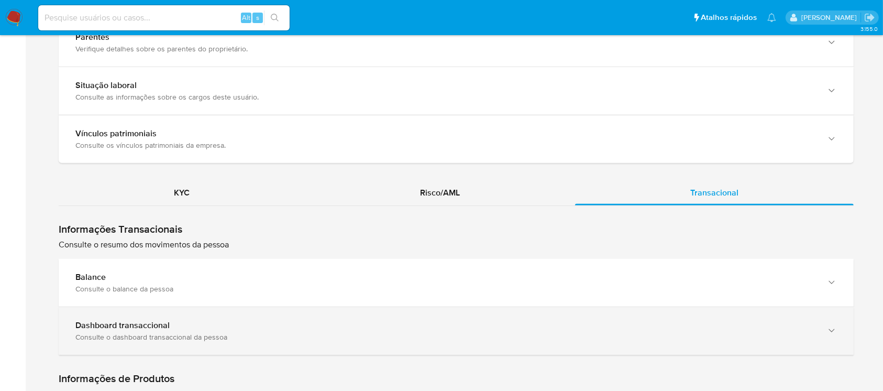
click at [833, 325] on icon "button" at bounding box center [831, 330] width 10 height 10
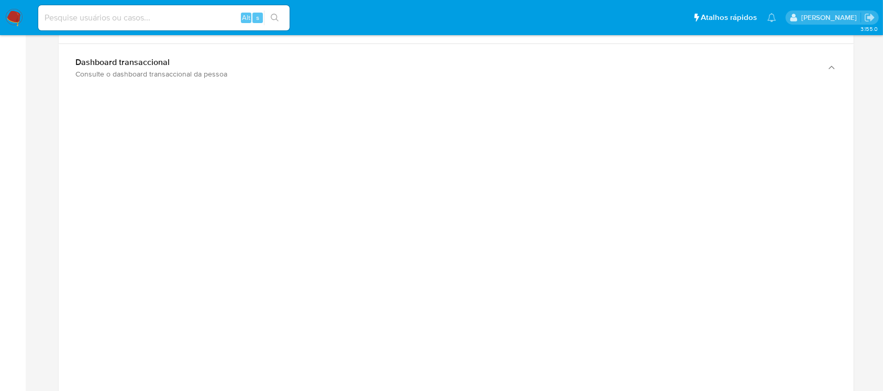
scroll to position [1118, 0]
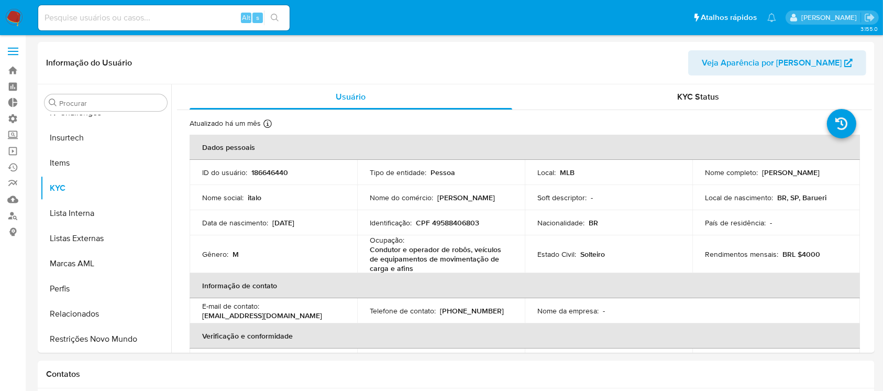
select select "10"
click at [867, 49] on div "Informação do Usuário Veja Aparência por Pessoa" at bounding box center [456, 63] width 837 height 42
click at [782, 66] on span "Veja Aparência por Pessoa" at bounding box center [772, 62] width 140 height 25
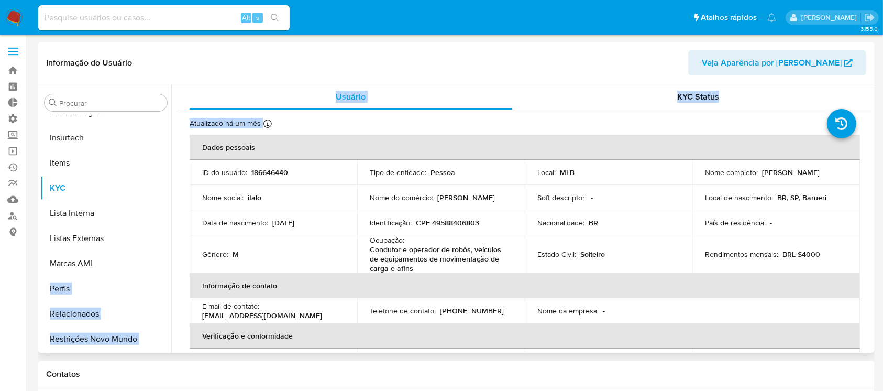
drag, startPoint x: 175, startPoint y: 291, endPoint x: 169, endPoint y: 264, distance: 26.9
click at [169, 264] on div "Procurar Adiantamentos de Dinheiro Anexos CBT Cartões Contas Bancárias Dados Mo…" at bounding box center [455, 218] width 831 height 268
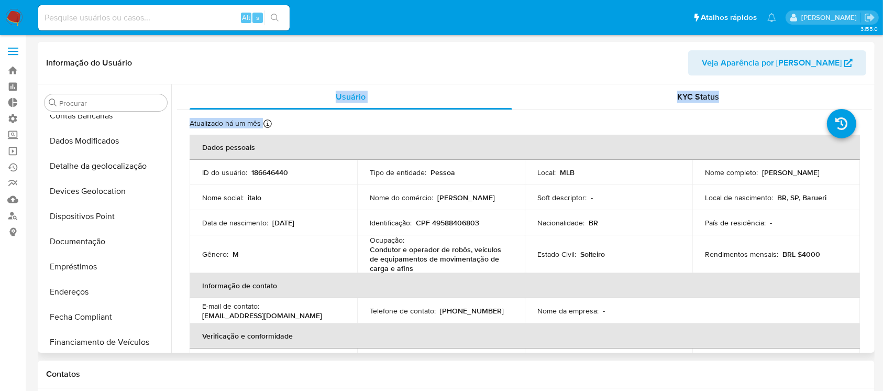
scroll to position [105, 0]
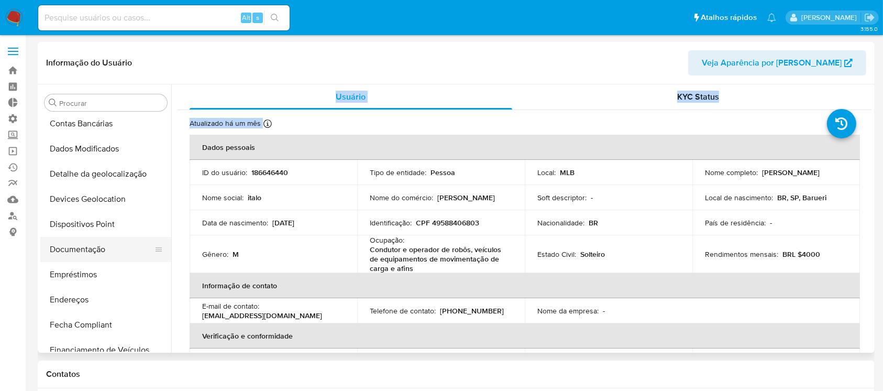
click at [113, 239] on button "Documentação" at bounding box center [101, 249] width 123 height 25
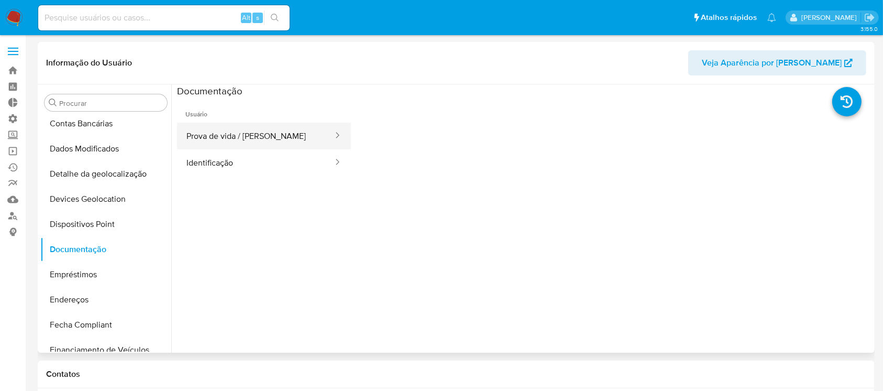
click at [261, 134] on button "Prova de vida / Selfie" at bounding box center [255, 136] width 157 height 27
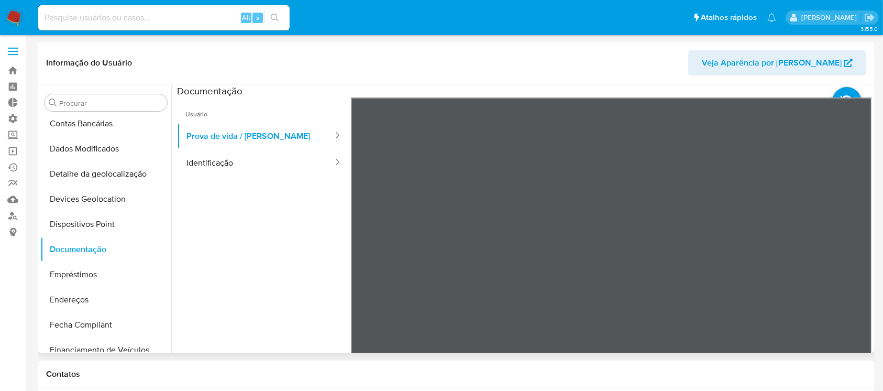
scroll to position [4, 0]
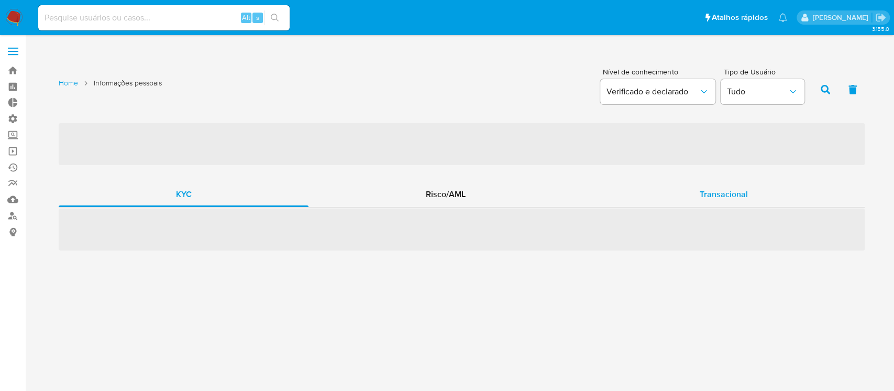
click at [734, 195] on span "Transacional" at bounding box center [724, 194] width 48 height 12
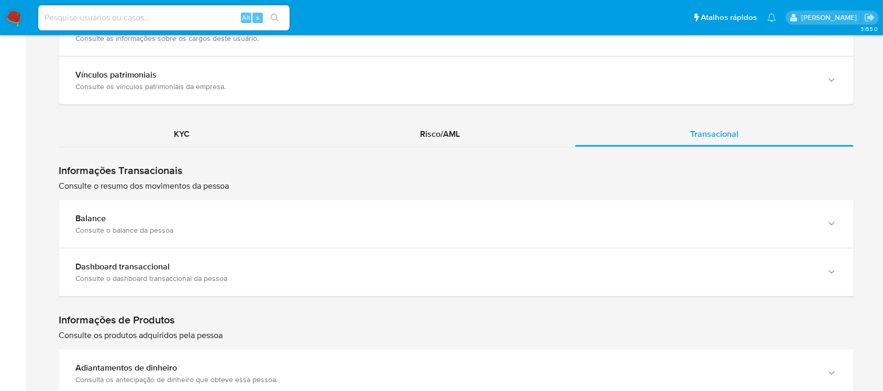
scroll to position [926, 0]
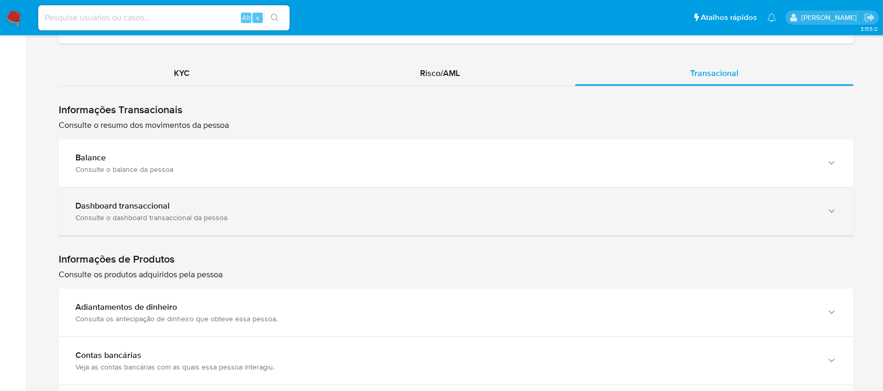
click at [800, 216] on div "Consulte o dashboard transaccional da pessoa" at bounding box center [445, 217] width 740 height 9
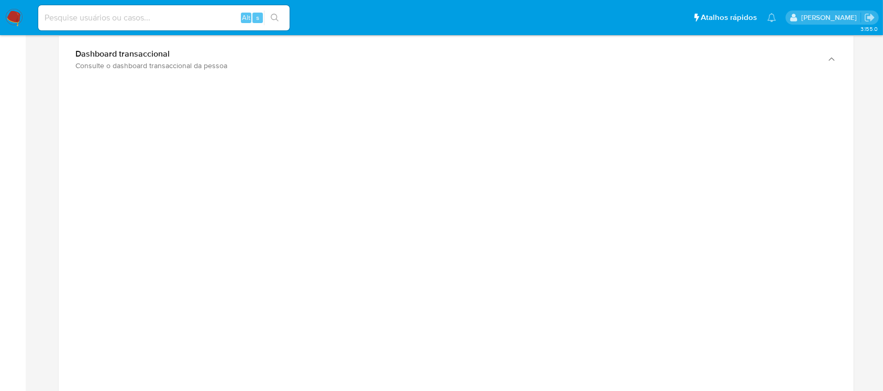
scroll to position [0, 0]
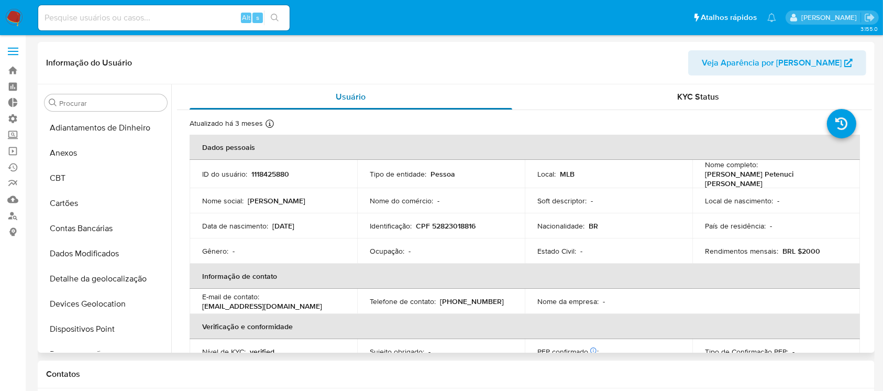
scroll to position [468, 0]
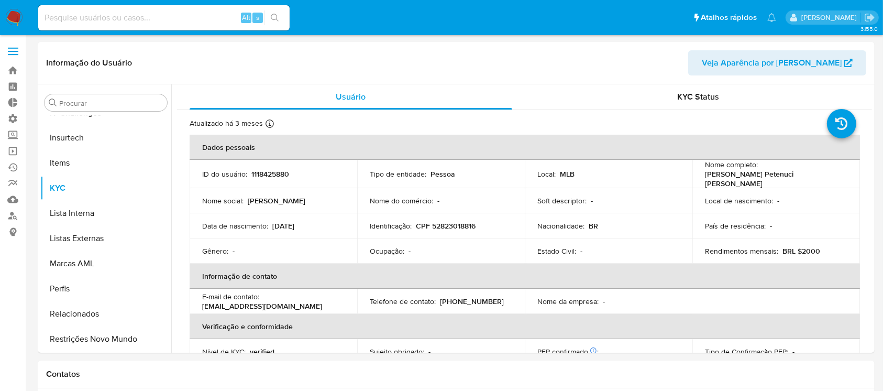
select select "10"
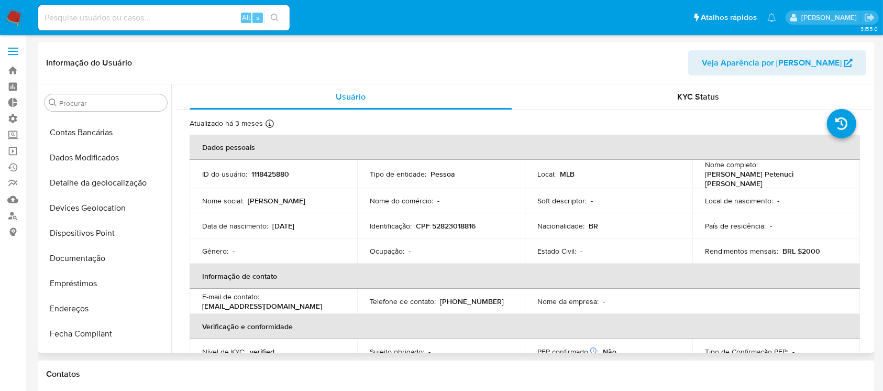
scroll to position [93, 0]
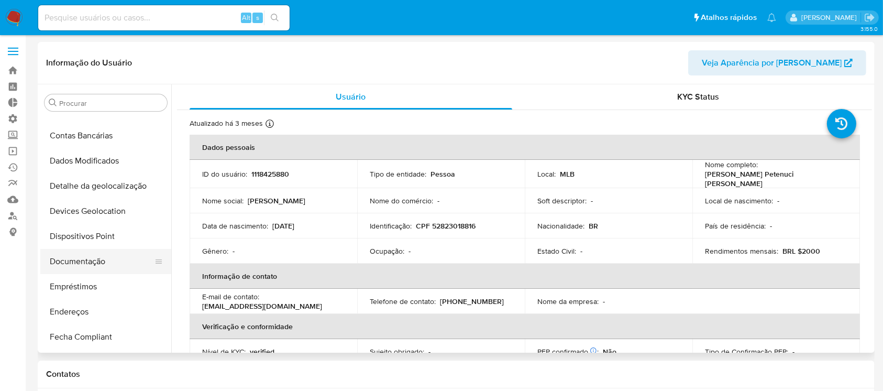
click at [98, 266] on button "Documentação" at bounding box center [101, 261] width 123 height 25
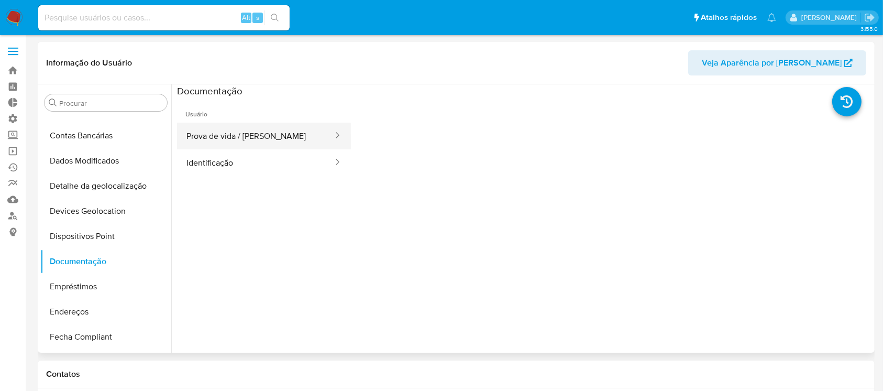
click at [246, 132] on button "Prova de vida / Selfie" at bounding box center [255, 136] width 157 height 27
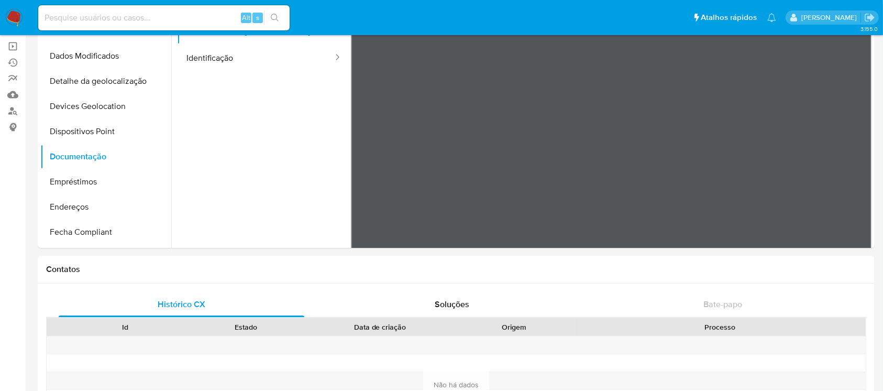
scroll to position [0, 0]
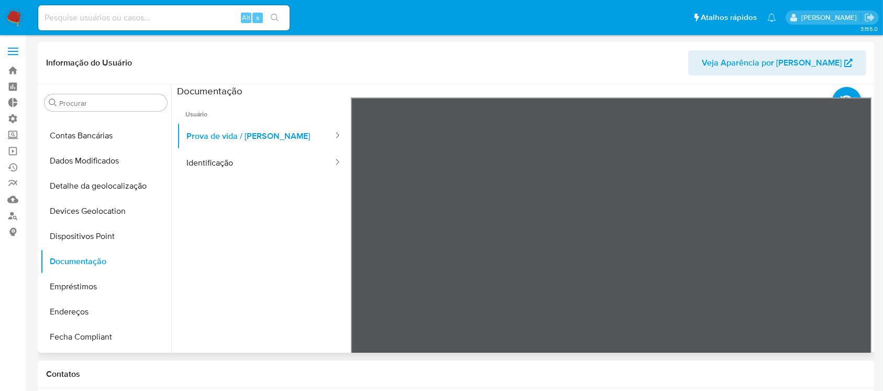
click at [811, 56] on span "Veja Aparência por [PERSON_NAME]" at bounding box center [772, 62] width 140 height 25
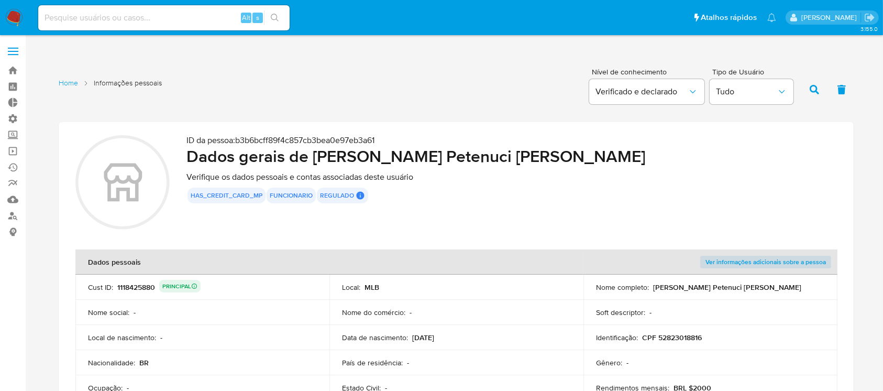
click at [720, 192] on div "has_credit_card_mp funcionario regulado Regulado MLB BACEN COMPLIES LEGACY User…" at bounding box center [511, 195] width 650 height 16
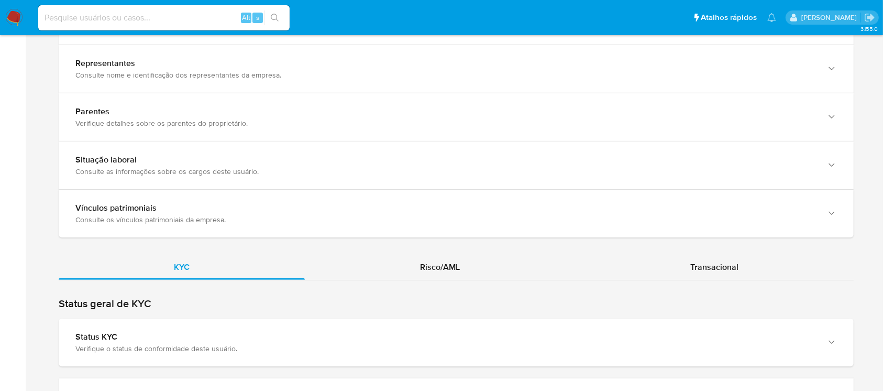
scroll to position [746, 0]
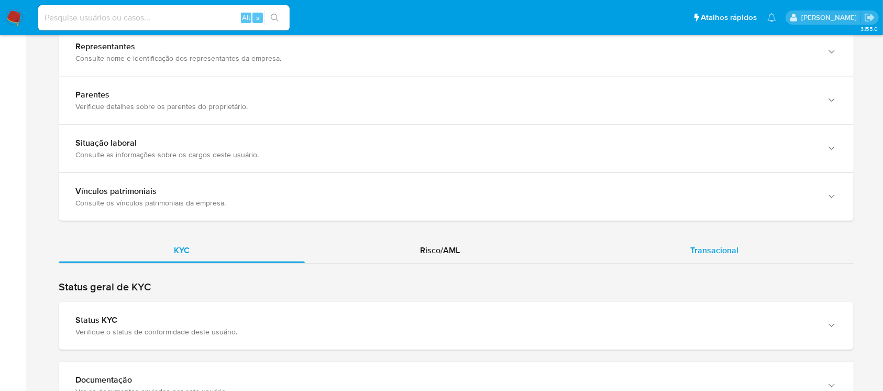
click at [692, 251] on span "Transacional" at bounding box center [714, 250] width 48 height 12
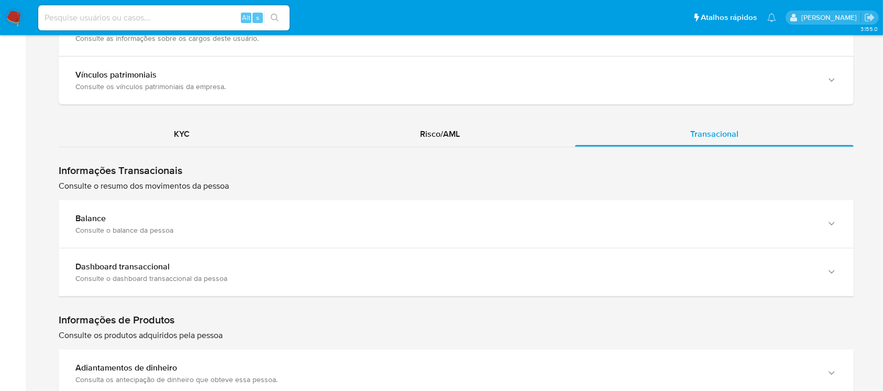
scroll to position [924, 0]
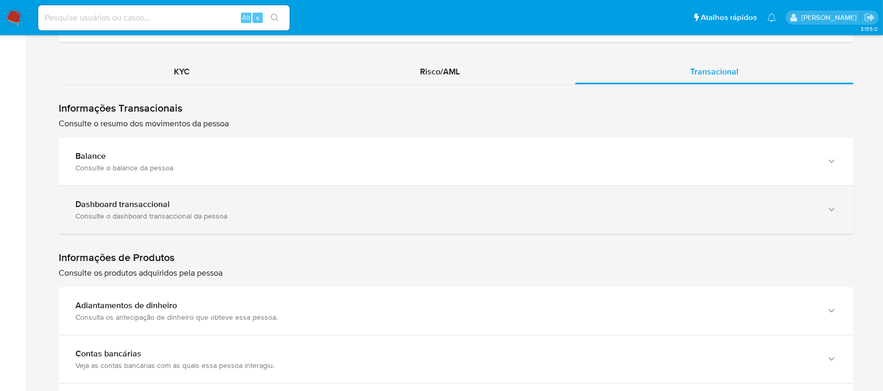
click at [829, 204] on icon "button" at bounding box center [831, 209] width 10 height 10
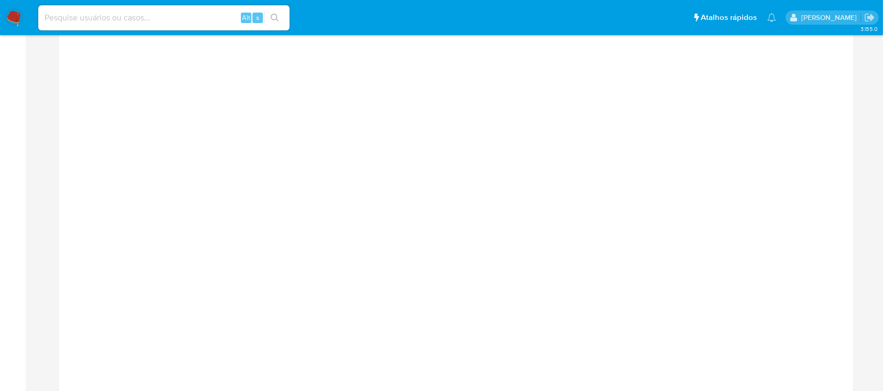
scroll to position [1068, 0]
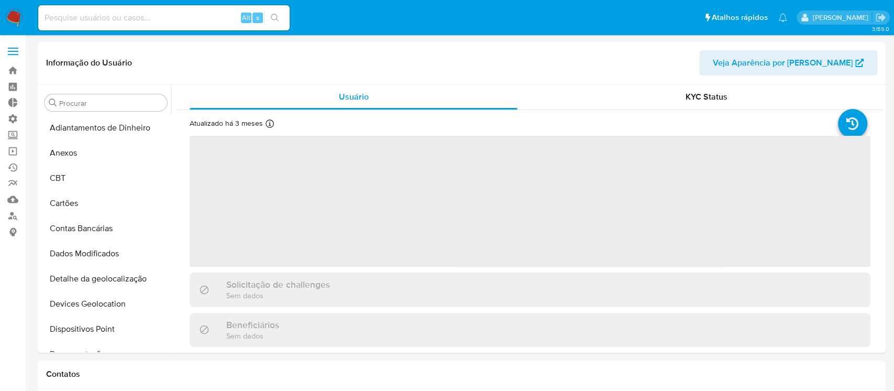
select select "10"
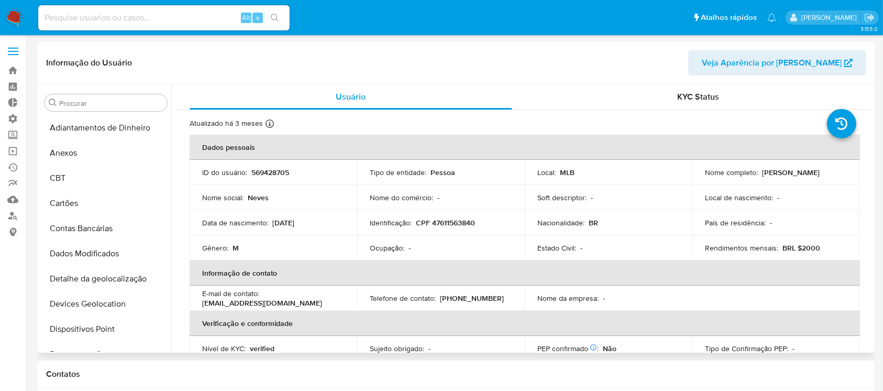
scroll to position [468, 0]
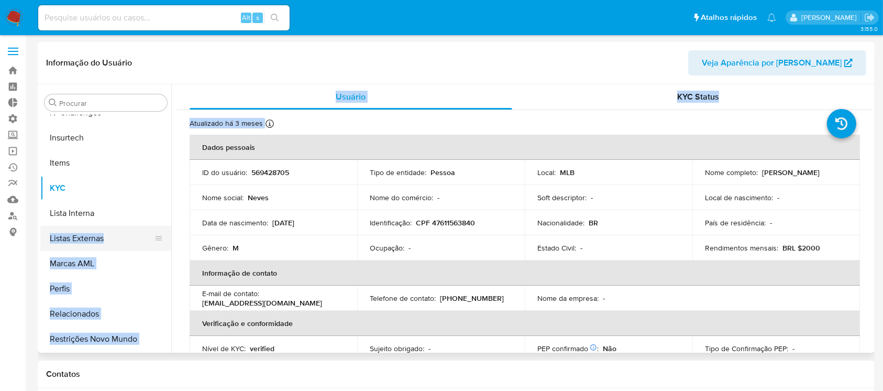
drag, startPoint x: 172, startPoint y: 284, endPoint x: 159, endPoint y: 245, distance: 41.7
click at [159, 245] on div "Procurar Adiantamentos de Dinheiro Anexos CBT Cartões Contas Bancárias Dados Mo…" at bounding box center [455, 218] width 831 height 268
click at [160, 241] on button "Listas Externas" at bounding box center [101, 238] width 123 height 25
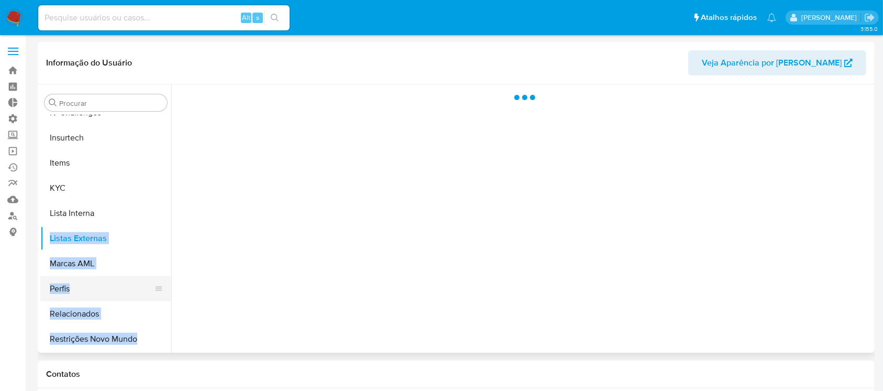
click at [163, 287] on button "Perfis" at bounding box center [101, 288] width 123 height 25
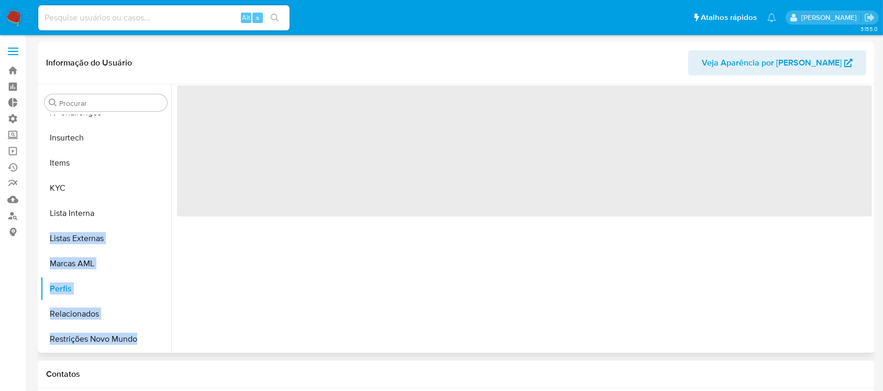
drag, startPoint x: 167, startPoint y: 287, endPoint x: 184, endPoint y: 235, distance: 55.1
click at [172, 242] on div "Procurar Adiantamentos de Dinheiro Anexos CBT Cartões Contas Bancárias Dados Mo…" at bounding box center [455, 218] width 831 height 268
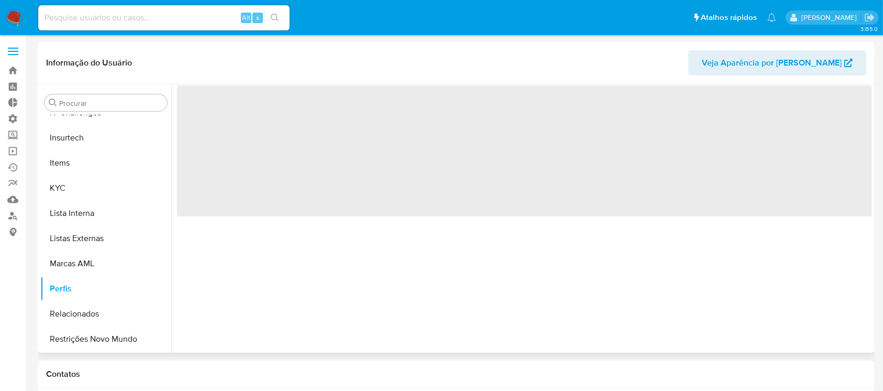
click at [205, 213] on span "‌" at bounding box center [524, 150] width 695 height 131
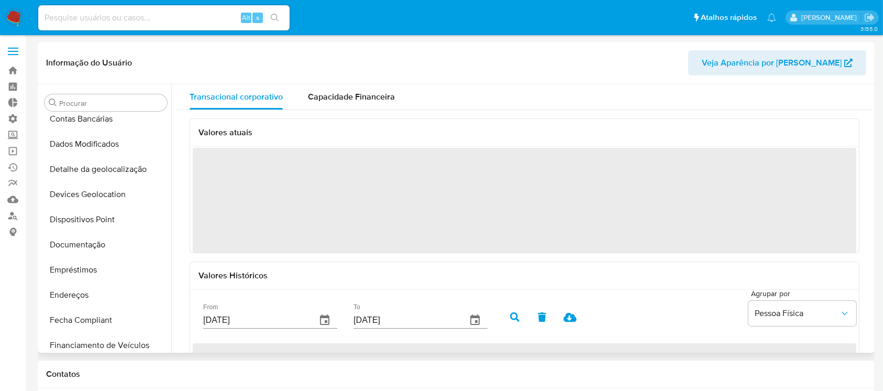
scroll to position [103, 0]
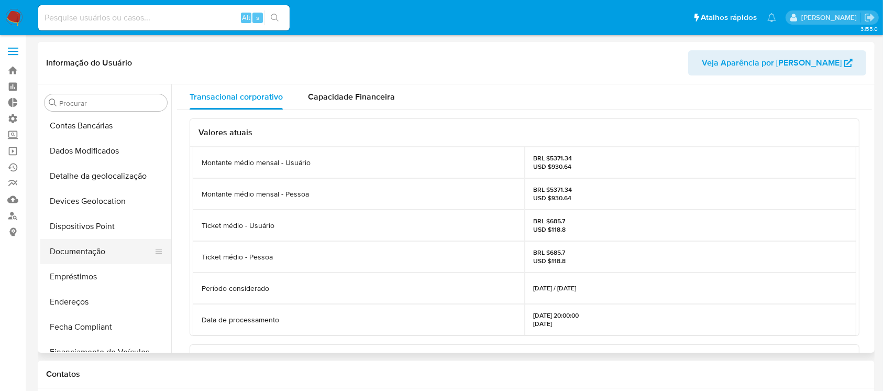
click at [123, 245] on button "Documentação" at bounding box center [101, 251] width 123 height 25
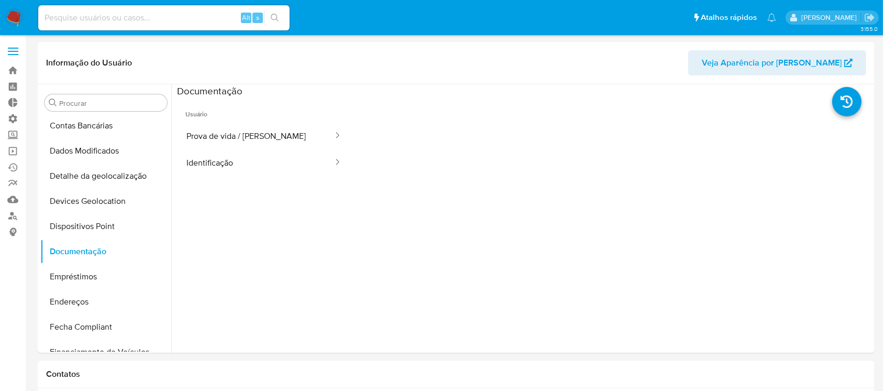
click at [352, 143] on div at bounding box center [611, 264] width 521 height 335
click at [332, 134] on icon at bounding box center [337, 135] width 10 height 10
click at [277, 141] on button "Prova de vida / Selfie" at bounding box center [255, 136] width 157 height 27
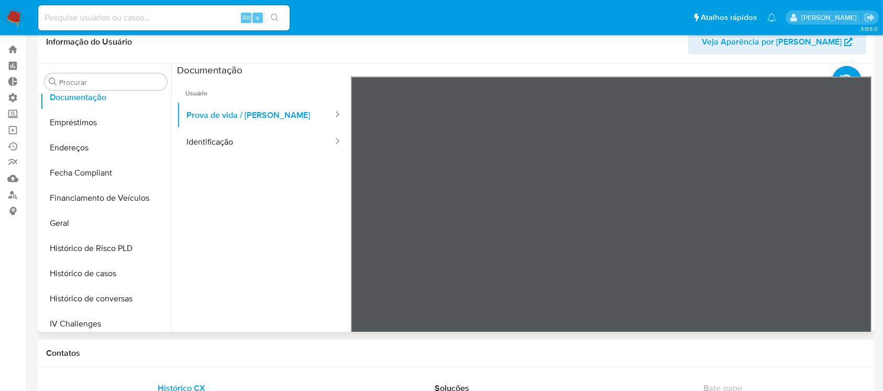
scroll to position [237, 0]
click at [69, 218] on button "Geral" at bounding box center [101, 221] width 123 height 25
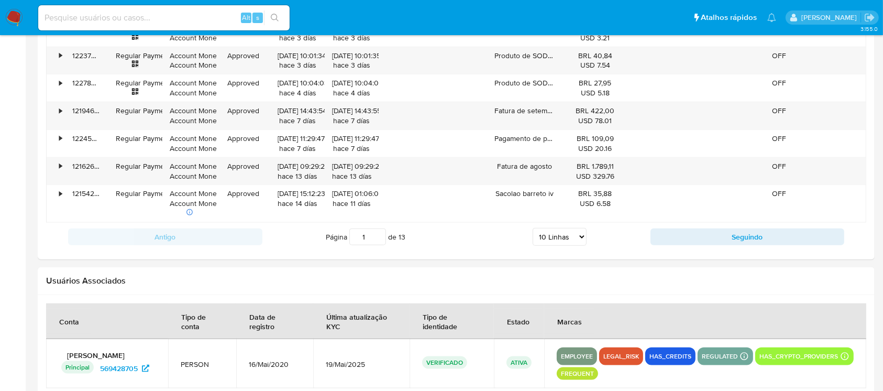
scroll to position [0, 0]
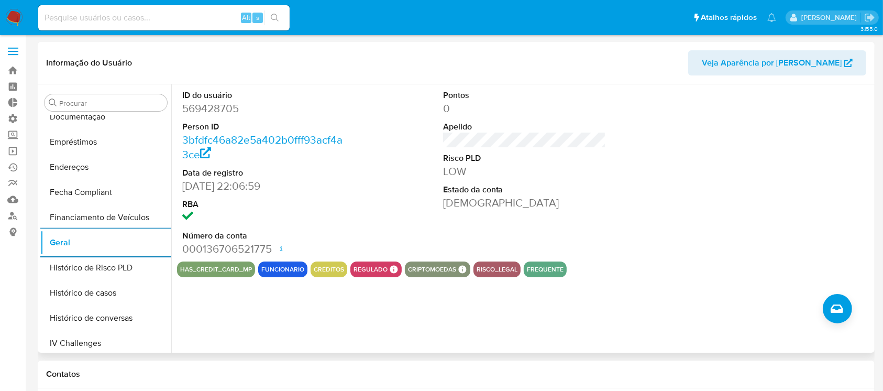
click at [809, 57] on span "Veja Aparência por Pessoa" at bounding box center [772, 62] width 140 height 25
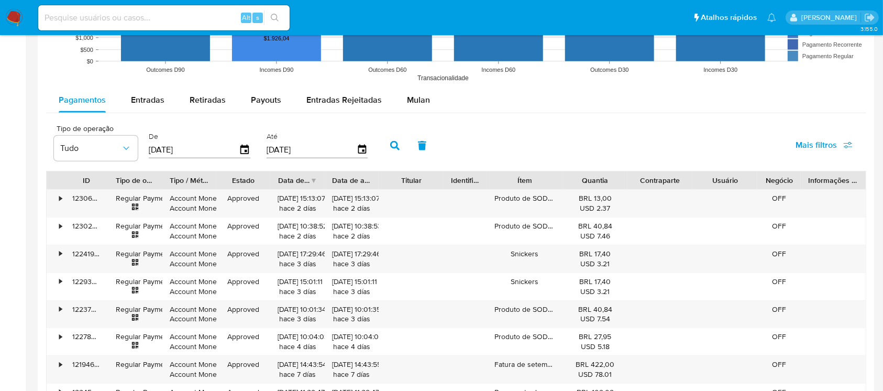
scroll to position [889, 0]
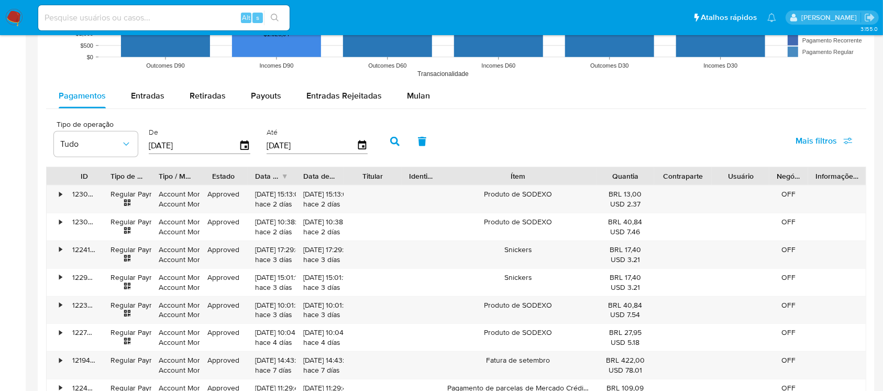
drag, startPoint x: 557, startPoint y: 179, endPoint x: 637, endPoint y: 180, distance: 80.6
click at [637, 180] on div "ID Tipo de operação Tipo / Método Estado Data de criação Data de aprovação Titu…" at bounding box center [456, 176] width 819 height 18
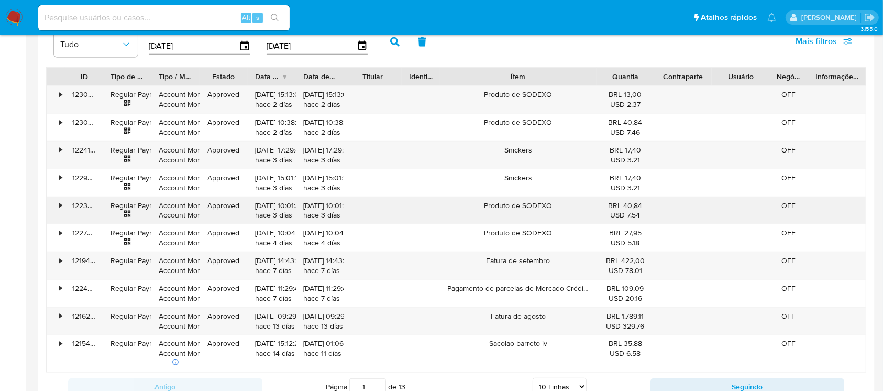
scroll to position [709, 0]
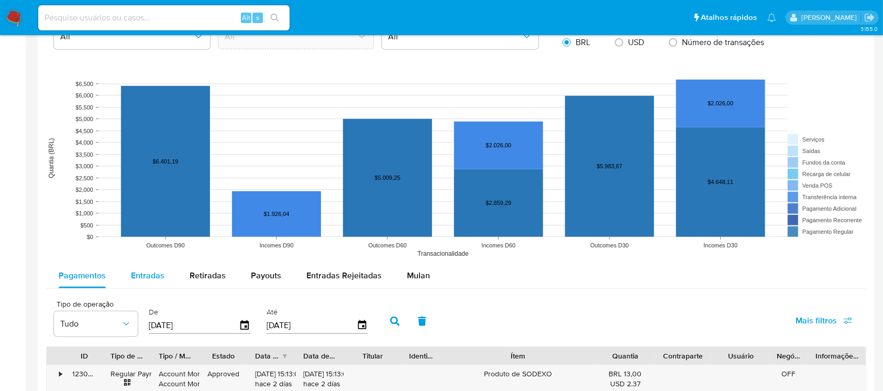
click at [147, 275] on span "Entradas" at bounding box center [148, 275] width 34 height 12
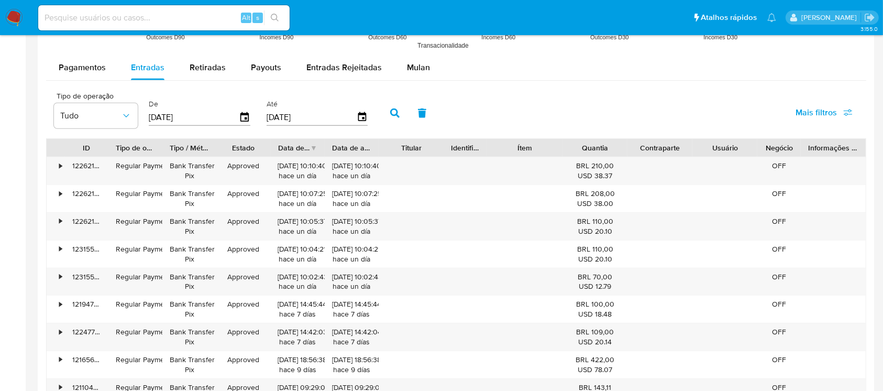
scroll to position [919, 0]
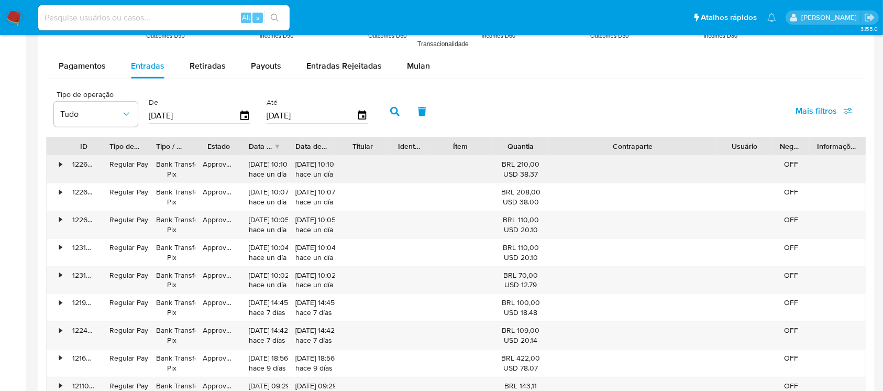
drag, startPoint x: 693, startPoint y: 151, endPoint x: 796, endPoint y: 156, distance: 103.3
click at [796, 156] on div "ID Tipo de operação Tipo / Método Estado Data de criação Data de aprovação Titu…" at bounding box center [456, 284] width 820 height 295
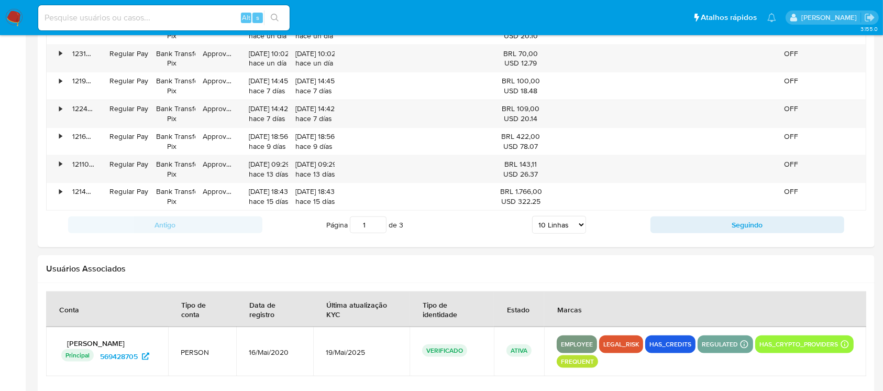
scroll to position [1148, 0]
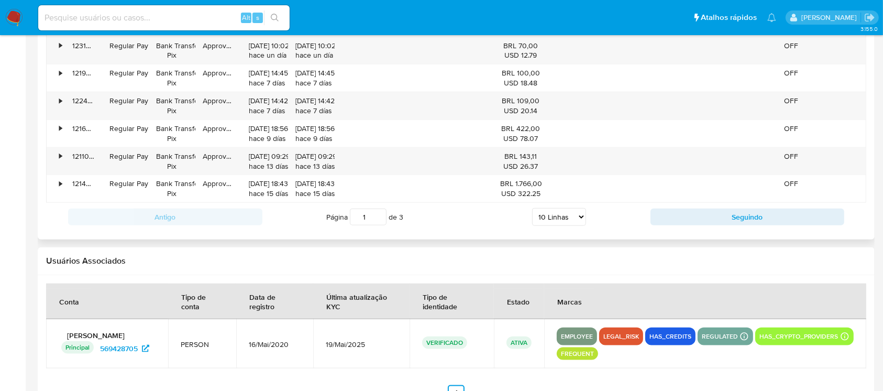
click at [575, 215] on select "5 Linhas 10 Linhas 20 Linhas 25 Linhas 50 Linhas 100 Linhas" at bounding box center [559, 217] width 54 height 18
select select "100"
click at [532, 208] on select "5 Linhas 10 Linhas 20 Linhas 25 Linhas 50 Linhas 100 Linhas" at bounding box center [559, 217] width 54 height 18
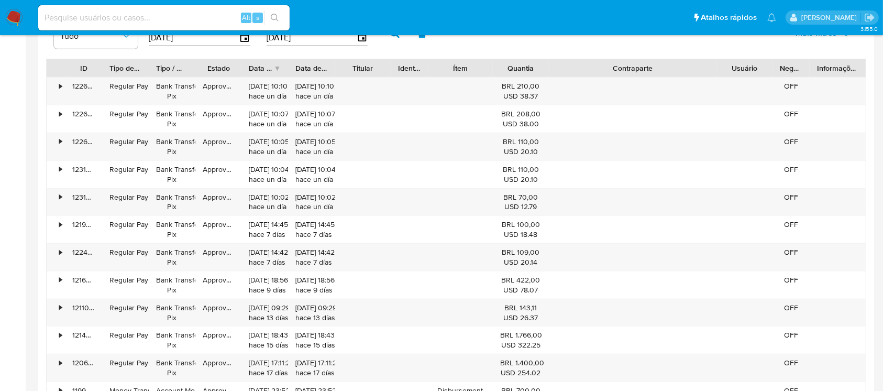
scroll to position [984, 0]
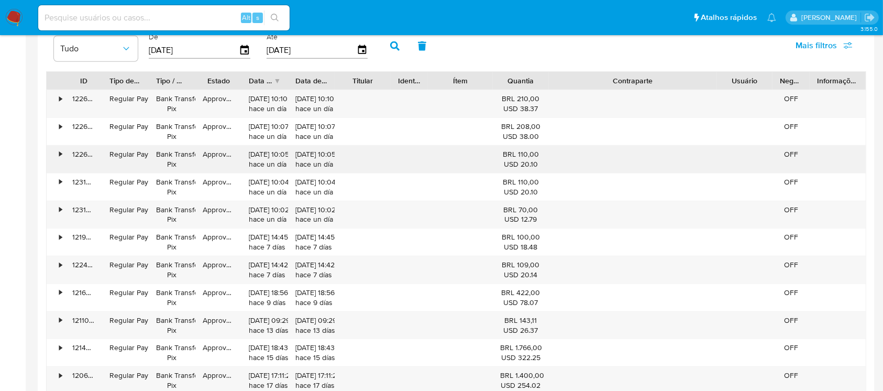
click at [61, 151] on div "•" at bounding box center [60, 154] width 3 height 10
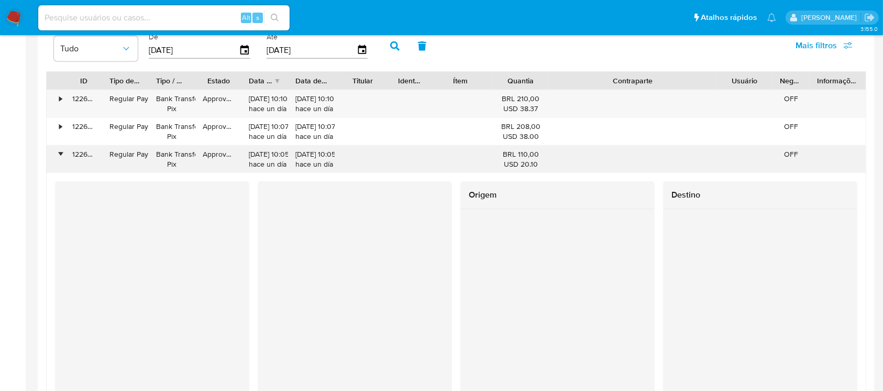
click at [61, 156] on div "•" at bounding box center [60, 154] width 3 height 10
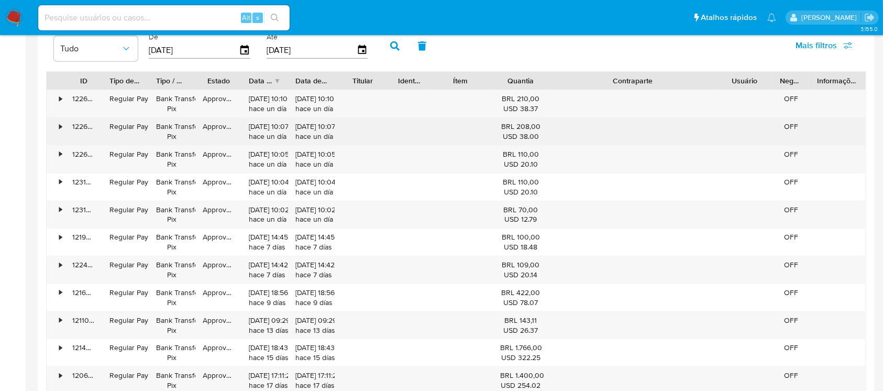
click at [62, 126] on div "•" at bounding box center [60, 126] width 3 height 10
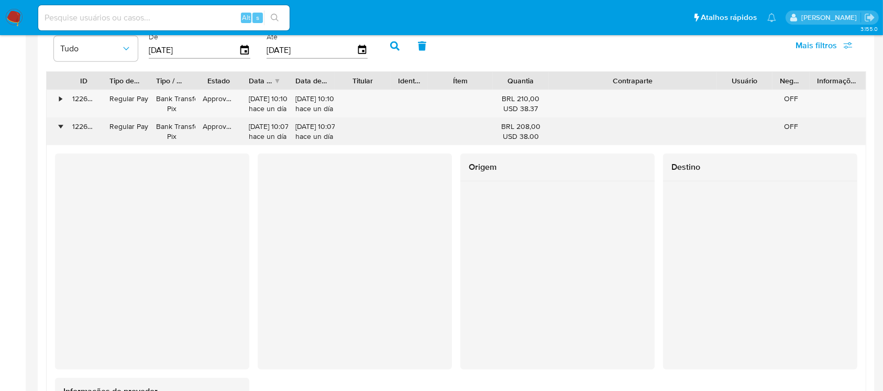
click at [63, 124] on div "•" at bounding box center [56, 131] width 18 height 27
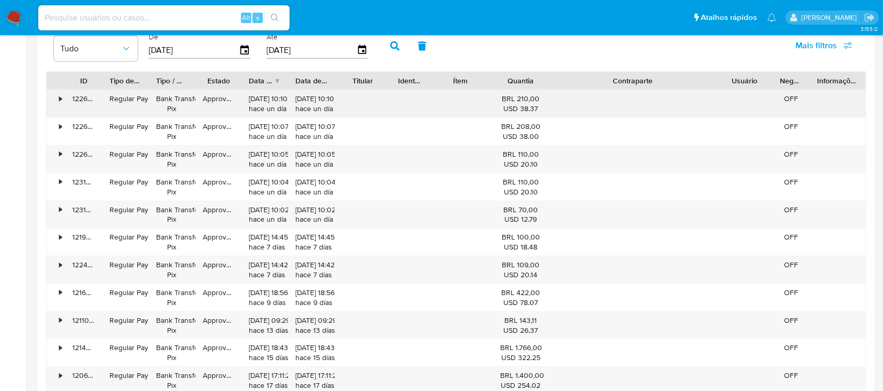
click at [60, 97] on div "•" at bounding box center [60, 99] width 3 height 10
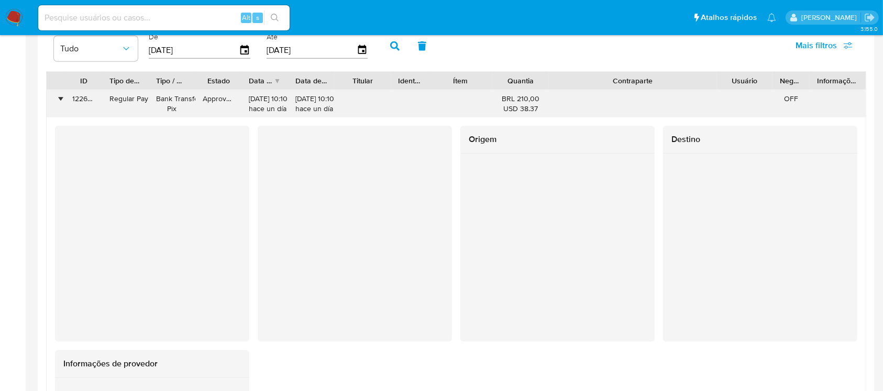
click at [54, 98] on div "•" at bounding box center [56, 103] width 18 height 27
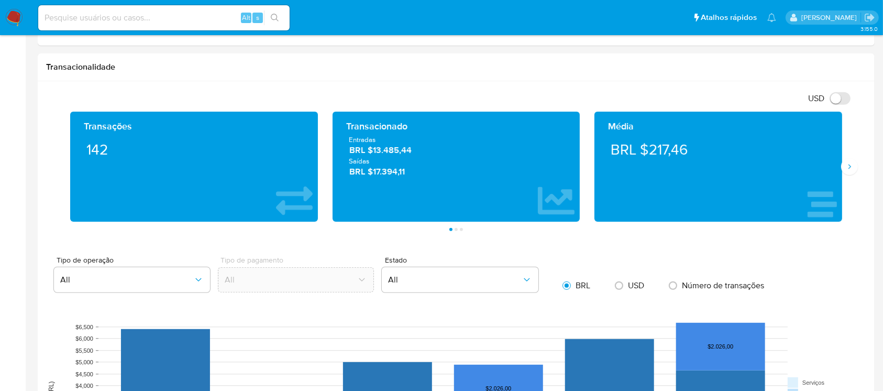
scroll to position [437, 0]
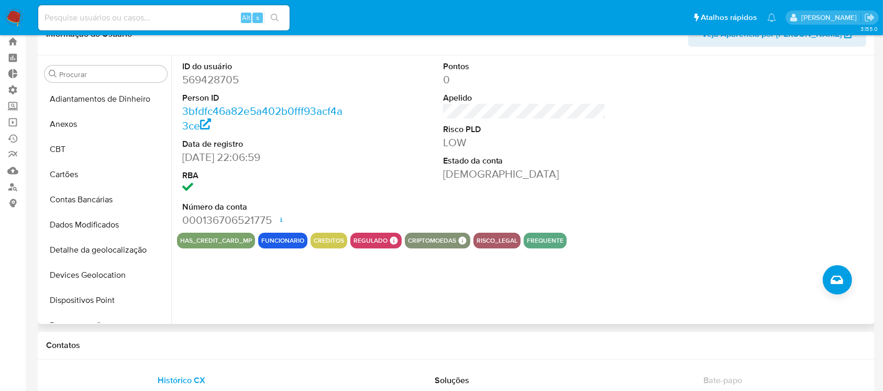
scroll to position [0, 0]
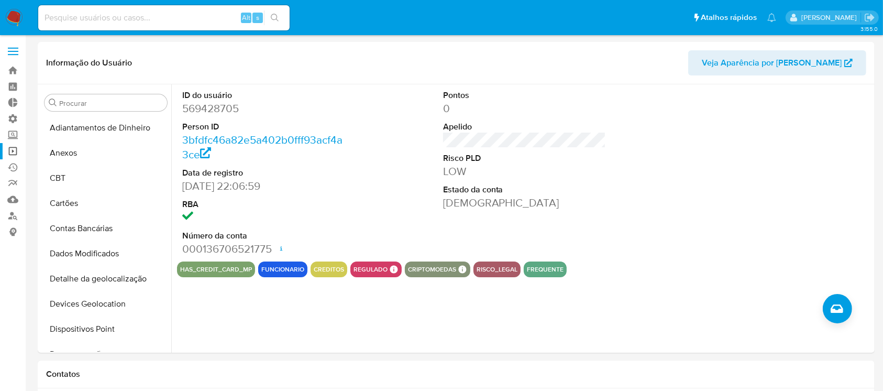
click link "Operações em massa"
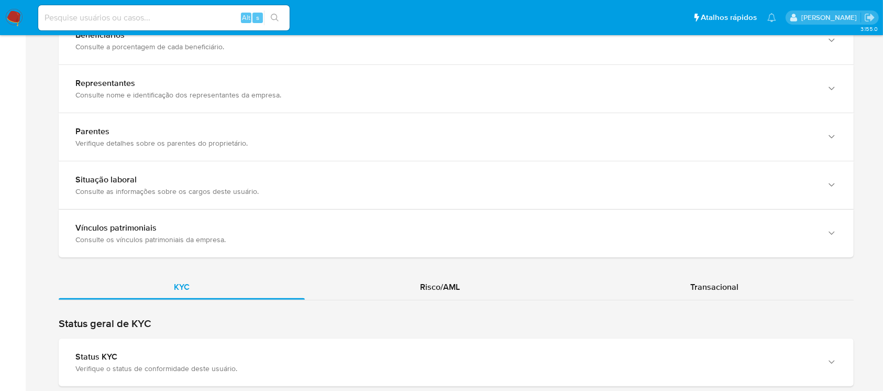
scroll to position [711, 0]
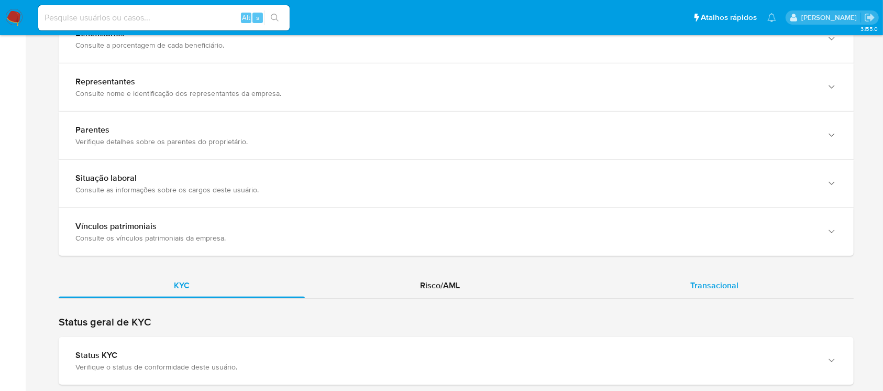
click at [761, 273] on div "Transacional" at bounding box center [714, 285] width 279 height 25
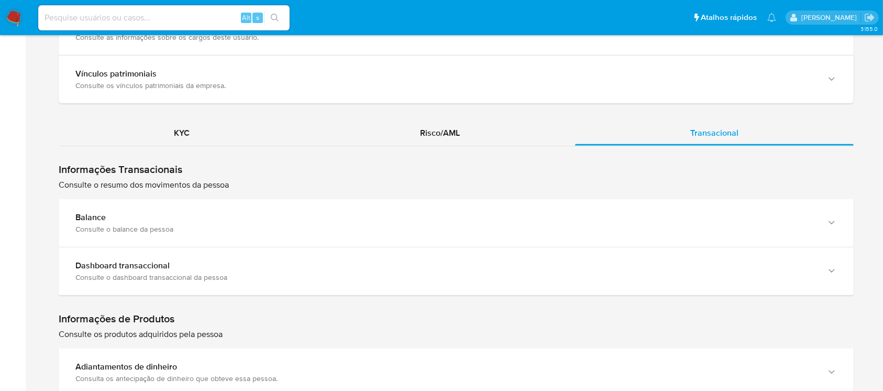
scroll to position [874, 0]
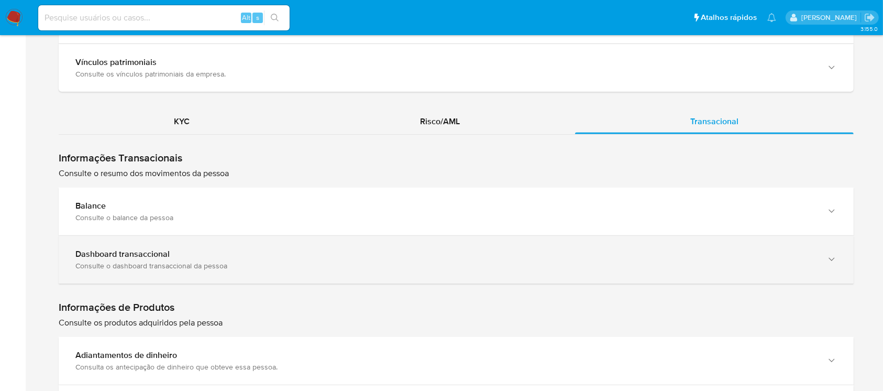
click at [470, 258] on div "Dashboard transaccional" at bounding box center [445, 254] width 740 height 10
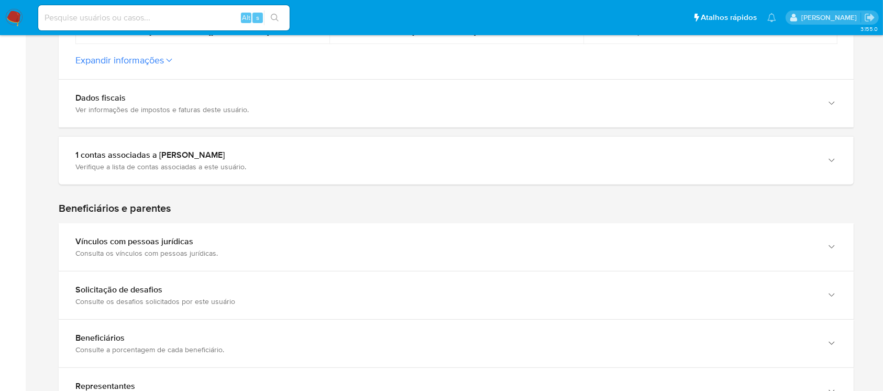
scroll to position [0, 0]
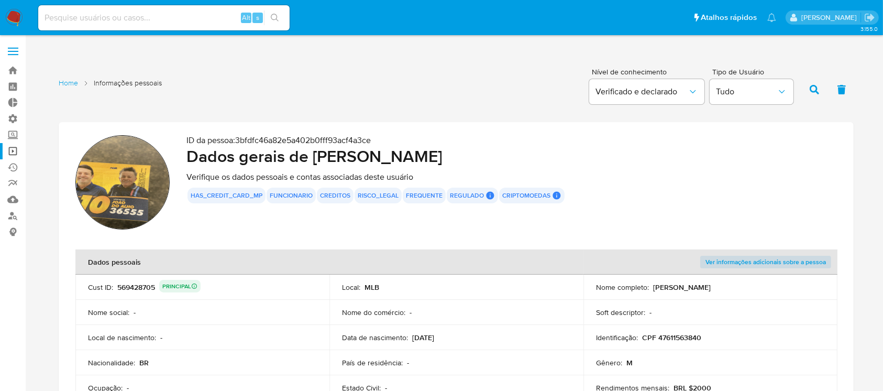
click at [14, 150] on link "Operações em massa" at bounding box center [62, 151] width 125 height 16
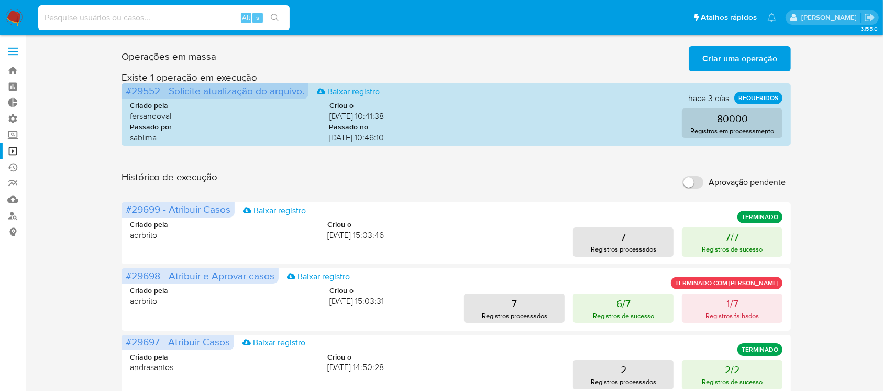
click at [185, 21] on input at bounding box center [163, 18] width 251 height 14
click at [121, 14] on input at bounding box center [163, 18] width 251 height 14
paste input "650735572"
type input "650735572"
click at [273, 20] on icon "search-icon" at bounding box center [275, 18] width 8 height 8
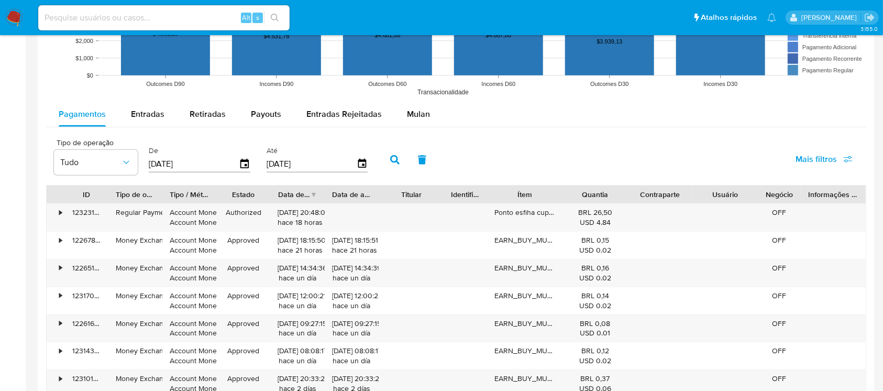
scroll to position [891, 0]
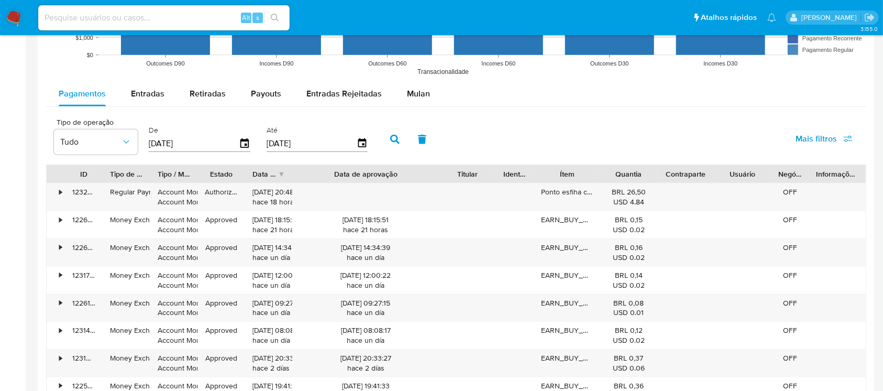
drag, startPoint x: 383, startPoint y: 176, endPoint x: 475, endPoint y: 181, distance: 92.3
click at [475, 181] on div "ID Tipo de operação Tipo / Método Estado Data de criação Data de aprovação Titu…" at bounding box center [456, 174] width 819 height 18
click at [611, 171] on div "Quantia" at bounding box center [628, 174] width 42 height 10
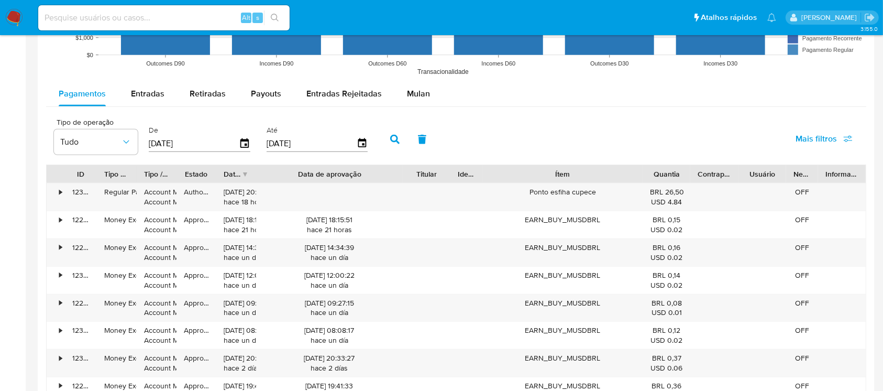
drag, startPoint x: 605, startPoint y: 173, endPoint x: 698, endPoint y: 168, distance: 93.8
click at [698, 168] on div "ID Tipo de operação Tipo / Método Estado Data de criação Data de aprovação Titu…" at bounding box center [456, 174] width 819 height 18
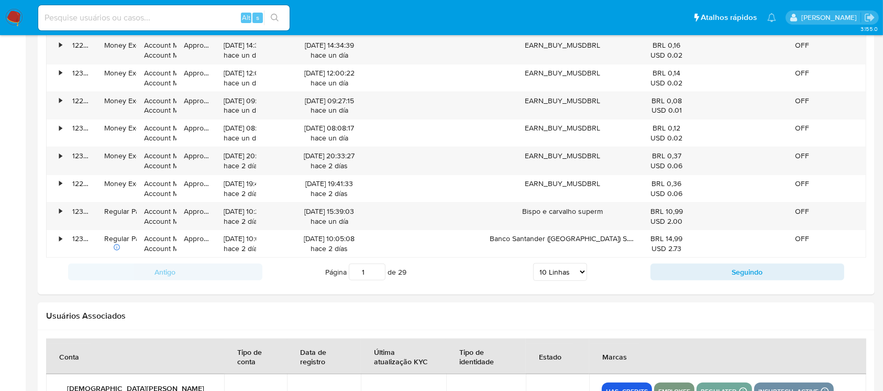
scroll to position [1122, 0]
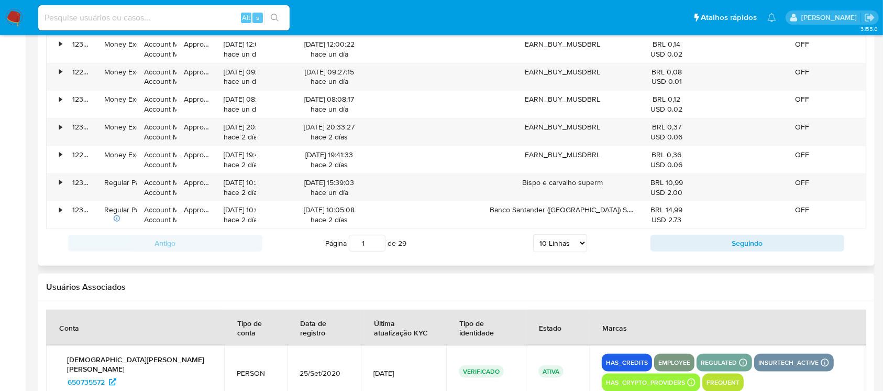
click at [586, 241] on select "5 Linhas 10 Linhas 20 Linhas 25 Linhas 50 Linhas 100 Linhas" at bounding box center [560, 243] width 54 height 18
select select "100"
click at [533, 234] on select "5 Linhas 10 Linhas 20 Linhas 25 Linhas 50 Linhas 100 Linhas" at bounding box center [560, 243] width 54 height 18
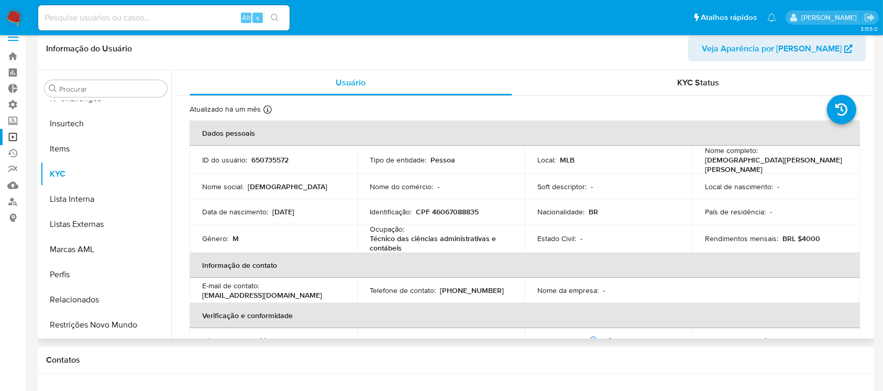
scroll to position [0, 0]
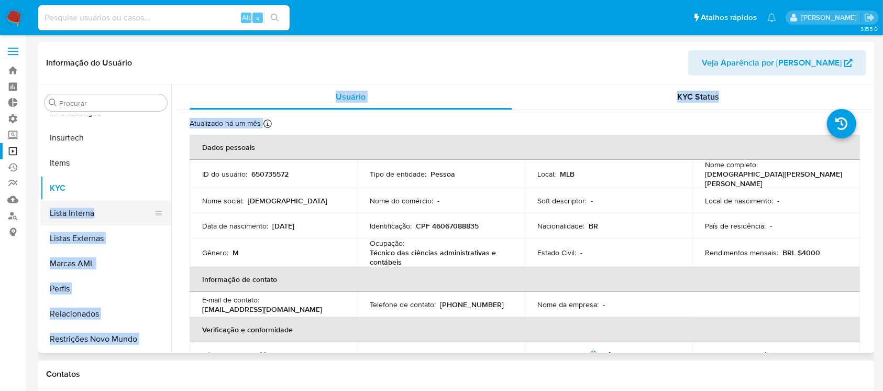
drag, startPoint x: 172, startPoint y: 292, endPoint x: 163, endPoint y: 210, distance: 82.1
click at [163, 210] on div "Procurar Adiantamentos de Dinheiro Anexos CBT Cartões Contas Bancárias Dados Mo…" at bounding box center [455, 218] width 831 height 268
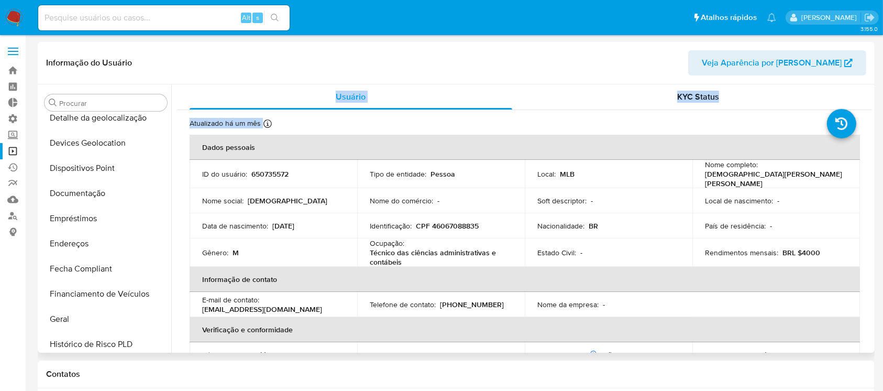
scroll to position [137, 0]
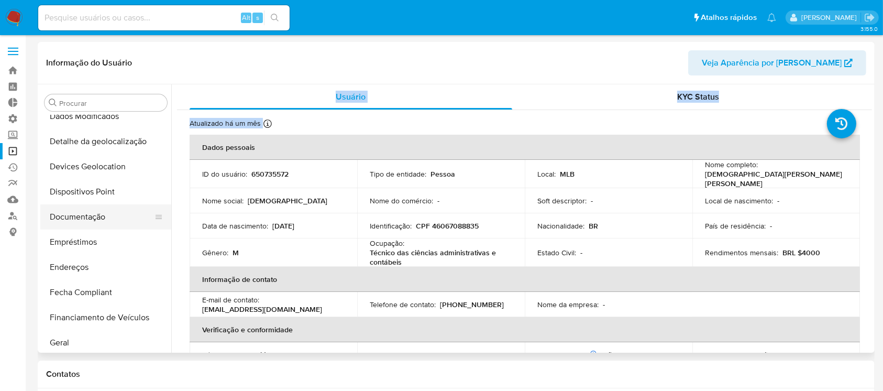
click at [108, 216] on button "Documentação" at bounding box center [101, 216] width 123 height 25
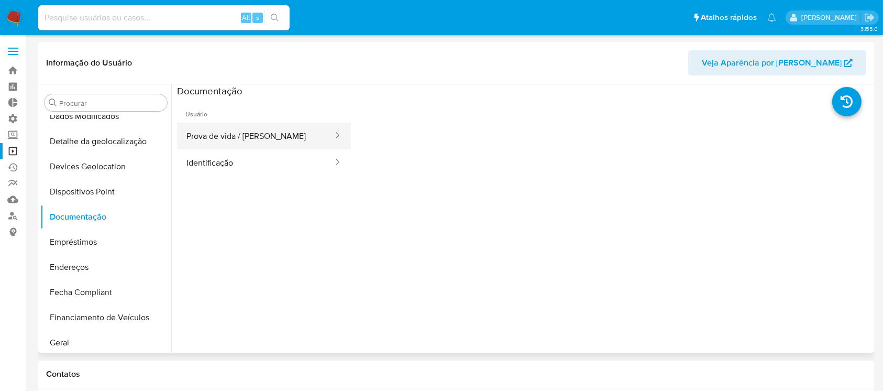
click at [222, 133] on button "Prova de vida / Selfie" at bounding box center [255, 136] width 157 height 27
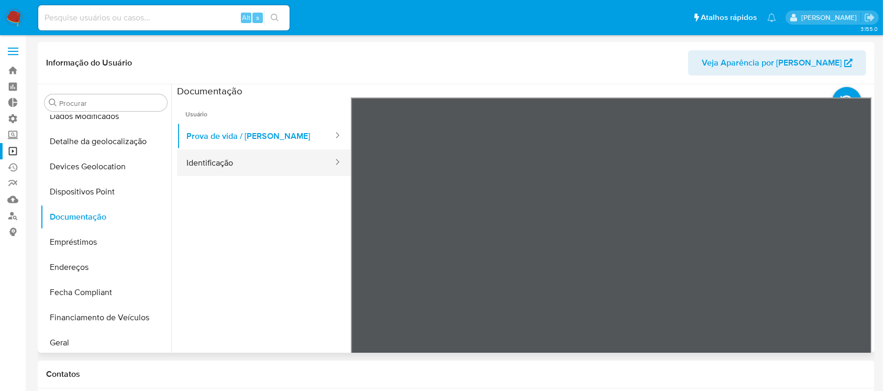
click at [259, 164] on button "Identificação" at bounding box center [255, 162] width 157 height 27
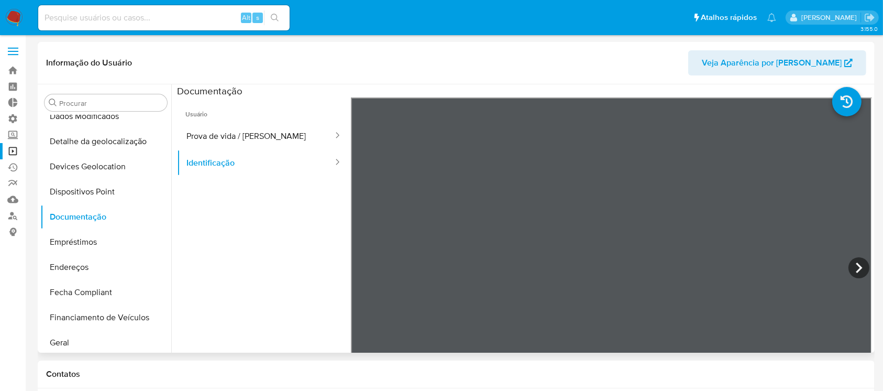
click at [215, 236] on ul "Usuário Prova de vida / Selfie Identificação" at bounding box center [264, 248] width 174 height 302
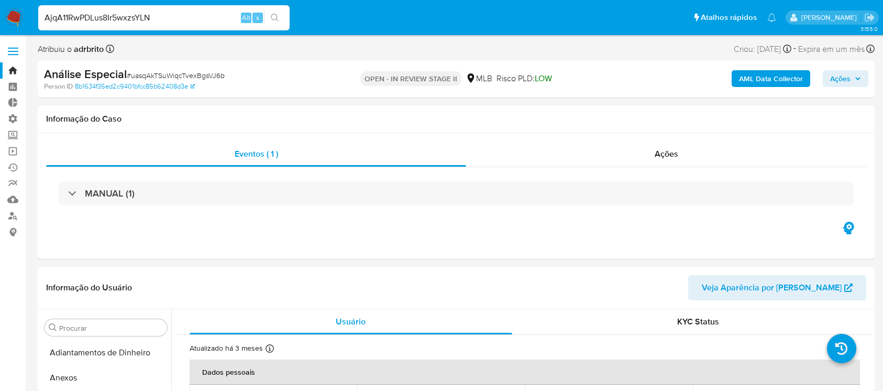
select select "10"
click at [10, 73] on link "Bandeja" at bounding box center [62, 70] width 125 height 16
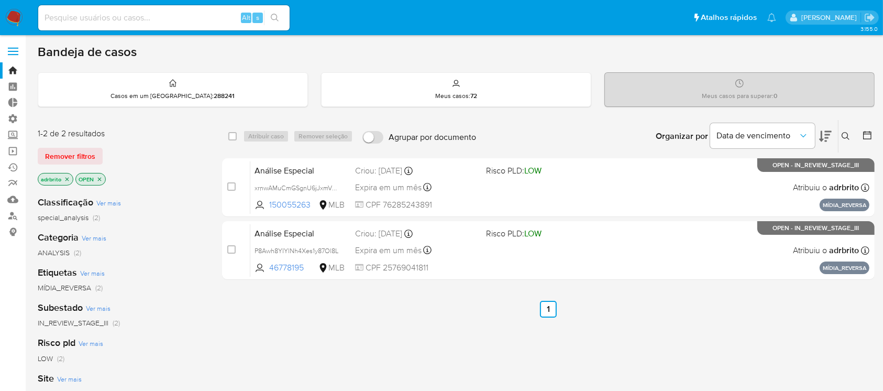
click at [67, 178] on icon "close-filter" at bounding box center [67, 179] width 6 height 6
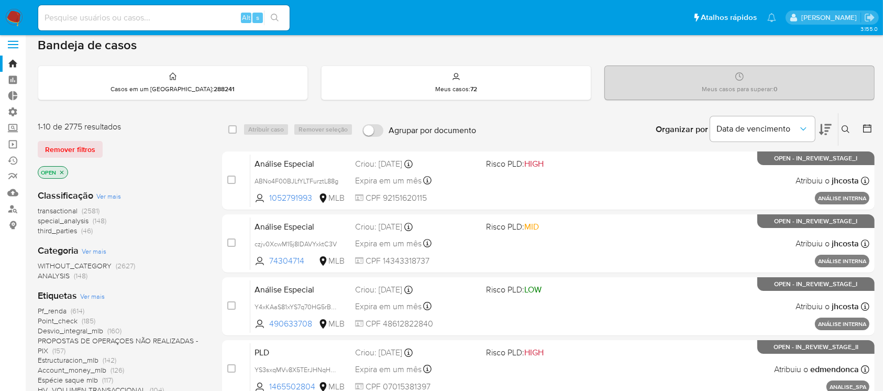
scroll to position [9, 0]
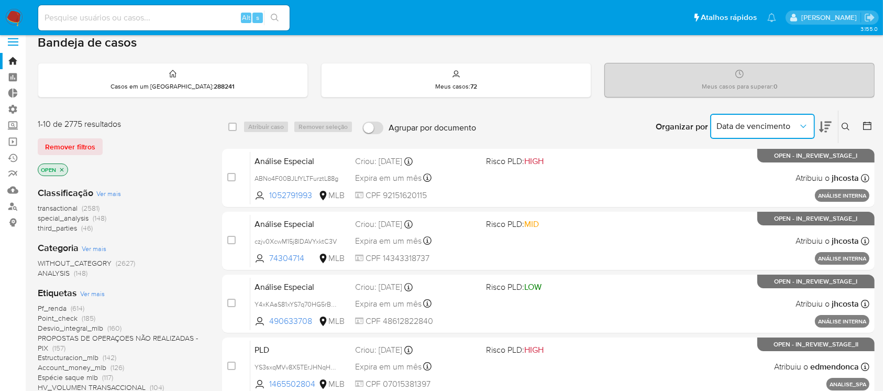
click at [789, 126] on span "Data de vencimento" at bounding box center [757, 126] width 82 height 10
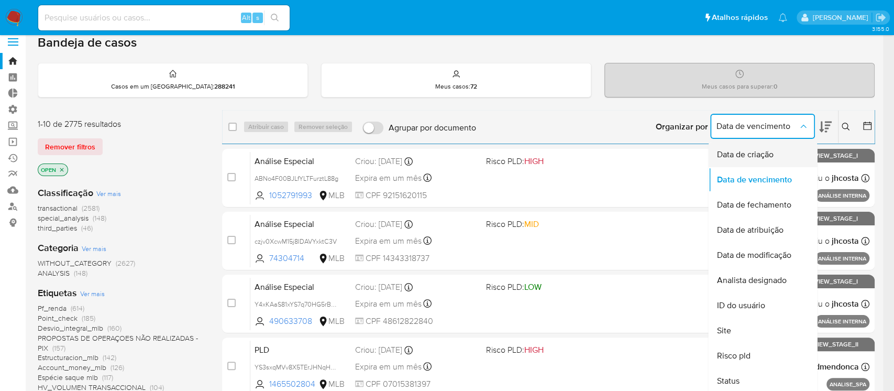
click at [770, 151] on span "Data de criação" at bounding box center [744, 154] width 57 height 10
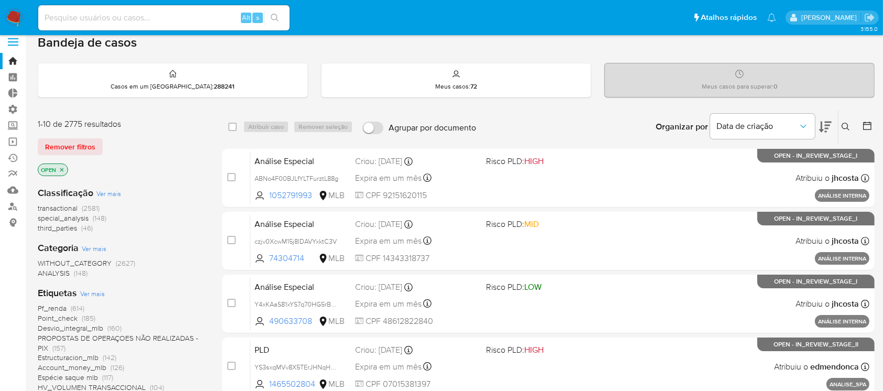
click at [819, 124] on icon at bounding box center [825, 126] width 13 height 13
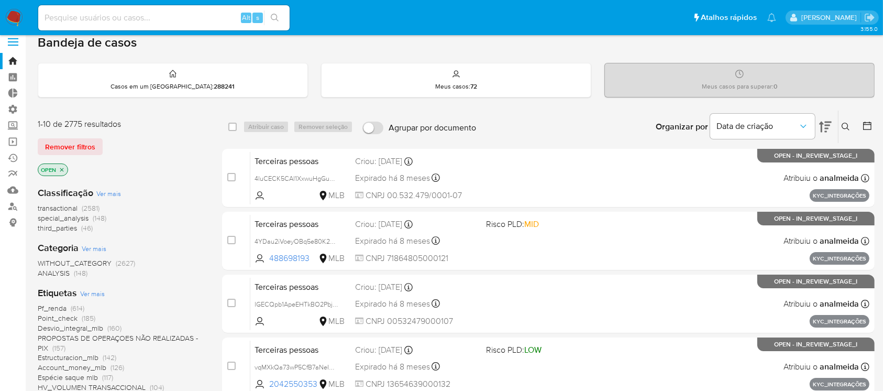
click at [866, 123] on icon at bounding box center [867, 125] width 8 height 8
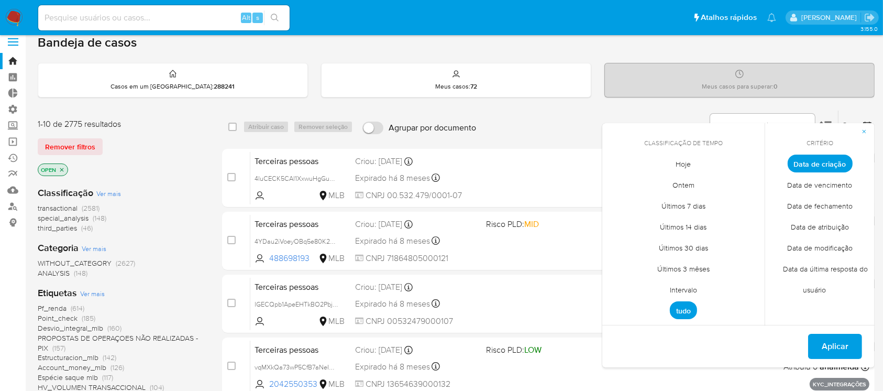
click at [679, 291] on span "Intervalo" at bounding box center [683, 289] width 49 height 21
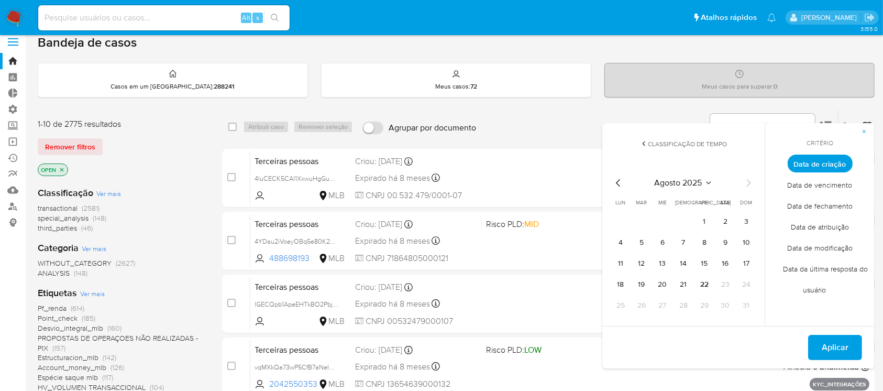
click at [620, 178] on icon "Mes anterior" at bounding box center [618, 182] width 13 height 13
click at [642, 224] on button "1" at bounding box center [641, 221] width 17 height 17
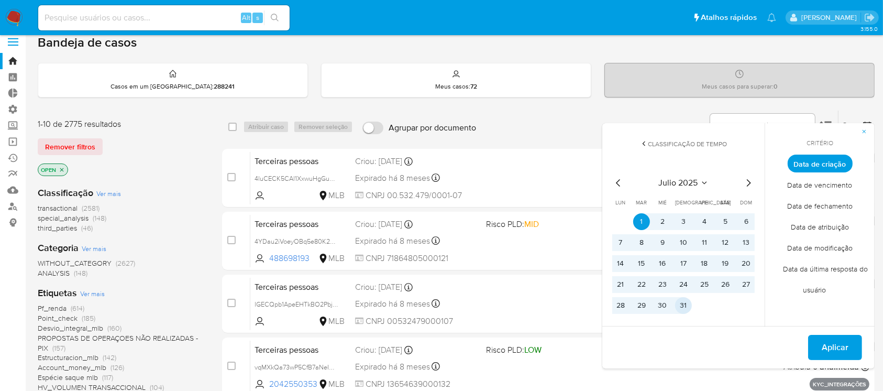
click at [685, 303] on button "31" at bounding box center [683, 305] width 17 height 17
click at [810, 342] on button "Aplicar" at bounding box center [835, 347] width 54 height 25
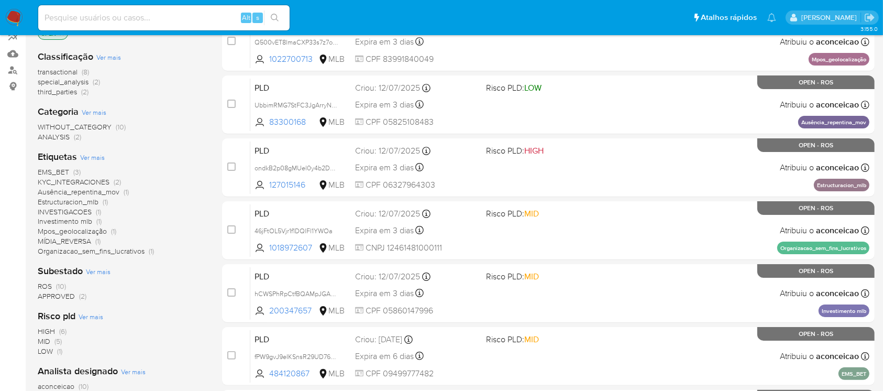
scroll to position [150, 0]
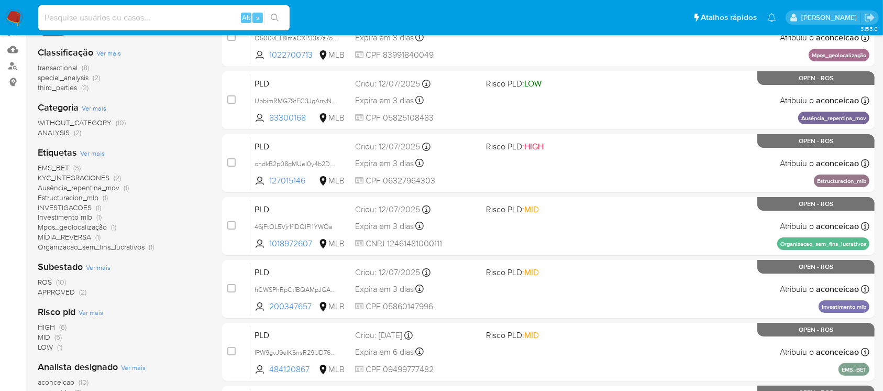
click at [45, 291] on span "APPROVED" at bounding box center [56, 291] width 37 height 10
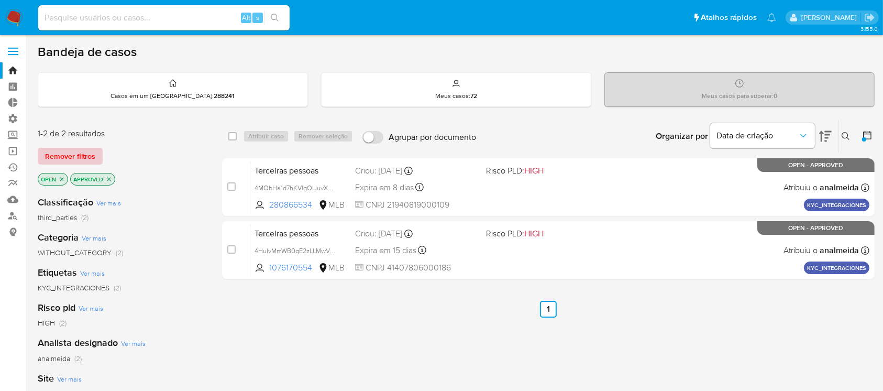
click at [58, 154] on span "Remover filtros" at bounding box center [70, 156] width 50 height 15
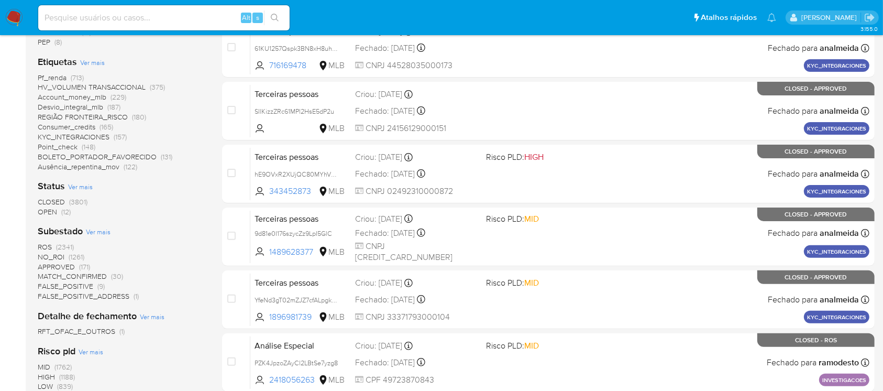
scroll to position [276, 0]
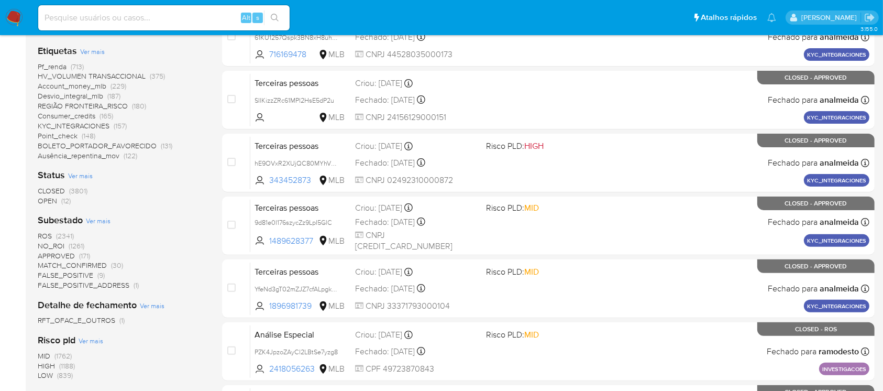
click at [43, 197] on span "OPEN" at bounding box center [47, 200] width 19 height 10
